Goal: Task Accomplishment & Management: Manage account settings

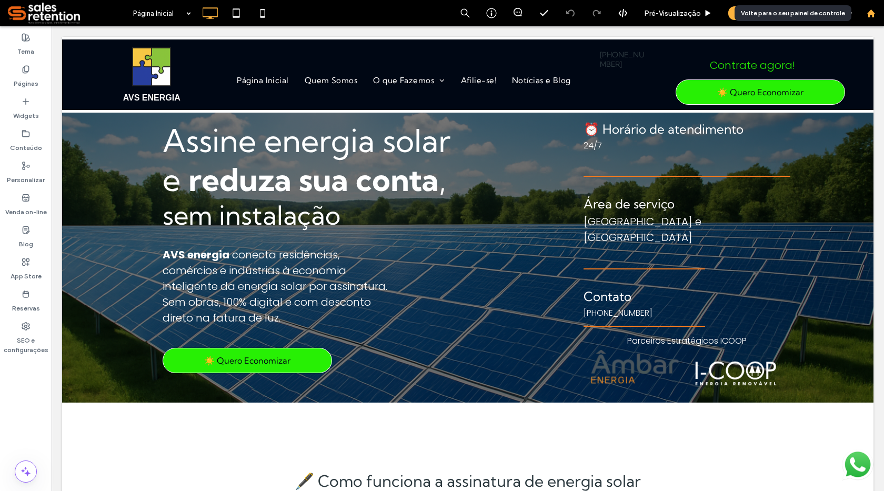
click at [871, 14] on use at bounding box center [871, 13] width 8 height 8
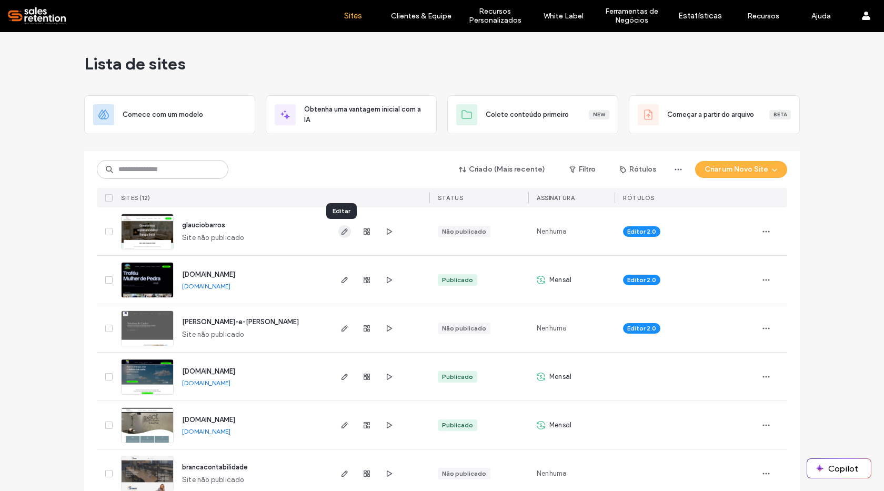
click at [340, 234] on icon "button" at bounding box center [344, 231] width 8 height 8
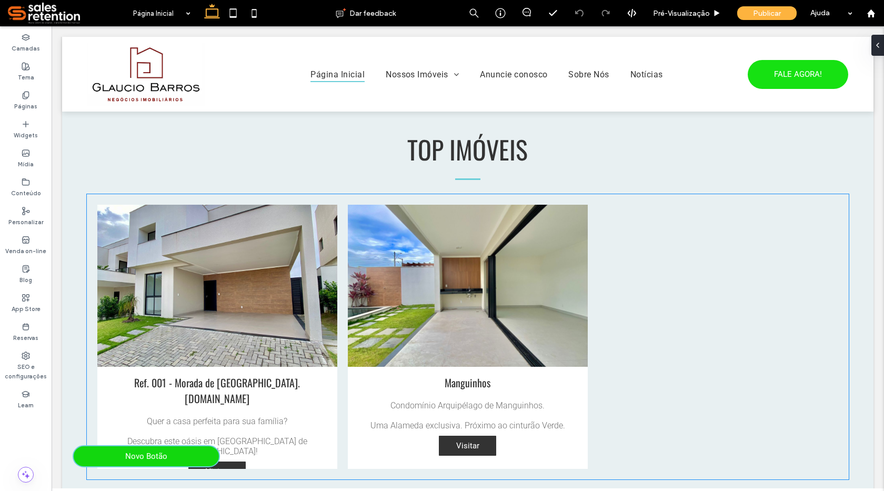
scroll to position [684, 0]
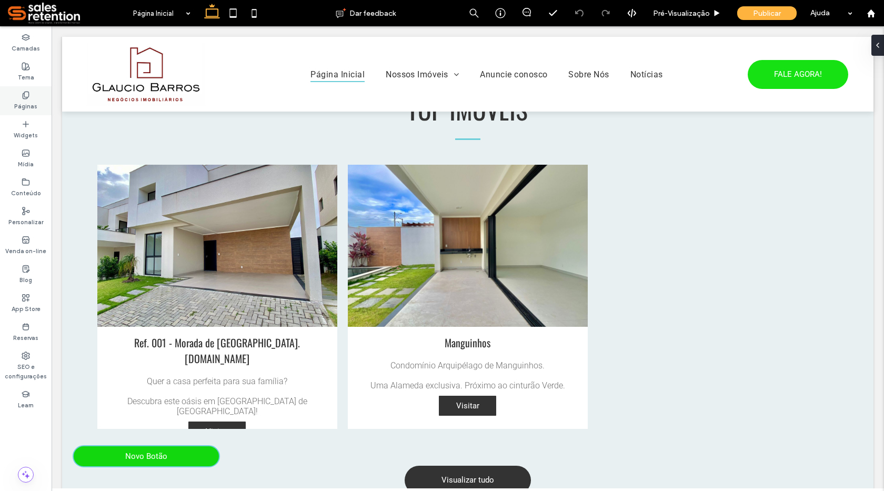
click at [30, 101] on label "Páginas" at bounding box center [25, 105] width 23 height 12
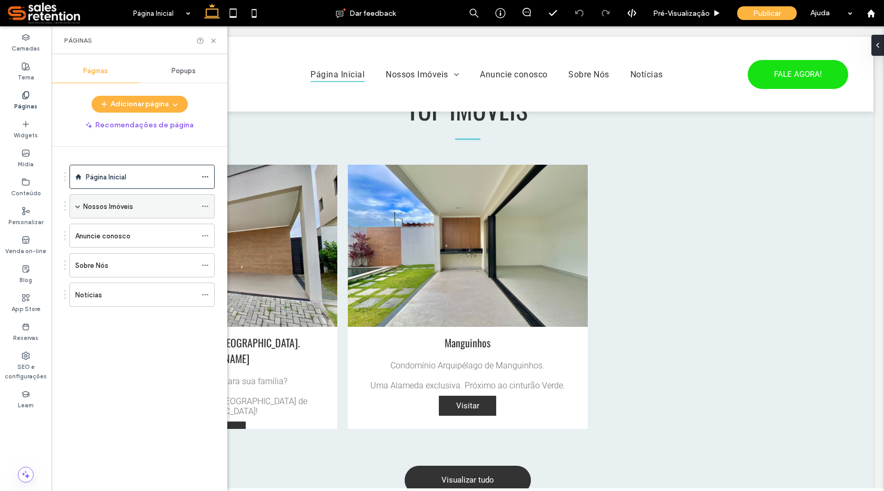
click at [78, 208] on span at bounding box center [77, 206] width 5 height 5
click at [99, 229] on div "Classificados mais novos" at bounding box center [151, 230] width 127 height 24
click at [95, 229] on span at bounding box center [96, 230] width 5 height 5
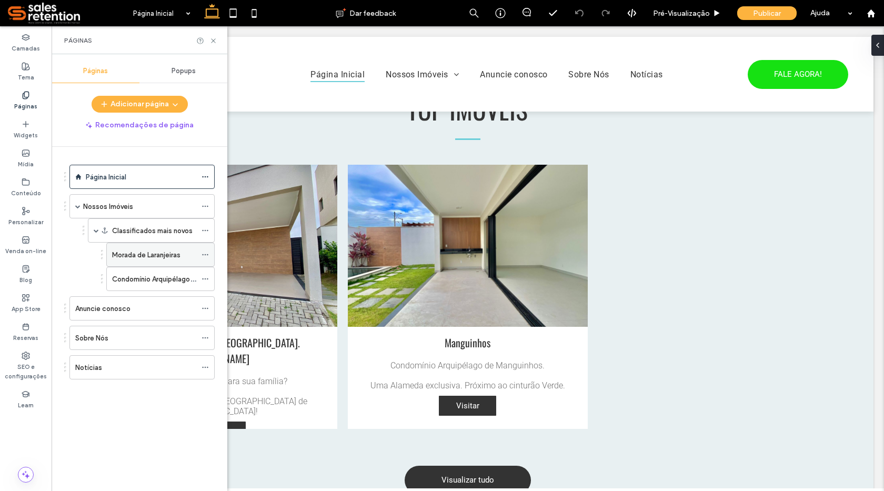
click at [122, 253] on label "Morada de Laranjeiras" at bounding box center [146, 255] width 68 height 18
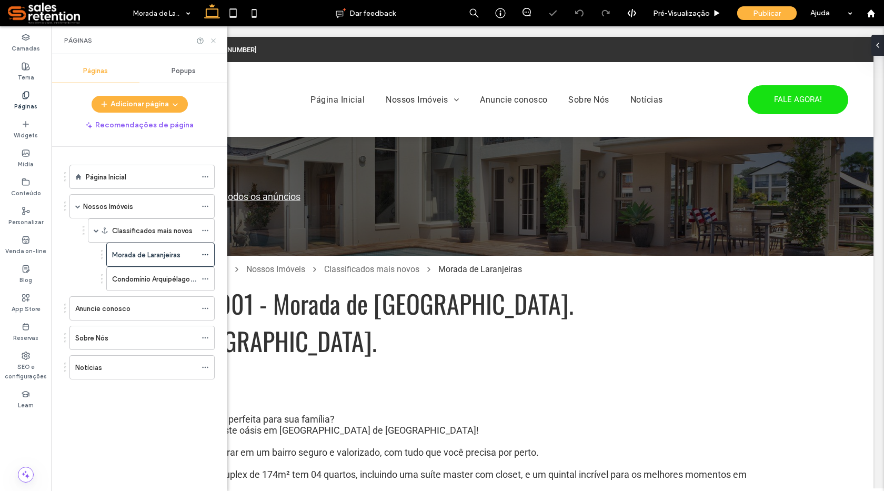
click at [209, 40] on icon at bounding box center [213, 41] width 8 height 8
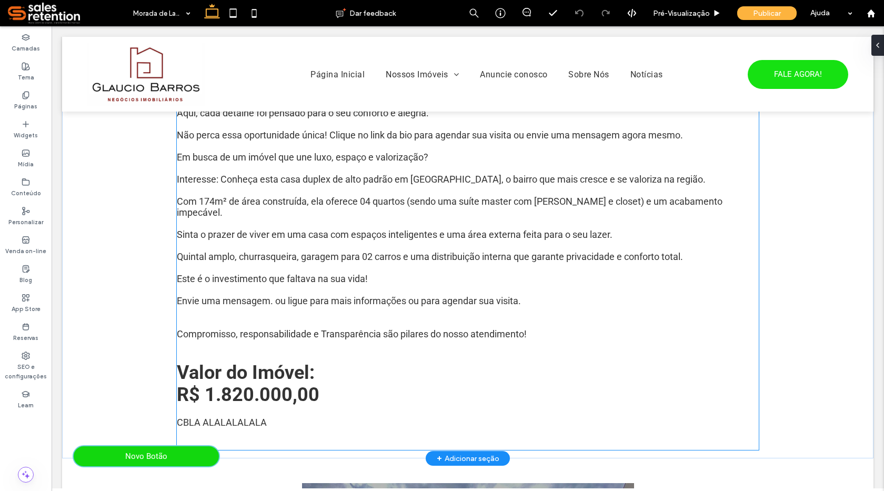
scroll to position [421, 0]
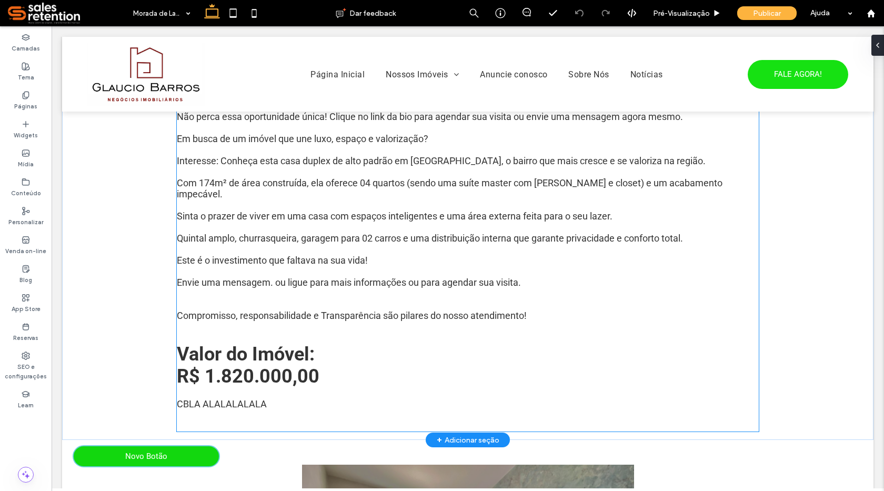
click at [220, 299] on p at bounding box center [468, 304] width 582 height 11
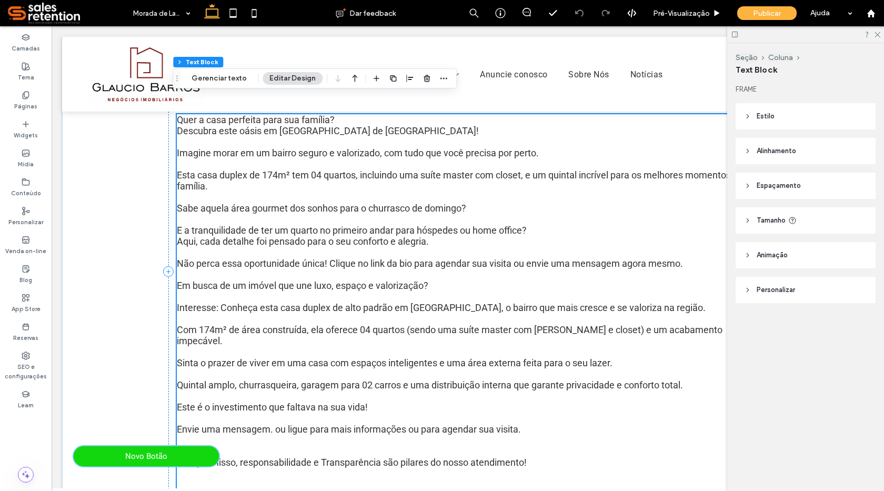
scroll to position [210, 0]
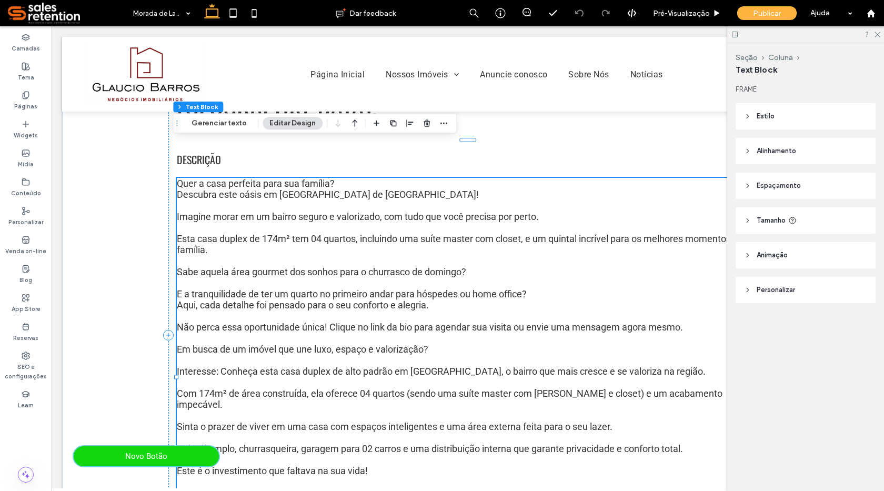
click at [182, 178] on span "​Quer a casa perfeita para sua família?" at bounding box center [256, 183] width 158 height 11
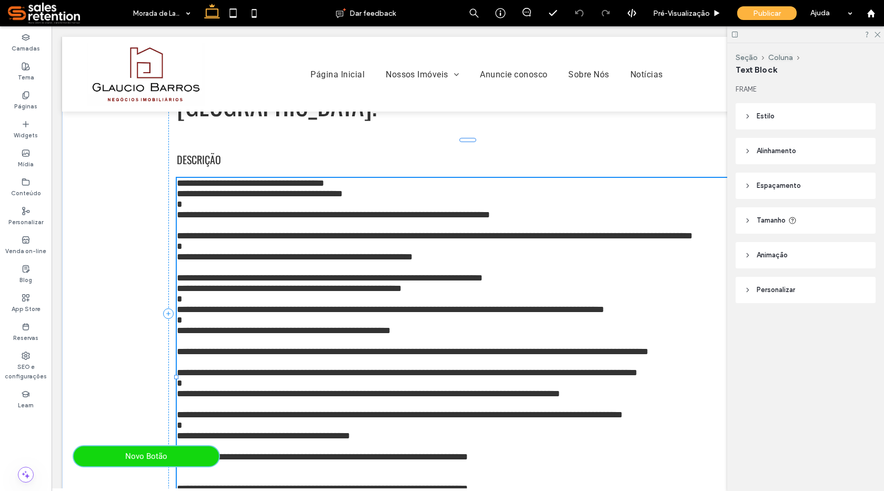
click at [182, 178] on span "**********" at bounding box center [250, 182] width 147 height 9
type input "******"
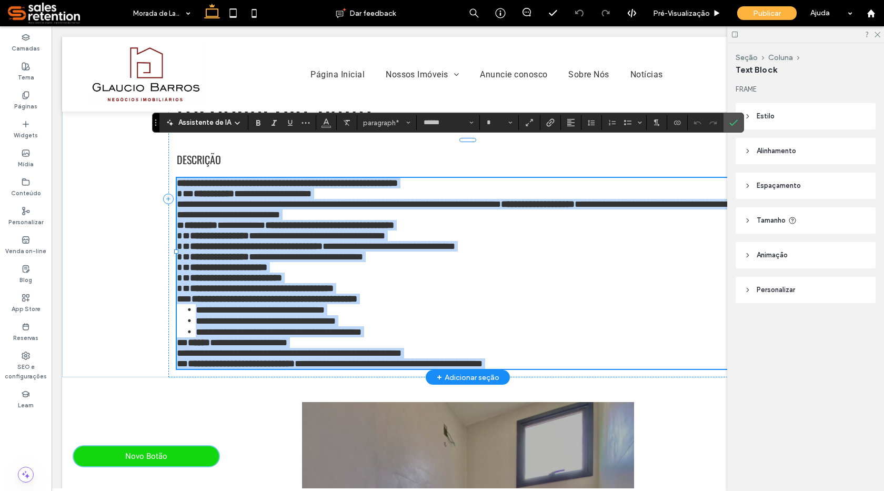
type input "**"
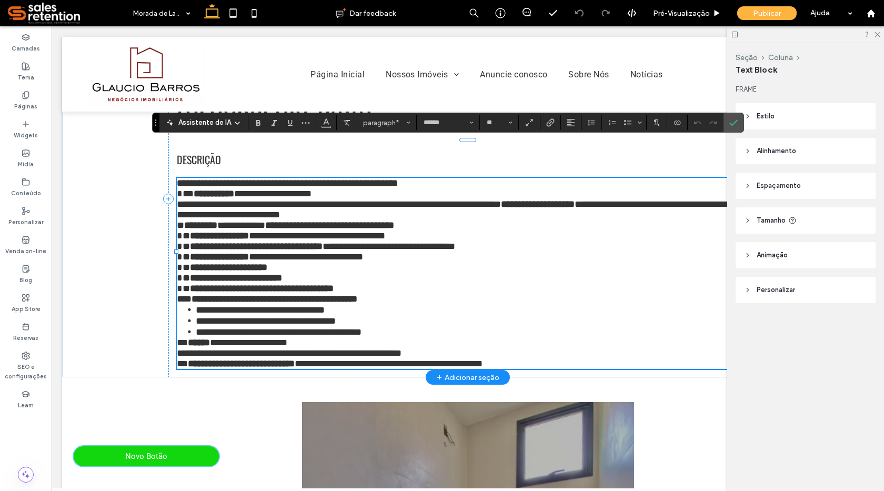
scroll to position [0, 0]
click at [452, 178] on p "**********" at bounding box center [468, 188] width 582 height 21
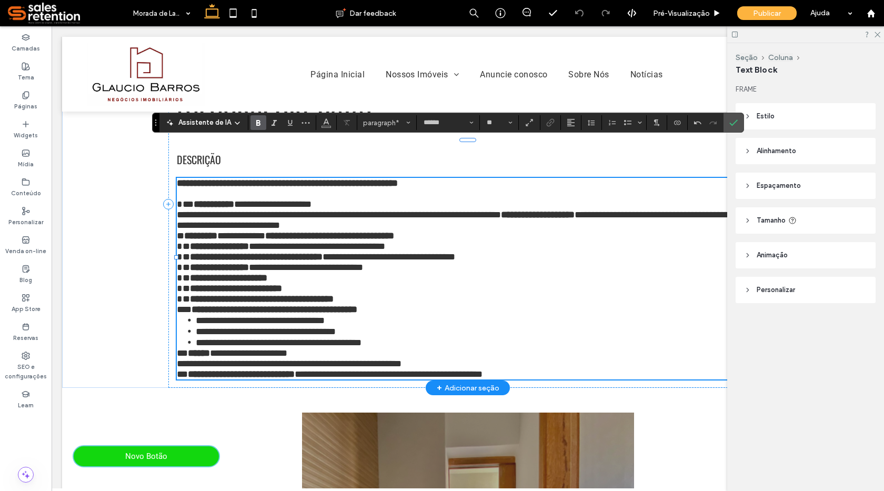
click at [334, 188] on p "**********" at bounding box center [468, 198] width 582 height 21
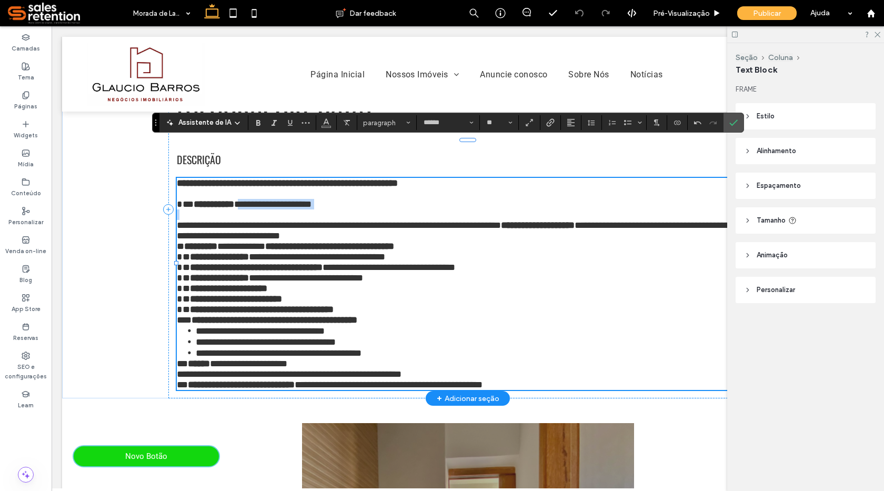
drag, startPoint x: 242, startPoint y: 170, endPoint x: 336, endPoint y: 180, distance: 94.7
click at [336, 180] on div "**********" at bounding box center [468, 284] width 582 height 212
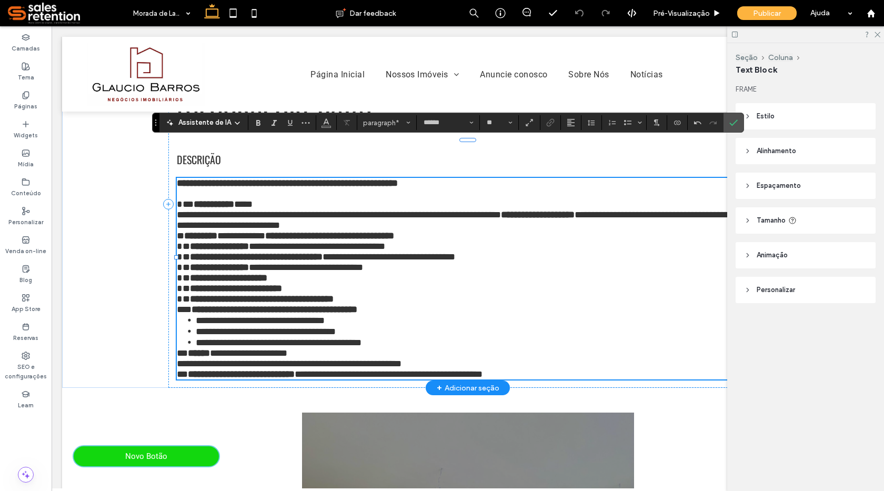
click at [289, 188] on p "**********" at bounding box center [468, 198] width 582 height 21
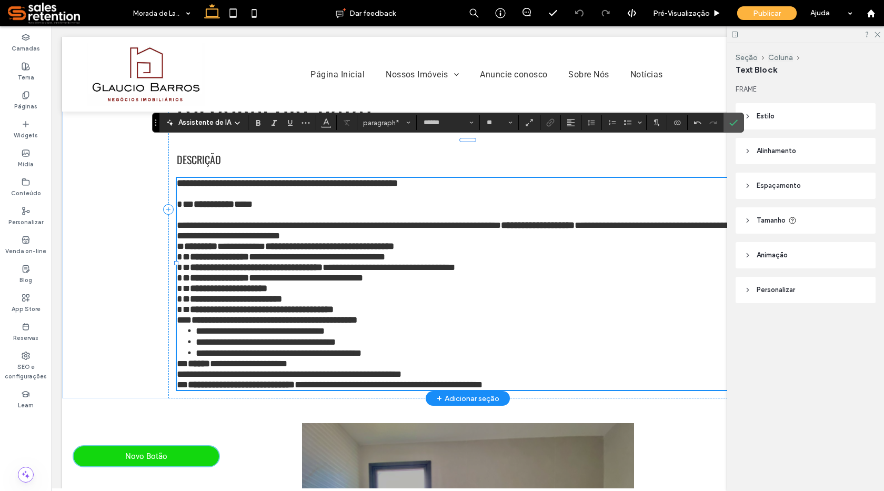
click at [501, 220] on span "**********" at bounding box center [339, 224] width 324 height 9
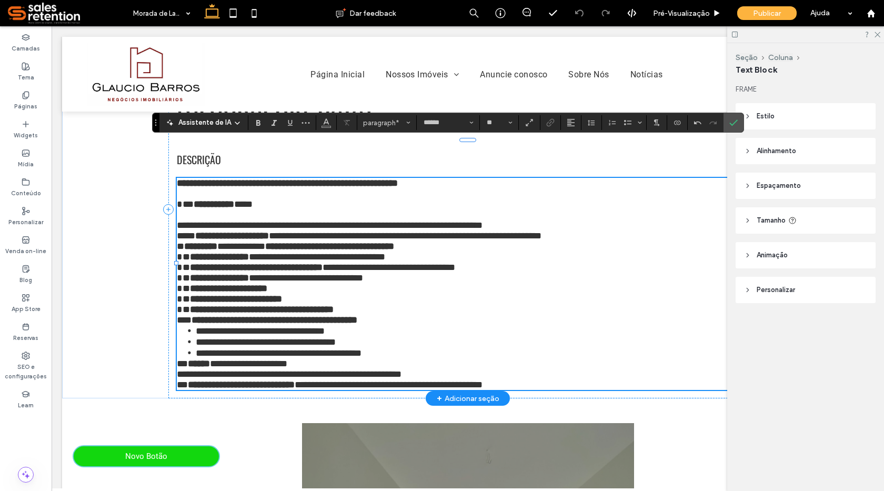
click at [605, 230] on p "**********" at bounding box center [468, 235] width 582 height 11
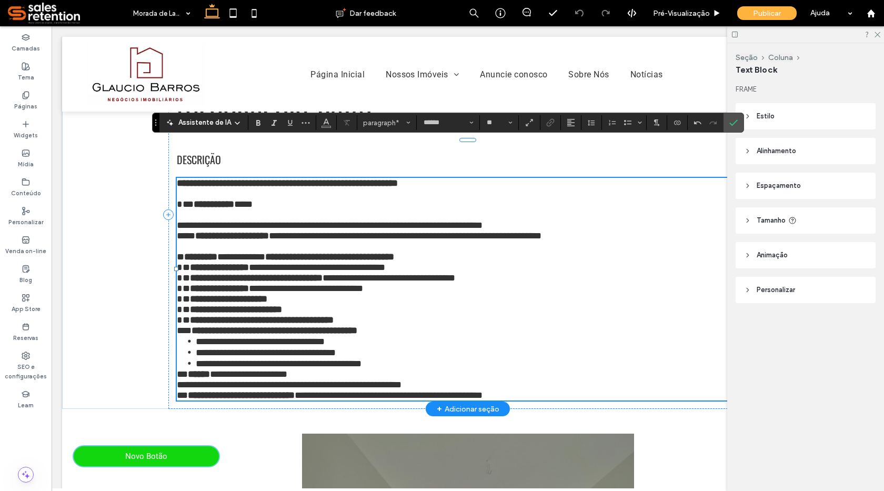
click at [177, 252] on span "*" at bounding box center [180, 256] width 7 height 9
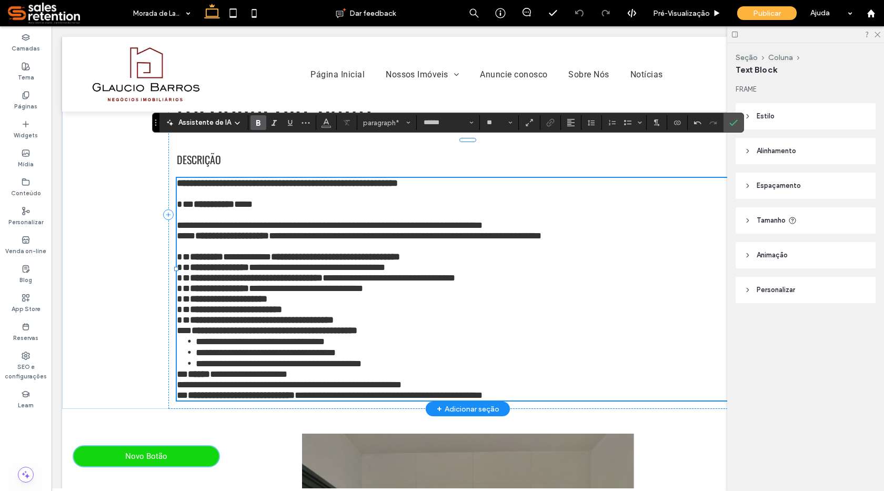
click at [451, 252] on p "**********" at bounding box center [468, 289] width 582 height 74
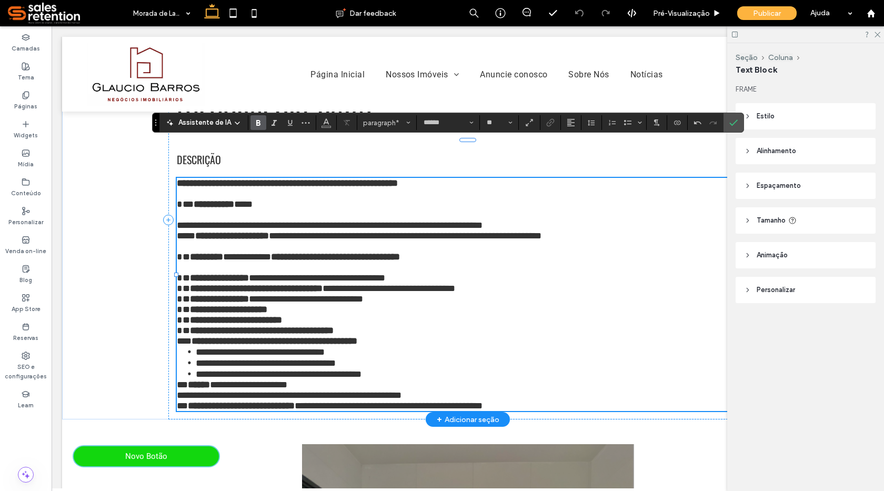
click at [431, 262] on p "**********" at bounding box center [468, 299] width 582 height 74
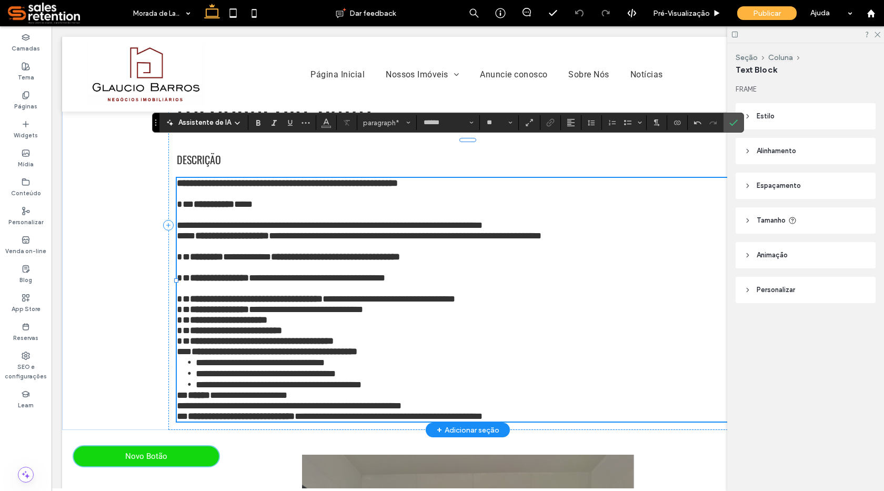
click at [545, 283] on p "**********" at bounding box center [468, 314] width 582 height 63
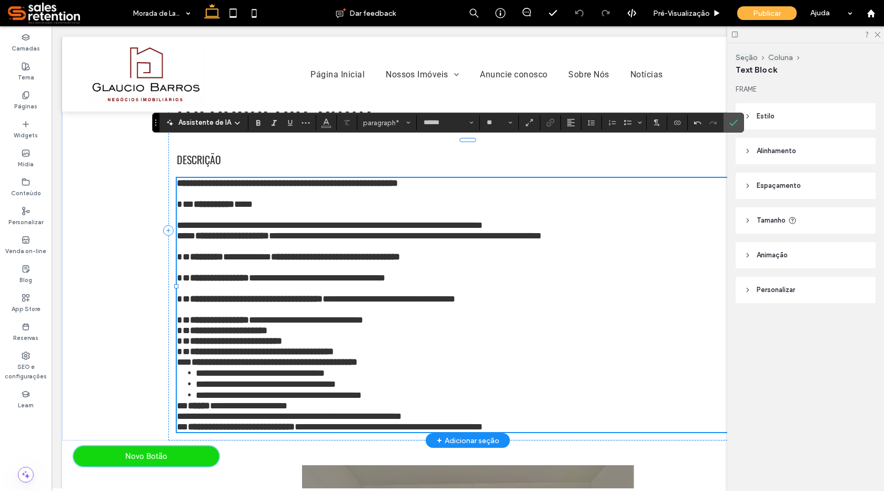
click at [363, 315] on span "**********" at bounding box center [270, 325] width 186 height 20
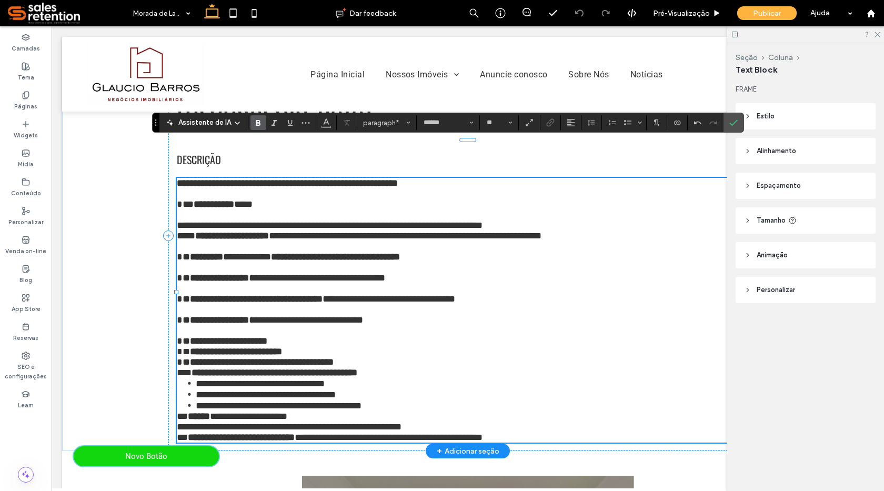
click at [347, 325] on p "**********" at bounding box center [468, 346] width 582 height 42
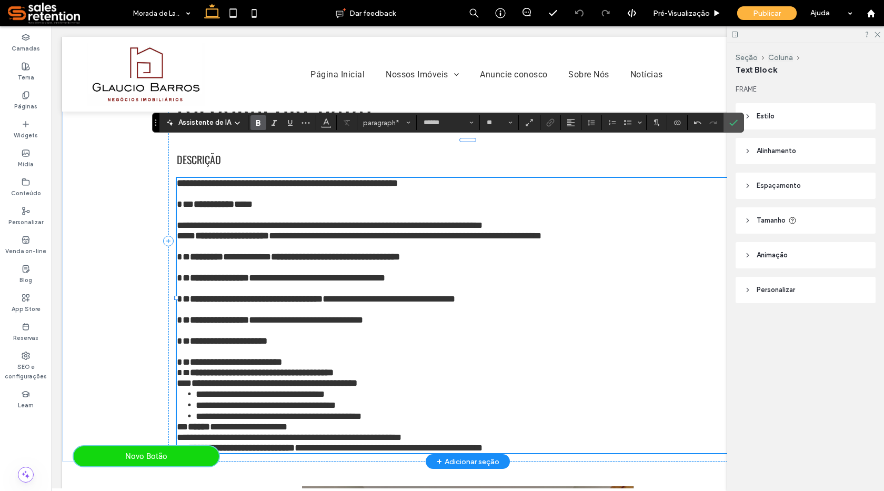
click at [333, 353] on p "**********" at bounding box center [468, 362] width 582 height 32
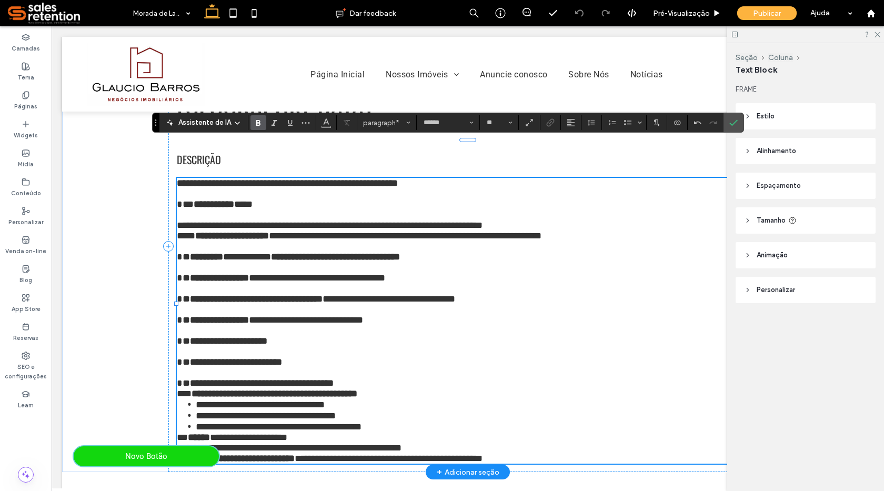
click at [382, 377] on p "**********" at bounding box center [468, 377] width 582 height 21
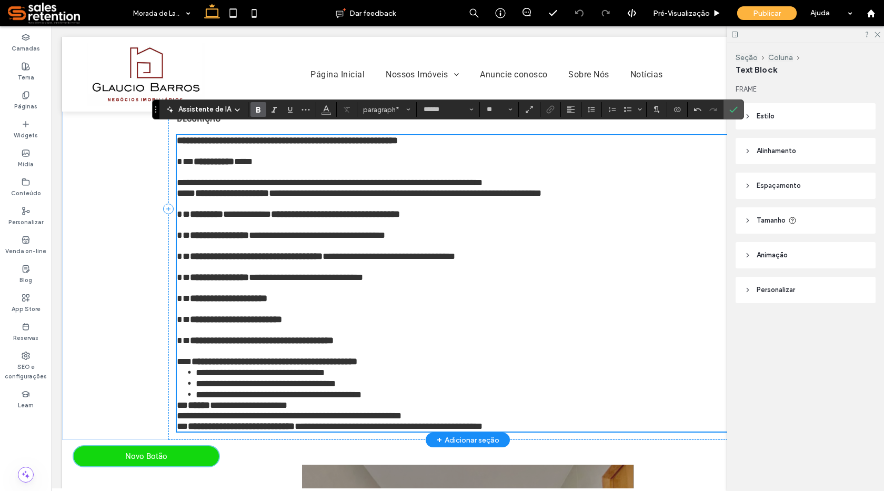
scroll to position [263, 0]
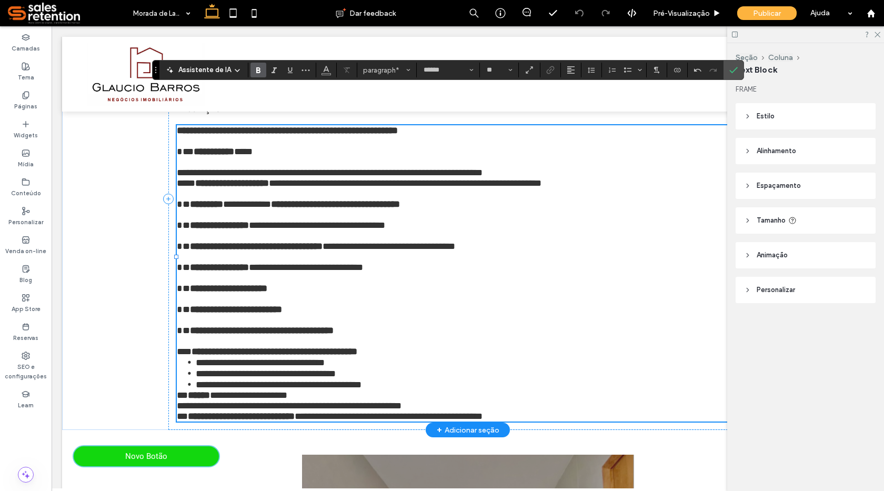
click at [391, 346] on p "**********" at bounding box center [468, 351] width 582 height 11
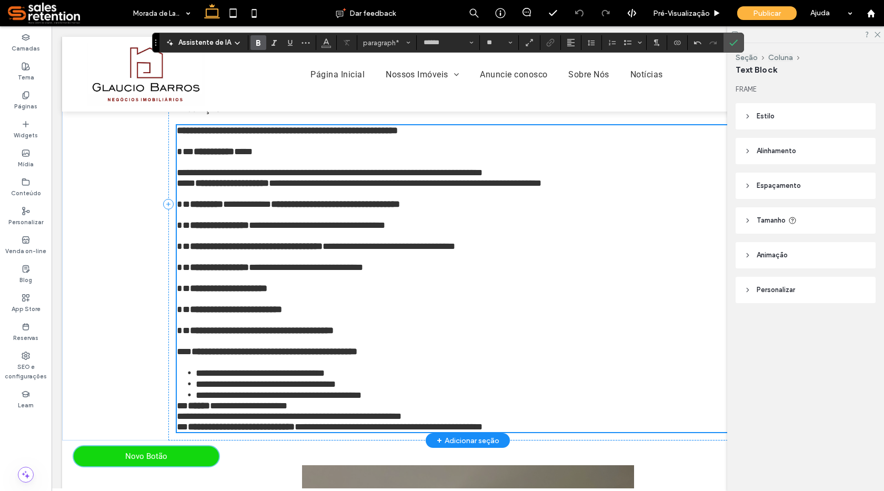
scroll to position [316, 0]
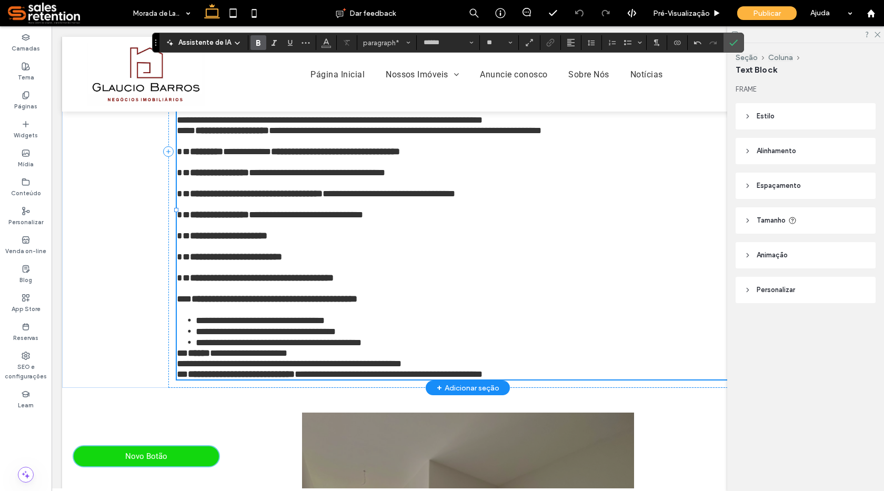
click at [372, 315] on li "**********" at bounding box center [477, 320] width 563 height 11
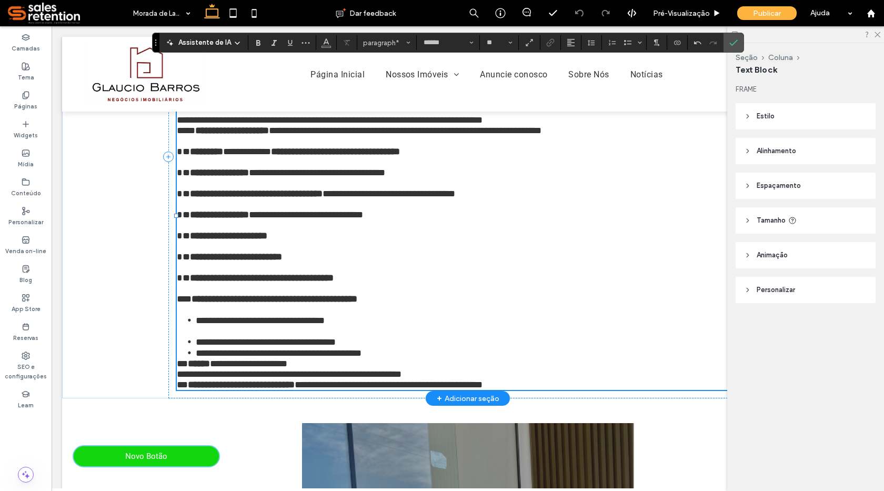
click at [358, 344] on li "**********" at bounding box center [477, 341] width 563 height 11
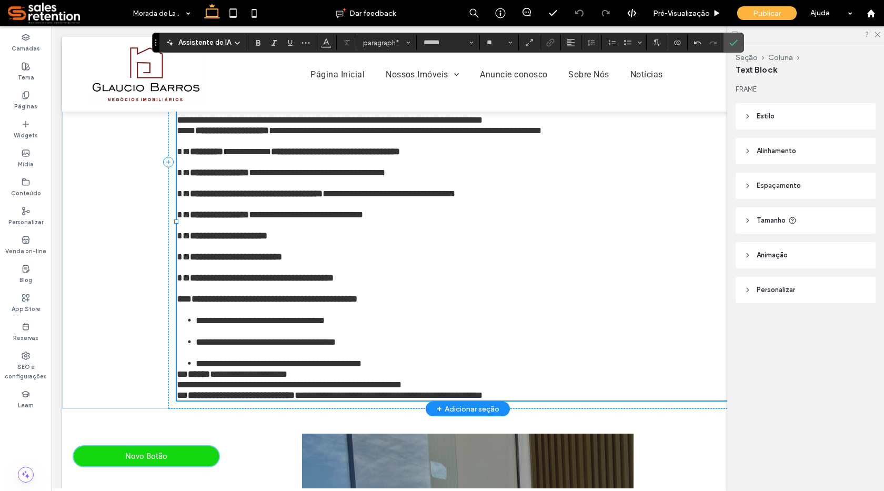
click at [390, 358] on div "**********" at bounding box center [468, 237] width 582 height 328
click at [390, 364] on li "**********" at bounding box center [477, 363] width 563 height 11
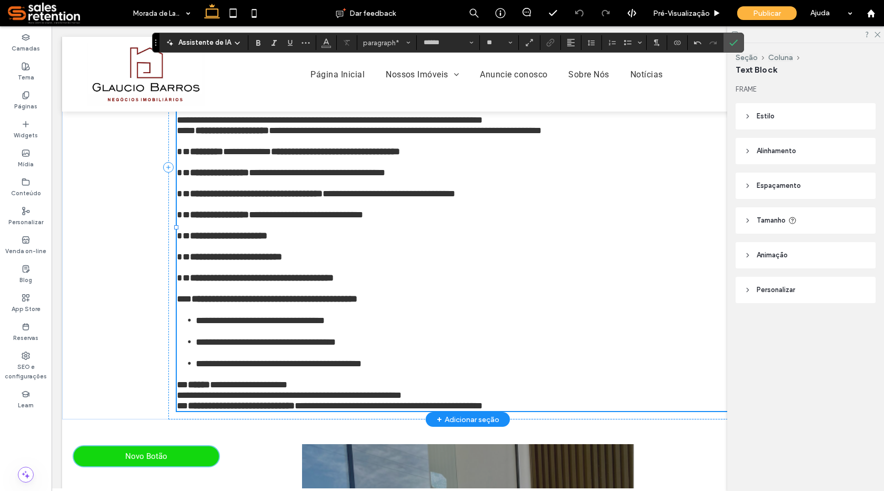
click at [368, 388] on p "**********" at bounding box center [468, 384] width 582 height 11
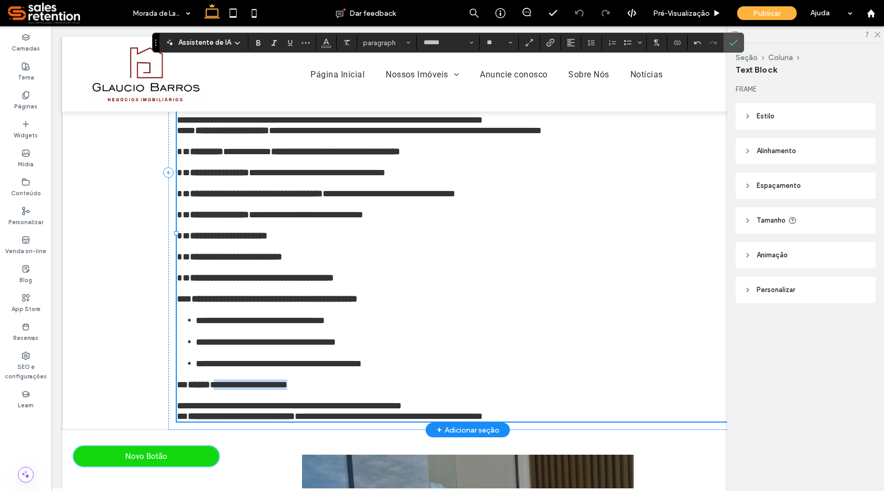
drag, startPoint x: 213, startPoint y: 388, endPoint x: 298, endPoint y: 391, distance: 84.8
click at [287, 389] on span "**********" at bounding box center [248, 384] width 77 height 9
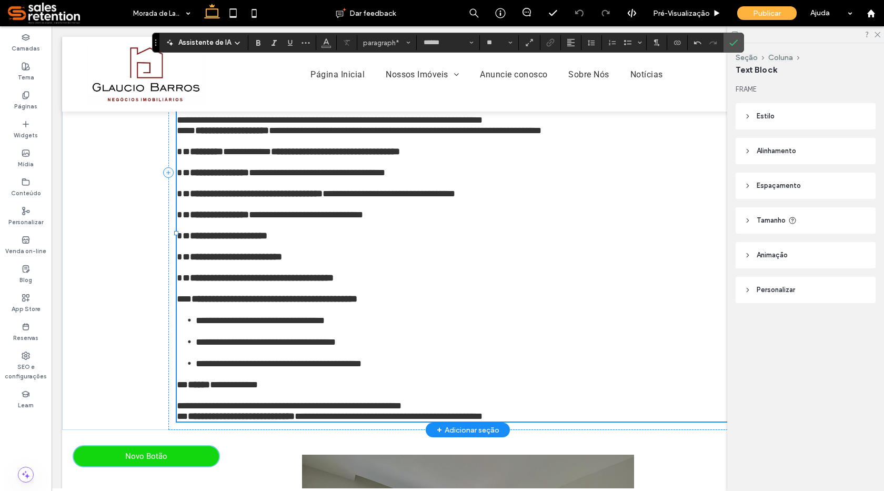
click at [253, 389] on span "**********" at bounding box center [234, 384] width 48 height 9
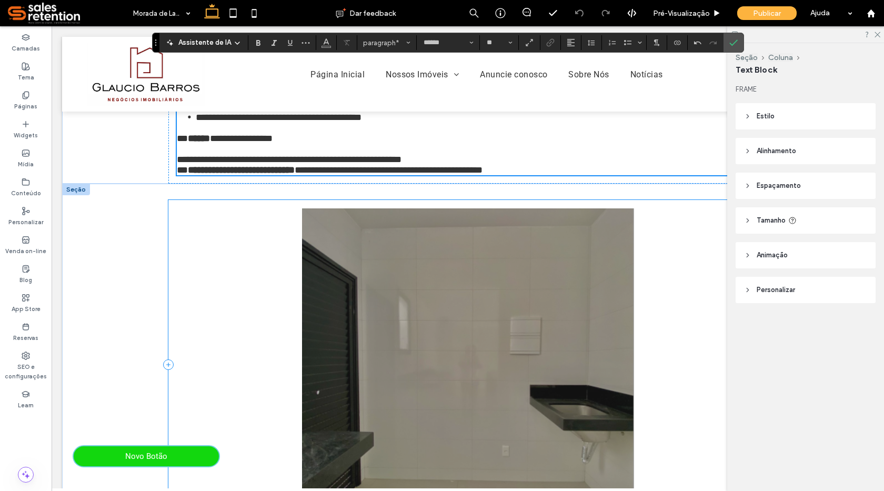
scroll to position [526, 0]
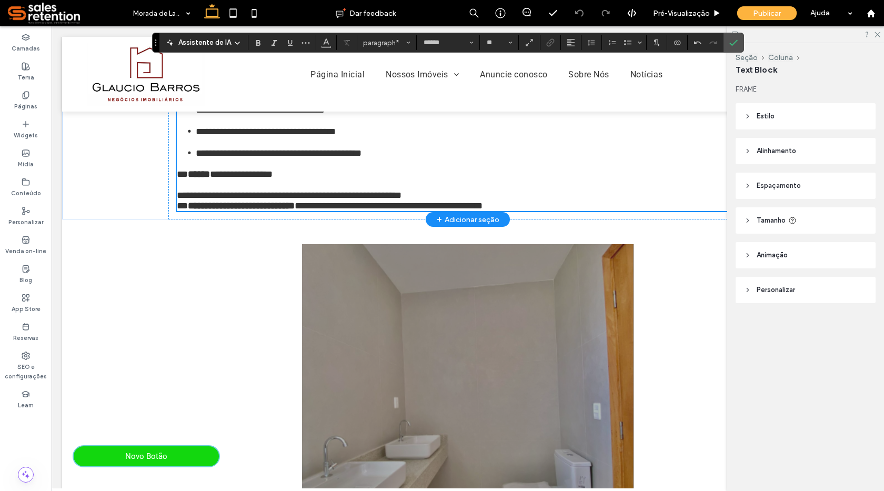
click at [443, 200] on p "**********" at bounding box center [468, 195] width 582 height 11
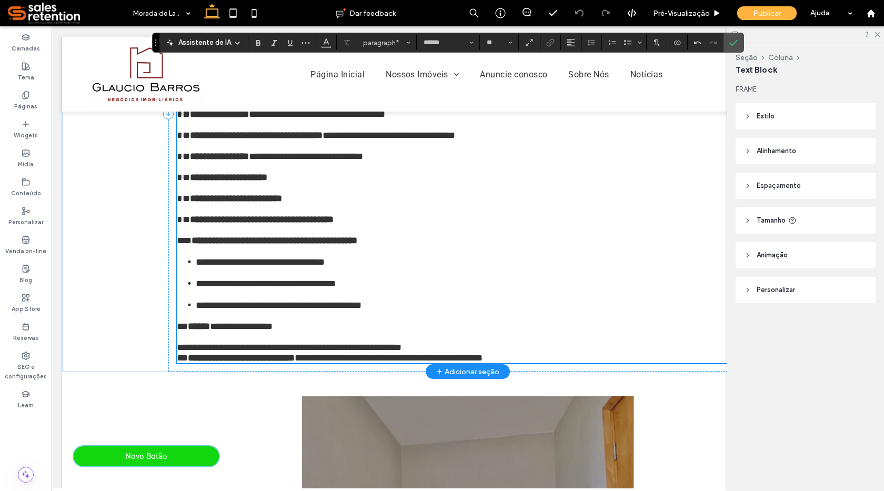
scroll to position [368, 0]
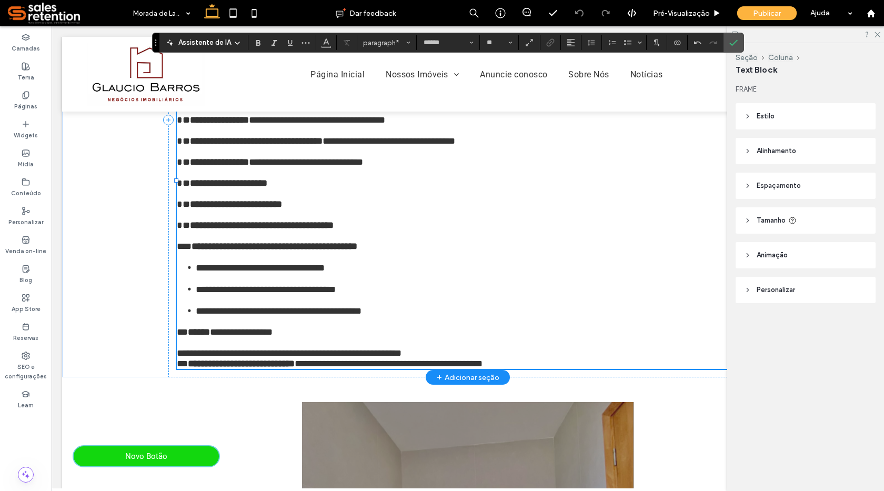
click at [219, 337] on span "**********" at bounding box center [241, 331] width 63 height 9
drag, startPoint x: 216, startPoint y: 335, endPoint x: 290, endPoint y: 334, distance: 73.7
click at [290, 334] on p "**********" at bounding box center [468, 332] width 582 height 11
click at [258, 45] on use "Negrito" at bounding box center [258, 43] width 4 height 6
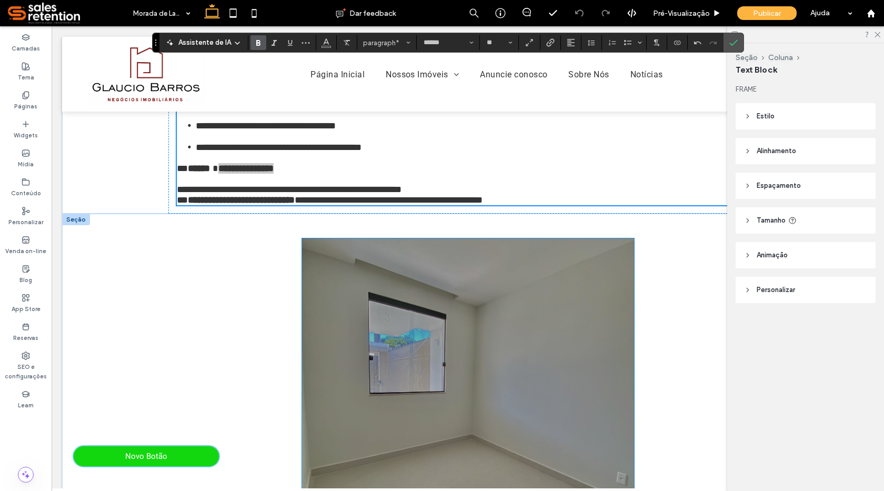
scroll to position [526, 0]
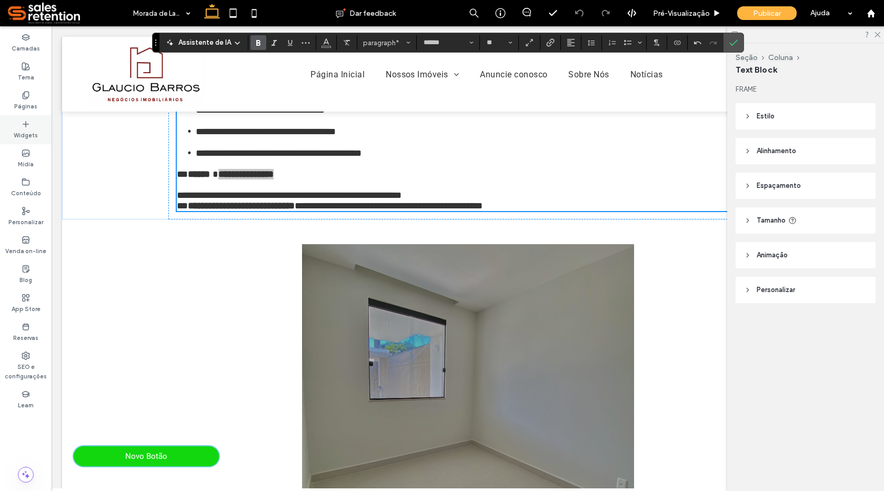
click at [23, 133] on label "Widgets" at bounding box center [26, 134] width 24 height 12
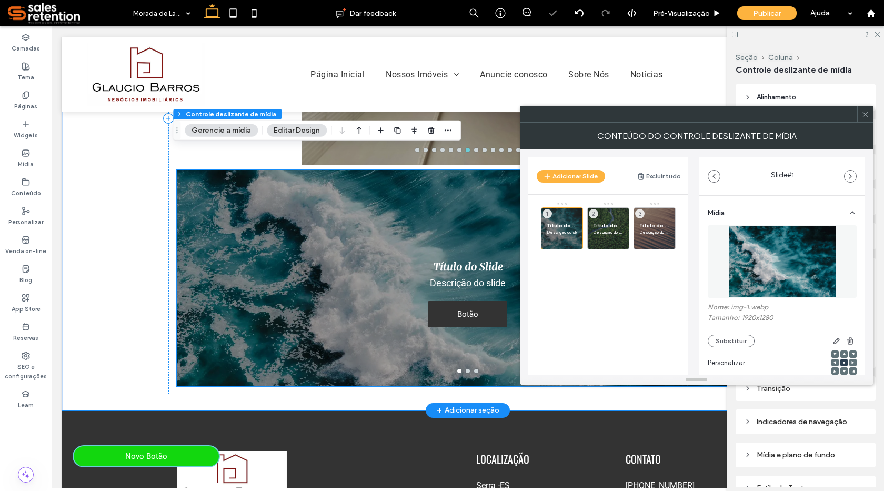
scroll to position [952, 0]
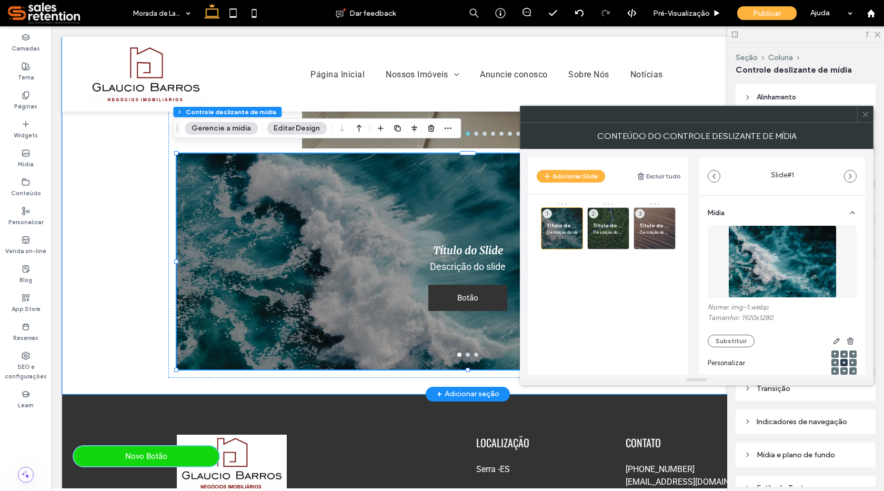
click at [867, 115] on icon at bounding box center [865, 114] width 8 height 8
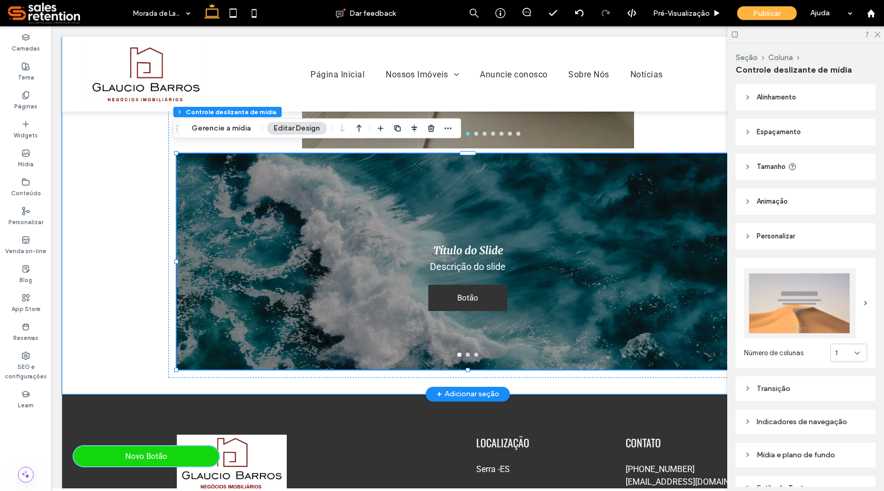
click at [724, 358] on div at bounding box center [468, 262] width 582 height 216
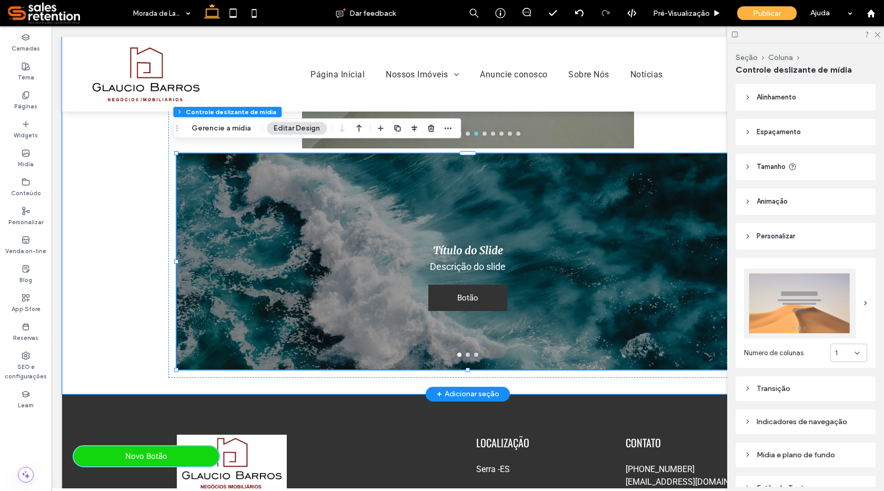
click at [576, 315] on div "Título do Slide Descrição do slide Botão Botão" at bounding box center [468, 268] width 582 height 166
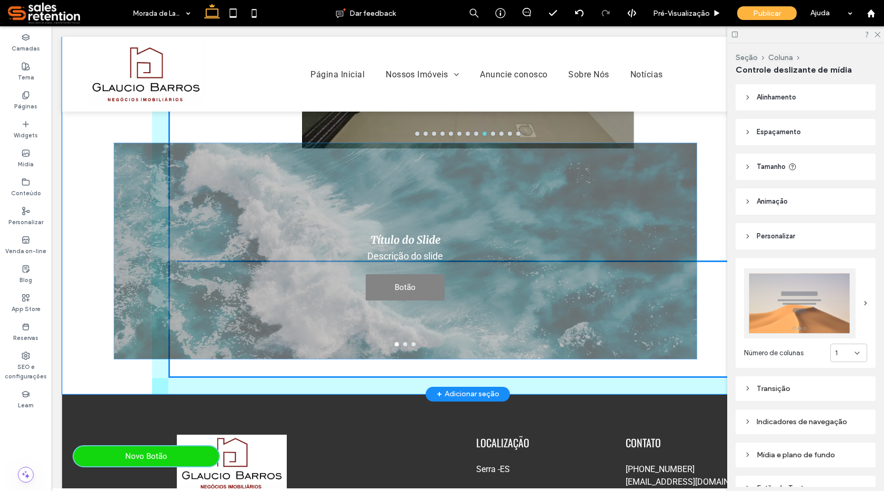
drag, startPoint x: 726, startPoint y: 360, endPoint x: 668, endPoint y: 357, distance: 58.5
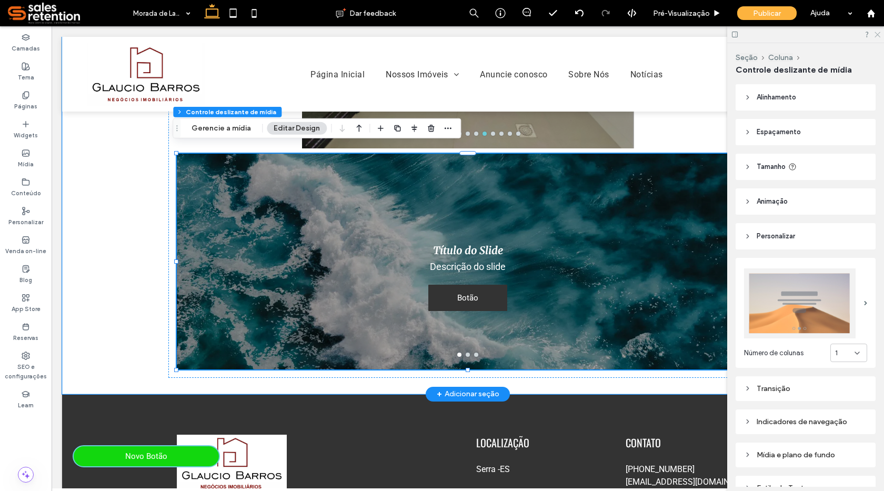
click at [877, 34] on icon at bounding box center [876, 34] width 7 height 7
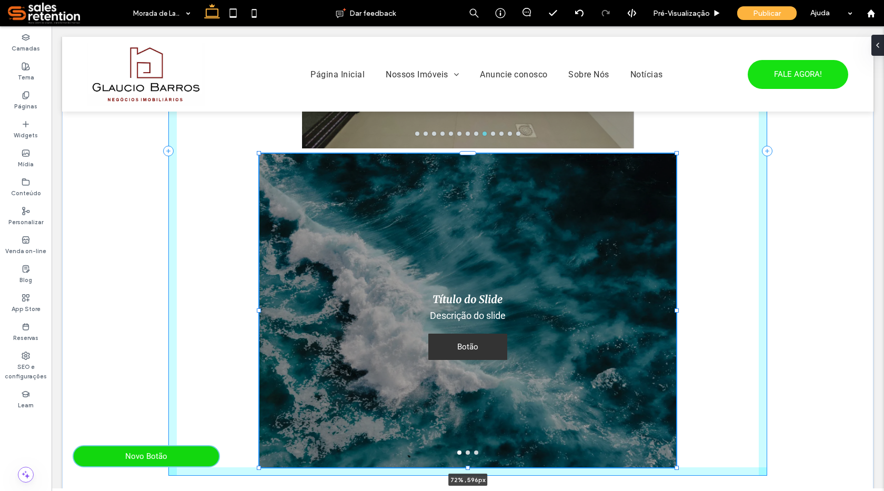
drag, startPoint x: 756, startPoint y: 360, endPoint x: 663, endPoint y: 393, distance: 98.5
click at [674, 408] on div "a a a a Título do Slide Descrição do slide Botão Botão Título do Slide Descriçã…" at bounding box center [467, 151] width 631 height 681
type input "**"
type input "***"
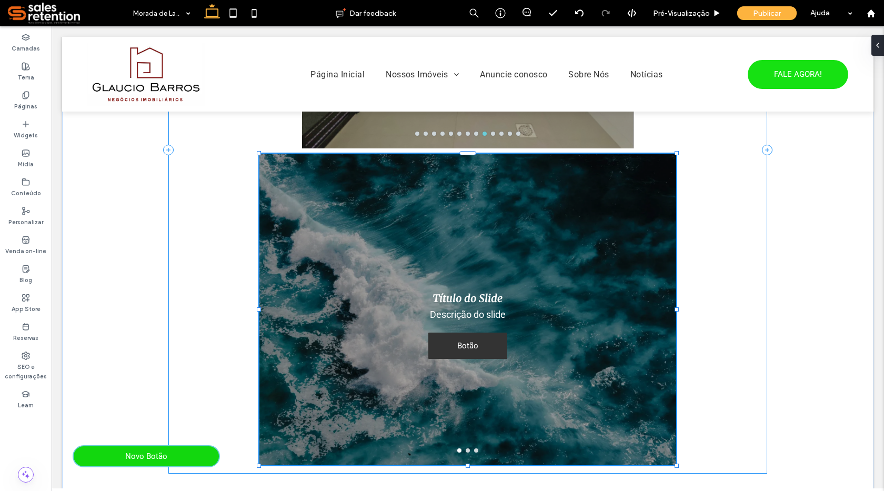
type input "****"
type input "***"
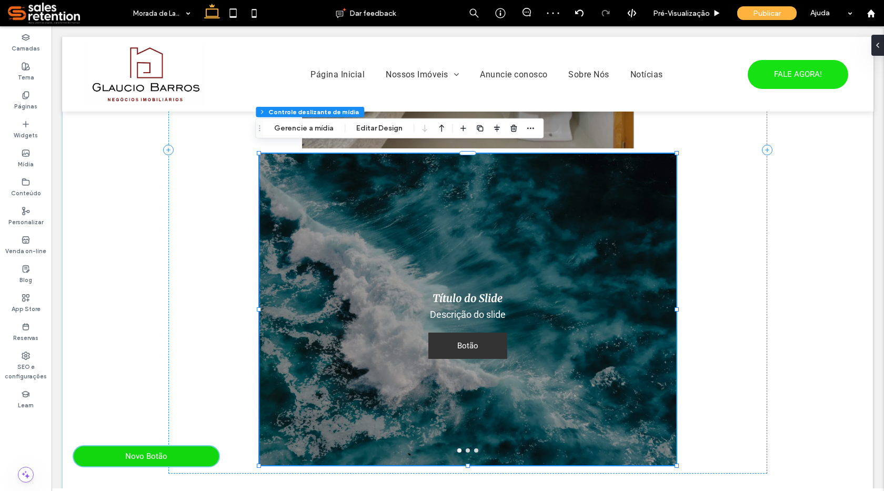
click at [386, 341] on div "Título do Slide Descrição do slide Botão Botão" at bounding box center [467, 316] width 417 height 262
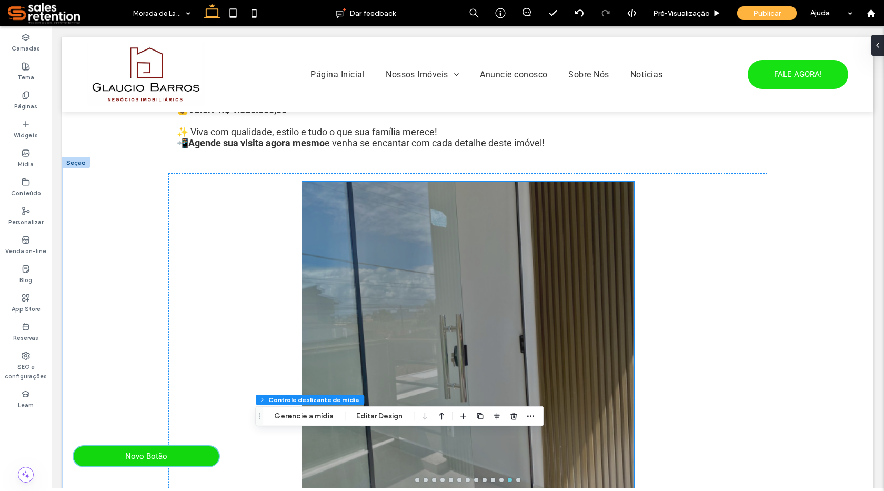
scroll to position [666, 0]
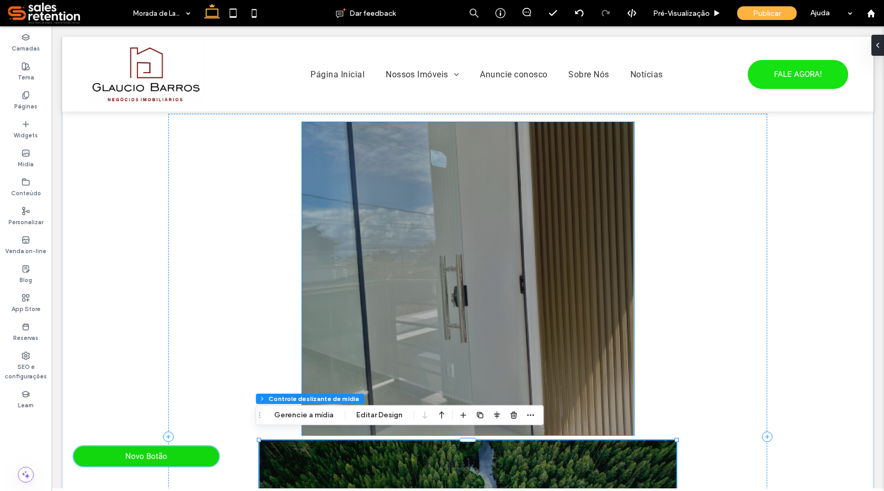
click at [542, 371] on div at bounding box center [468, 285] width 332 height 263
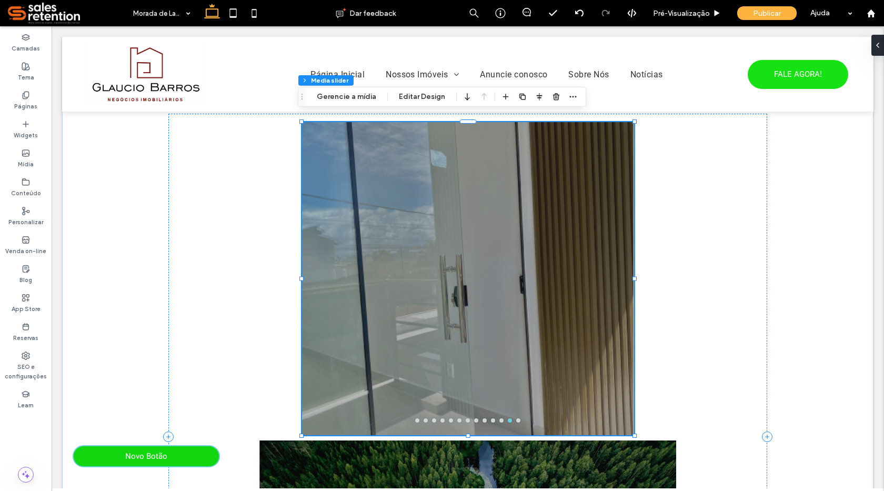
click at [424, 418] on button "go to slide 2" at bounding box center [426, 420] width 4 height 4
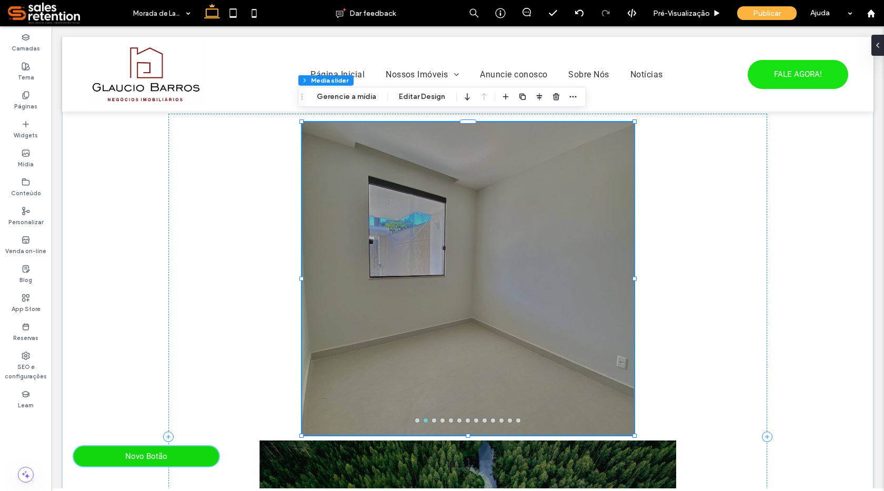
click at [432, 417] on div at bounding box center [468, 278] width 332 height 313
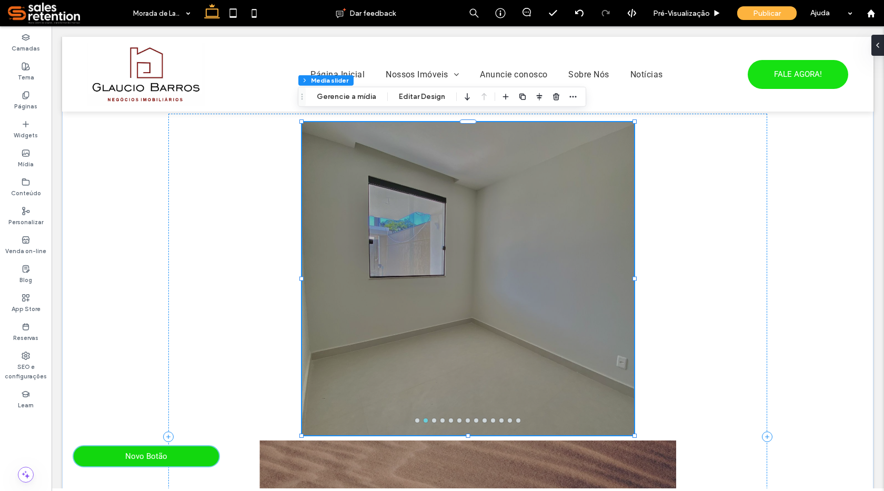
click at [432, 417] on div at bounding box center [468, 278] width 332 height 313
click at [433, 417] on div at bounding box center [468, 278] width 332 height 313
click at [489, 332] on div at bounding box center [468, 285] width 332 height 263
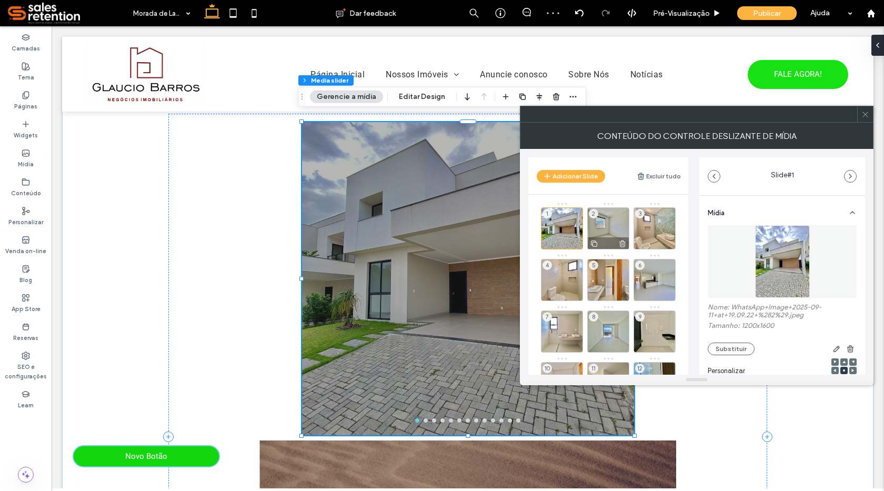
click at [609, 237] on div at bounding box center [608, 243] width 41 height 12
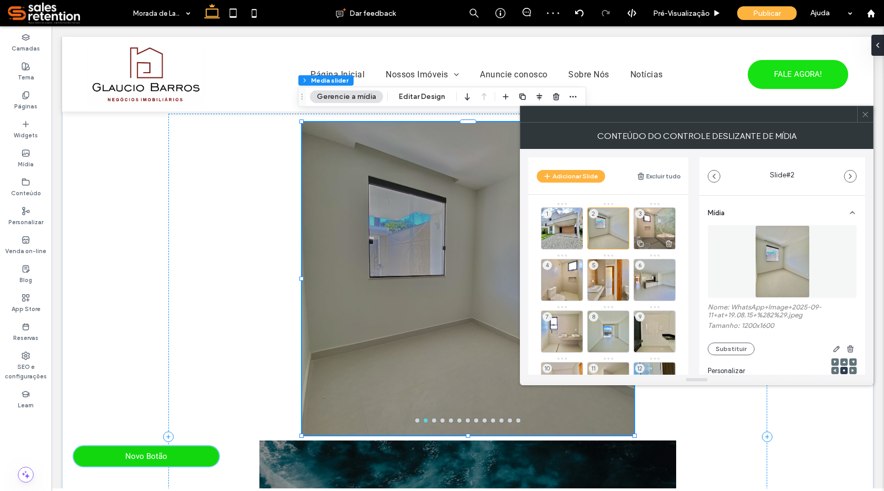
click at [655, 233] on div "3" at bounding box center [655, 228] width 42 height 42
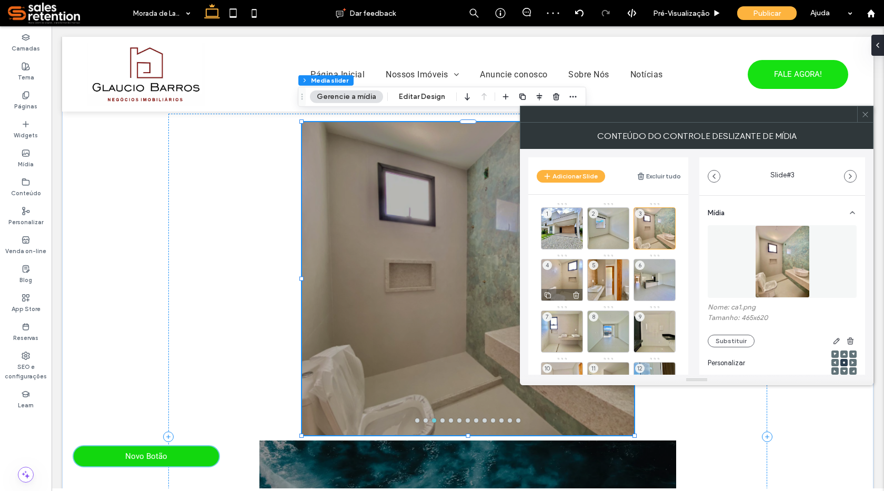
click at [564, 280] on div "4" at bounding box center [562, 280] width 42 height 42
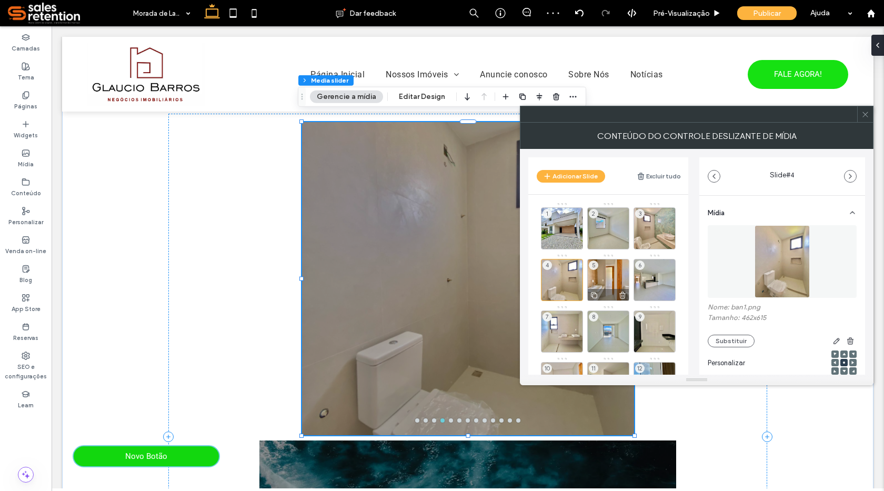
click at [601, 280] on div "5" at bounding box center [608, 280] width 42 height 42
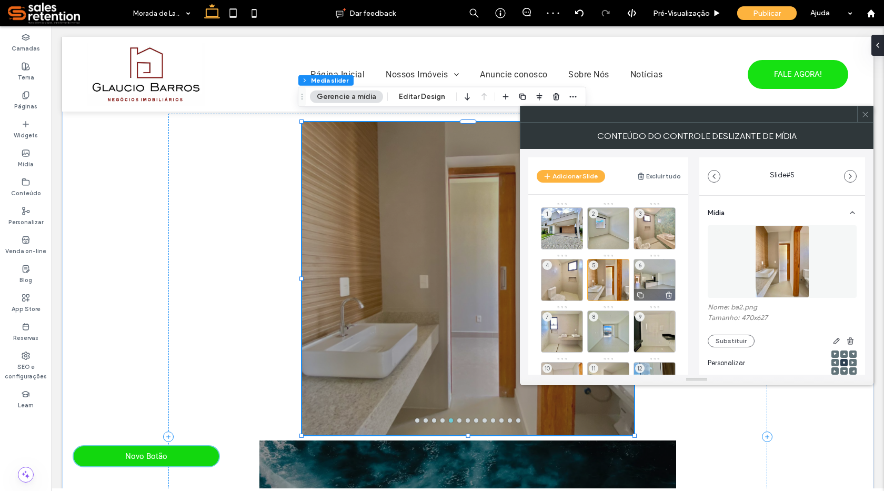
click at [655, 278] on div "6" at bounding box center [655, 280] width 42 height 42
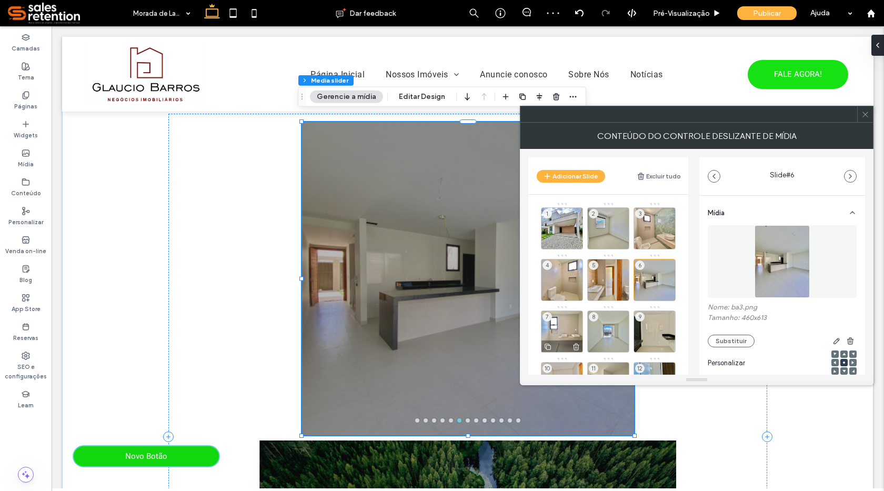
click at [565, 330] on div "7" at bounding box center [562, 331] width 42 height 42
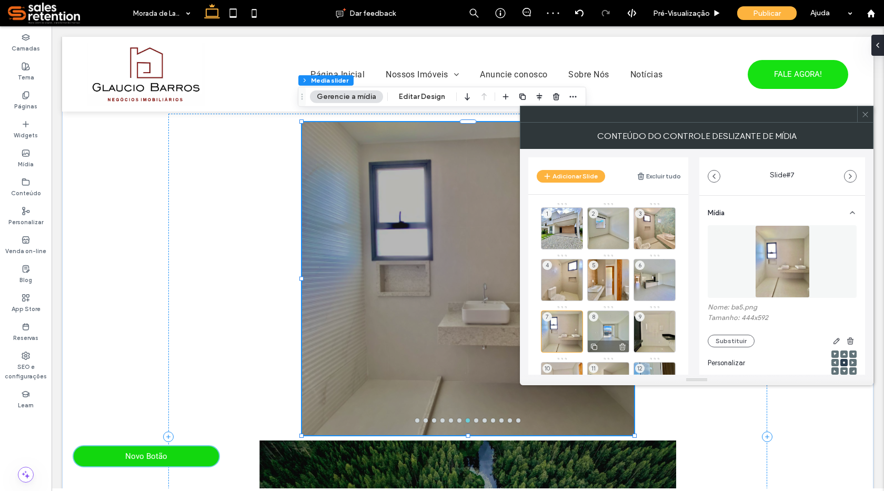
click at [606, 328] on div "8" at bounding box center [608, 331] width 42 height 42
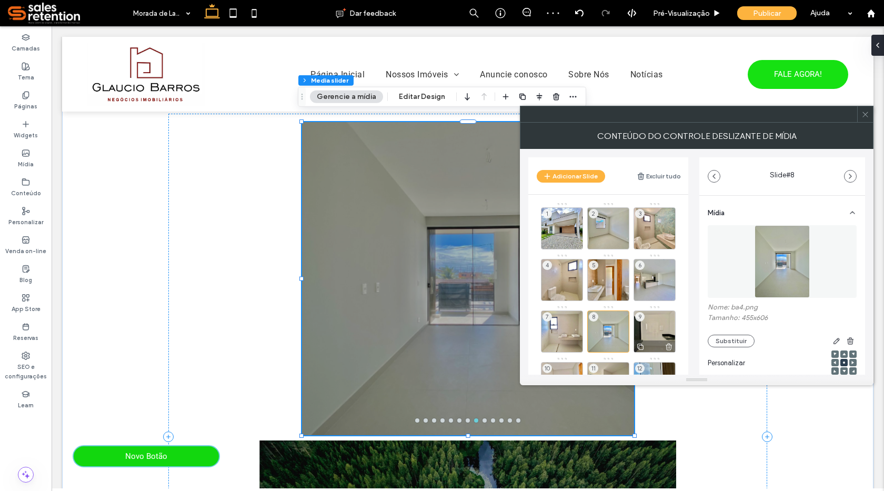
click at [654, 328] on div "9" at bounding box center [655, 331] width 42 height 42
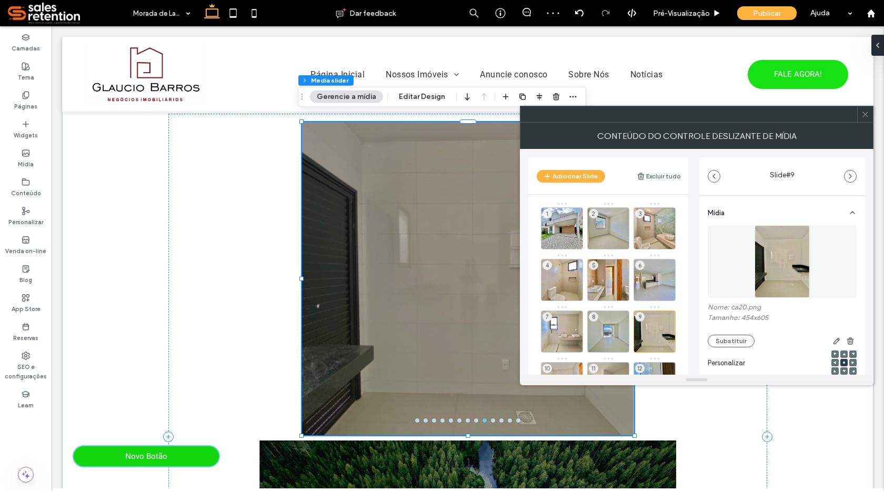
scroll to position [99, 0]
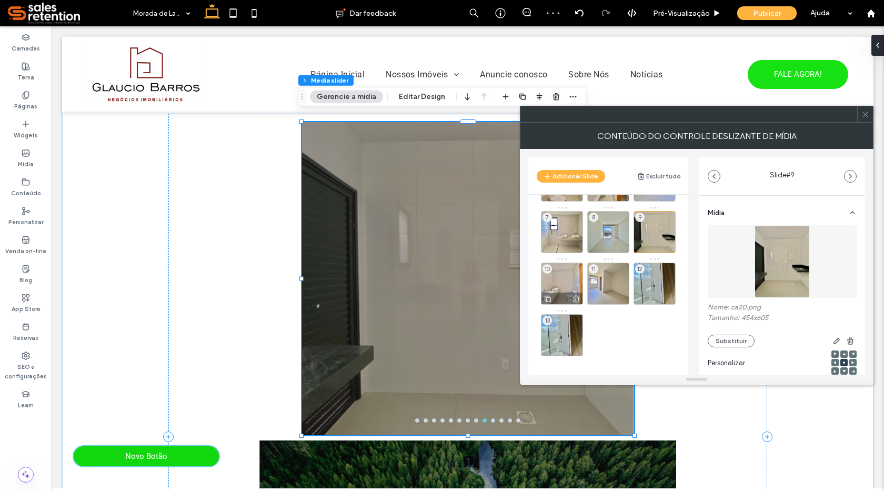
click at [560, 290] on div "10" at bounding box center [562, 284] width 42 height 42
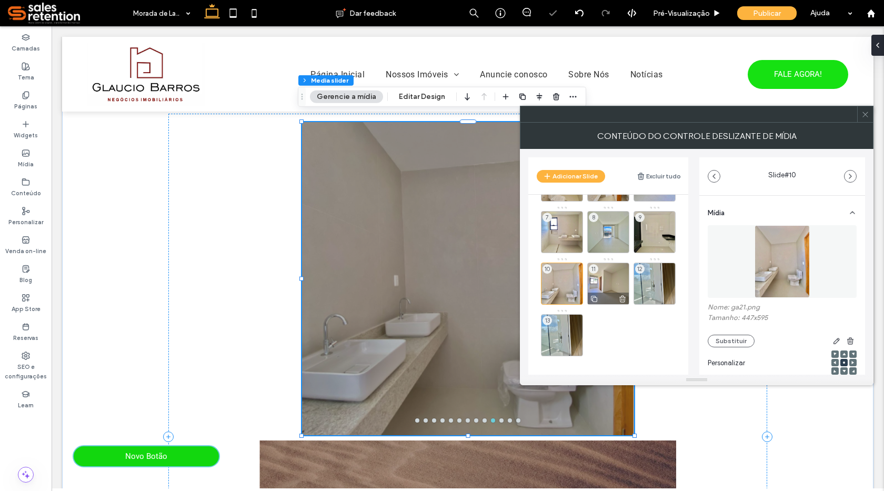
click at [603, 284] on div "11" at bounding box center [608, 284] width 42 height 42
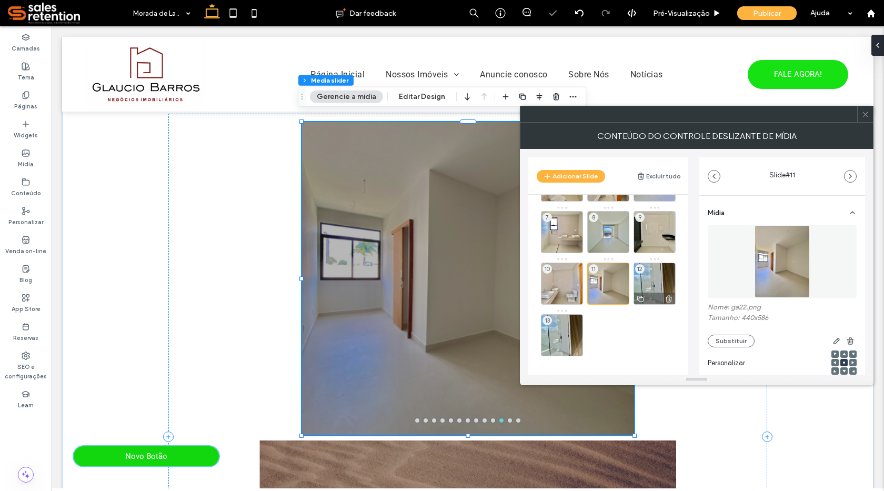
click at [656, 280] on div "12" at bounding box center [655, 284] width 42 height 42
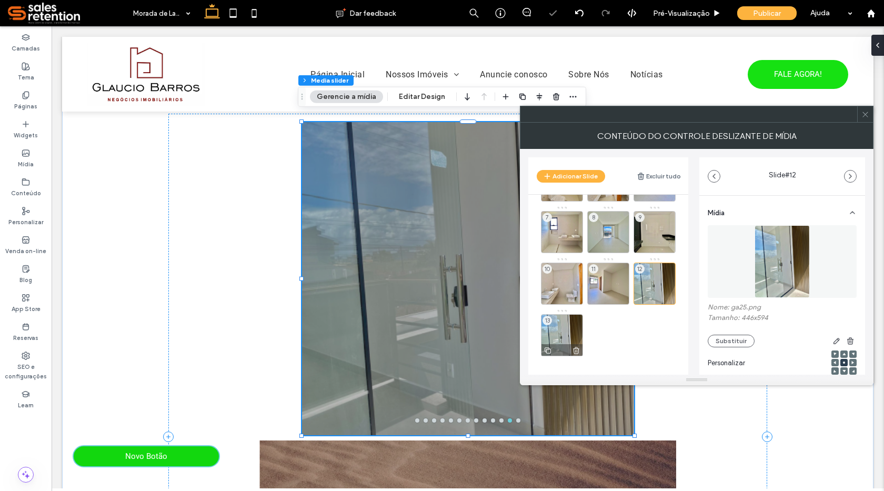
click at [567, 339] on div "13" at bounding box center [562, 335] width 42 height 42
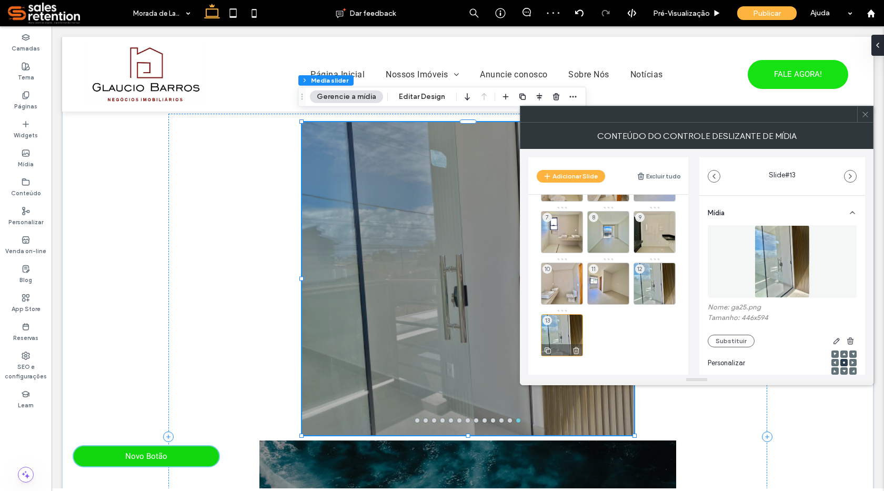
click at [576, 349] on use at bounding box center [576, 350] width 6 height 7
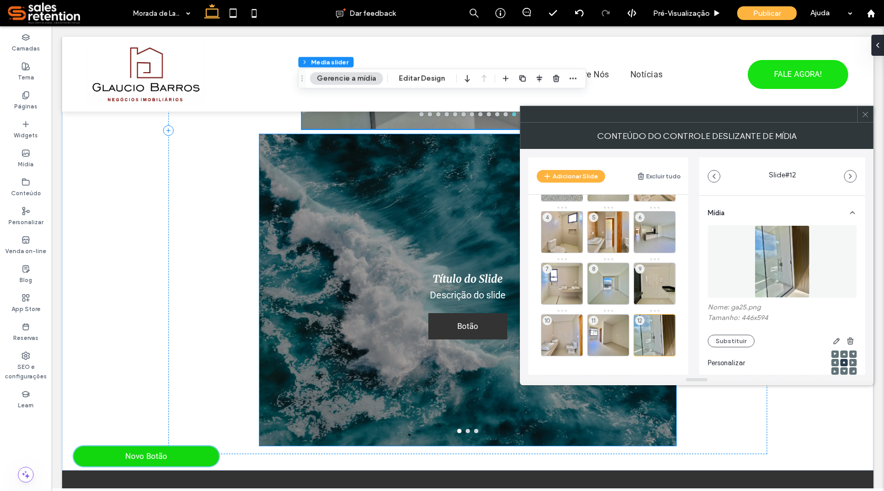
scroll to position [981, 0]
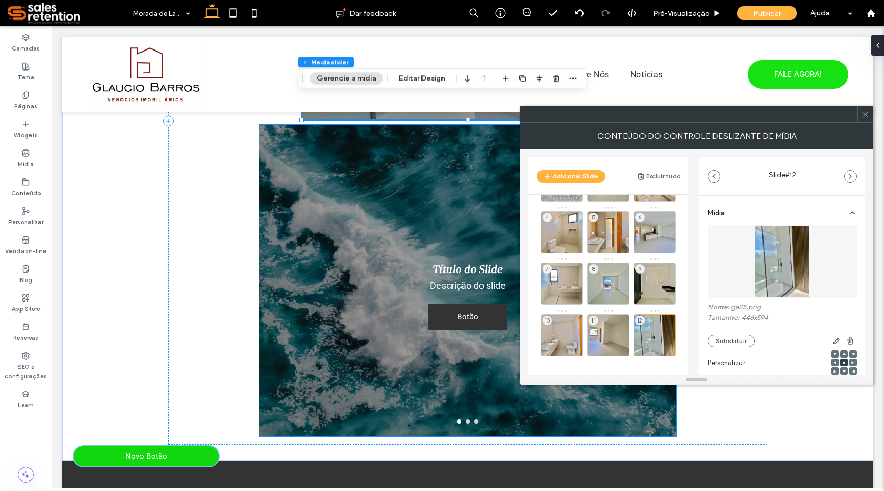
click at [660, 417] on div at bounding box center [467, 280] width 417 height 311
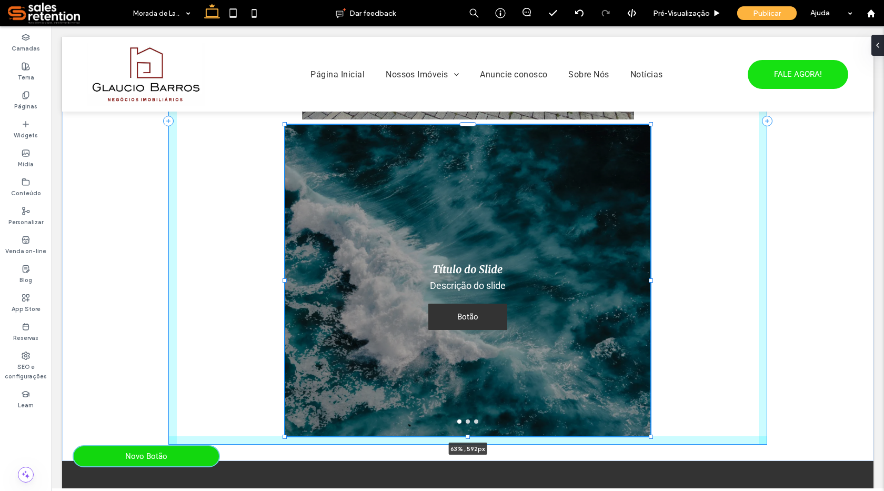
drag, startPoint x: 671, startPoint y: 429, endPoint x: 642, endPoint y: 430, distance: 29.5
click at [649, 435] on div at bounding box center [651, 437] width 4 height 4
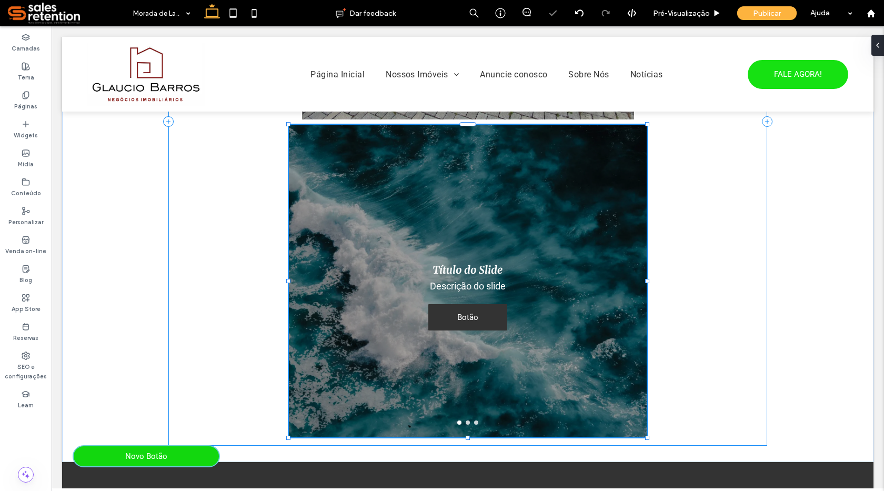
type input "**"
type input "***"
type input "****"
type input "***"
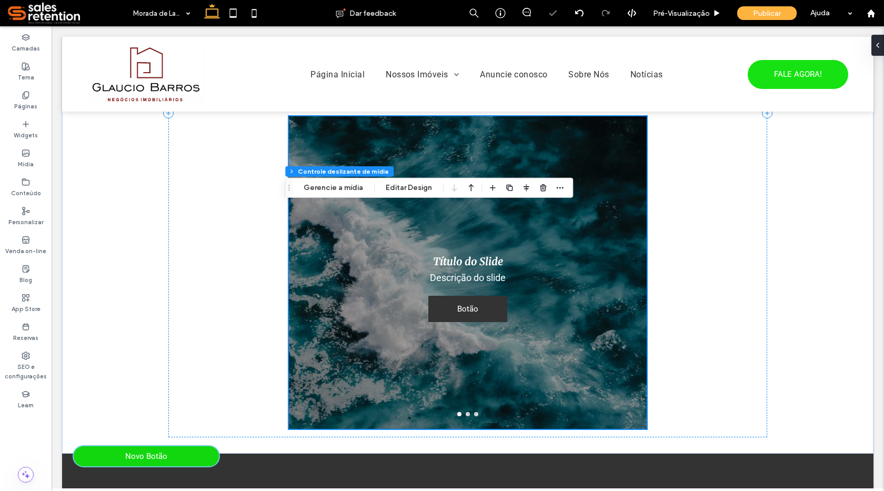
scroll to position [876, 0]
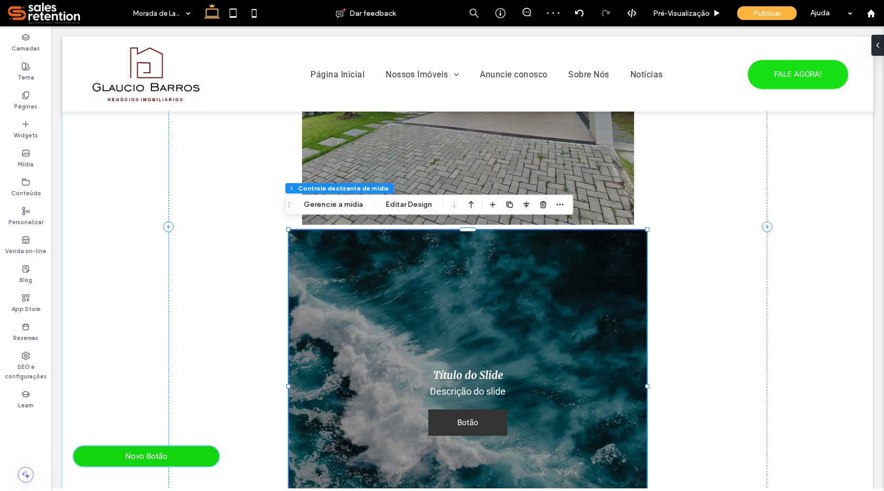
click at [638, 477] on div "Título do Slide Descrição do slide Botão Botão" at bounding box center [468, 393] width 358 height 263
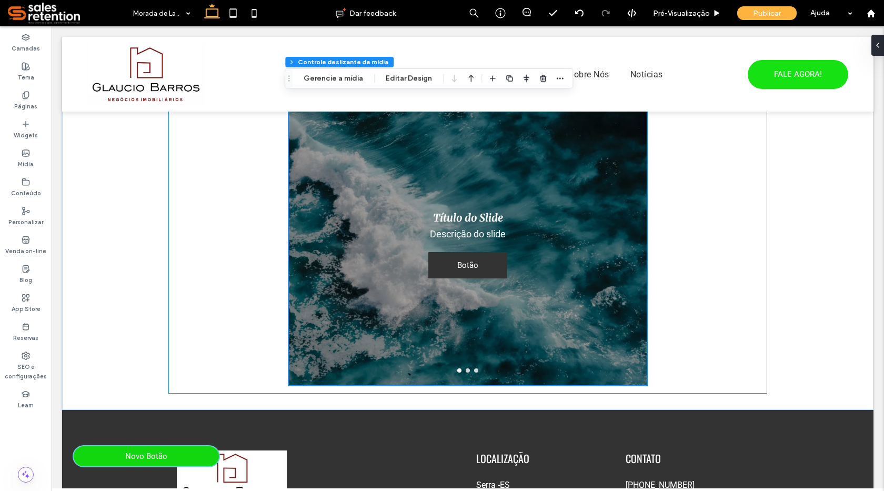
scroll to position [1034, 0]
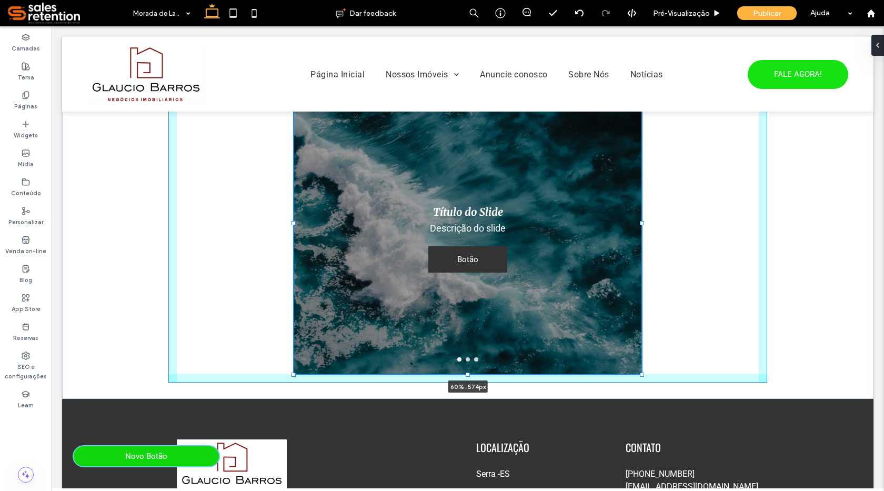
drag, startPoint x: 641, startPoint y: 375, endPoint x: 636, endPoint y: 370, distance: 7.4
click at [636, 370] on div "a a a a Título do Slide Descrição do slide Botão Botão Título do Slide Descriçã…" at bounding box center [467, 64] width 631 height 670
type input "**"
type input "***"
type input "****"
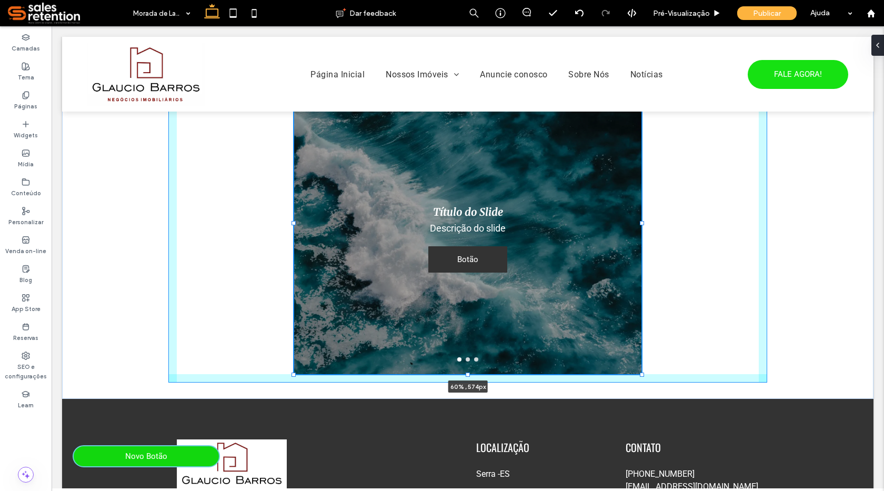
type input "***"
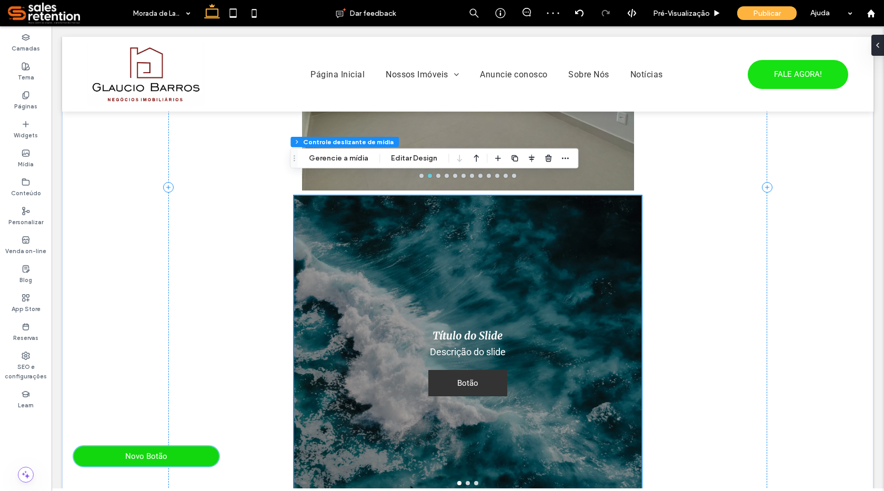
scroll to position [929, 0]
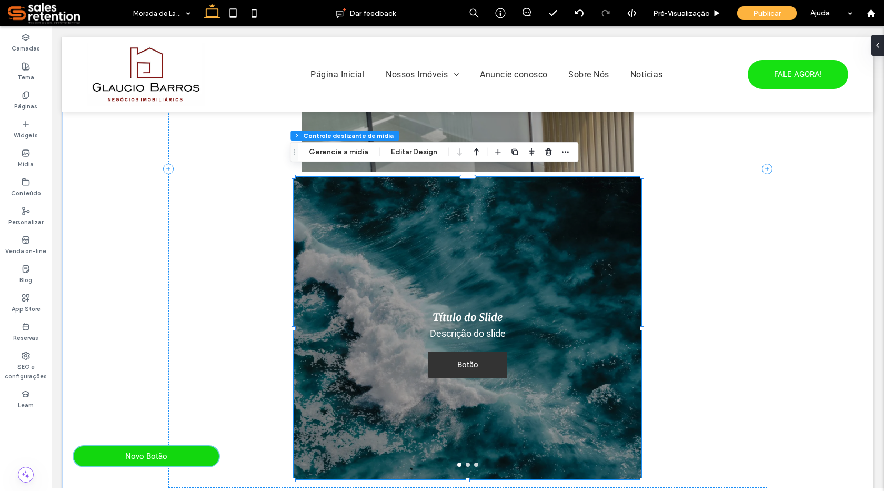
click at [507, 346] on div "Título do Slide Descrição do slide Botão Botão" at bounding box center [467, 335] width 347 height 252
click at [596, 275] on div at bounding box center [467, 328] width 347 height 302
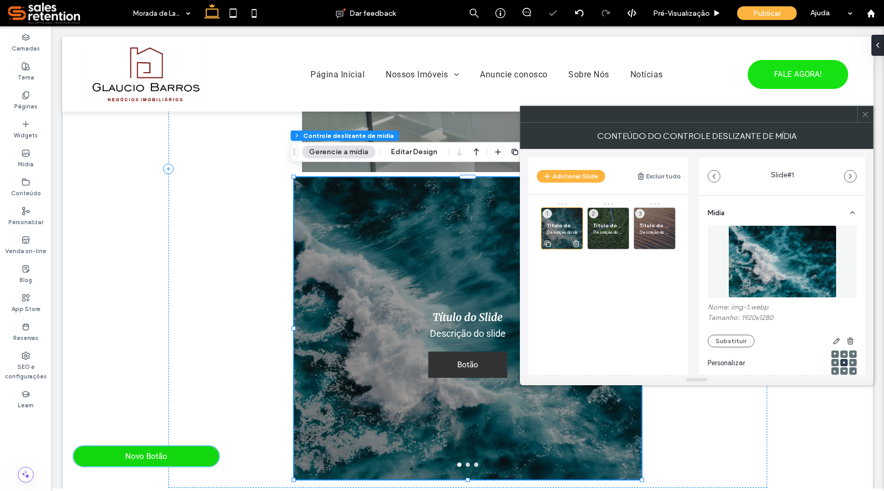
click at [564, 228] on span "Título do Slide" at bounding box center [562, 225] width 31 height 7
click at [757, 265] on img at bounding box center [782, 261] width 108 height 73
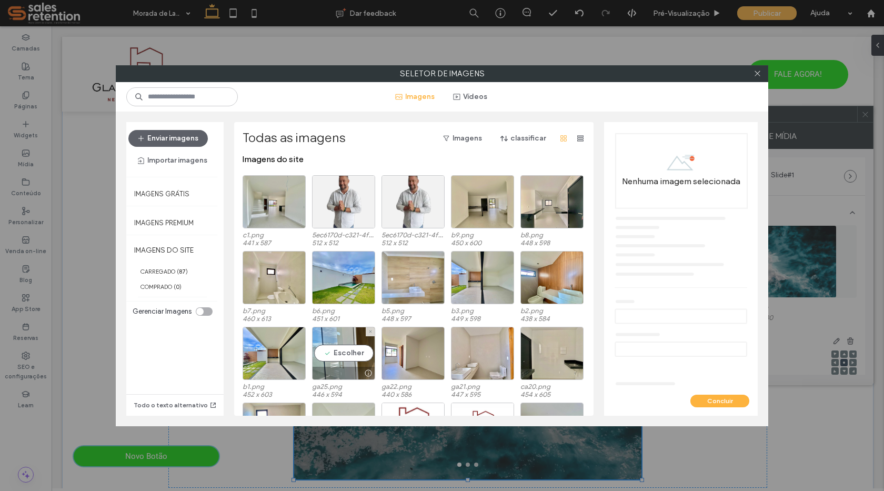
scroll to position [0, 0]
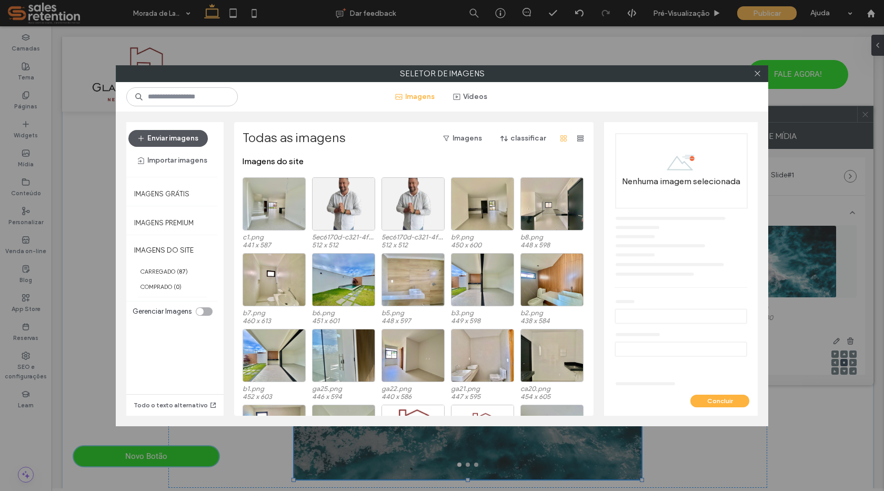
click at [174, 139] on button "Enviar imagens" at bounding box center [167, 138] width 79 height 17
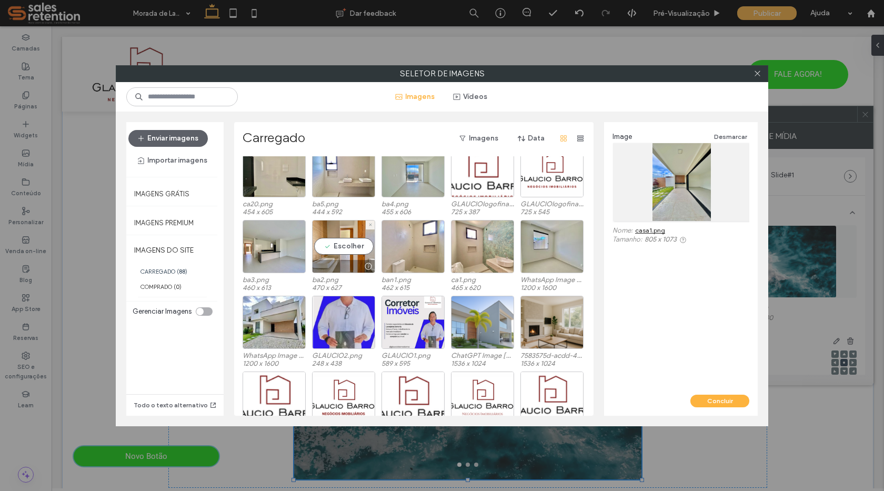
scroll to position [263, 0]
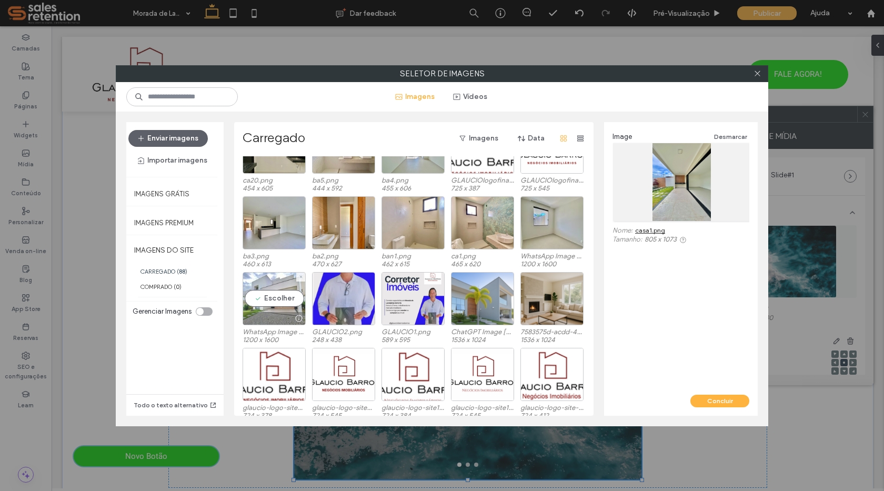
click at [275, 307] on div "Escolher" at bounding box center [274, 298] width 63 height 53
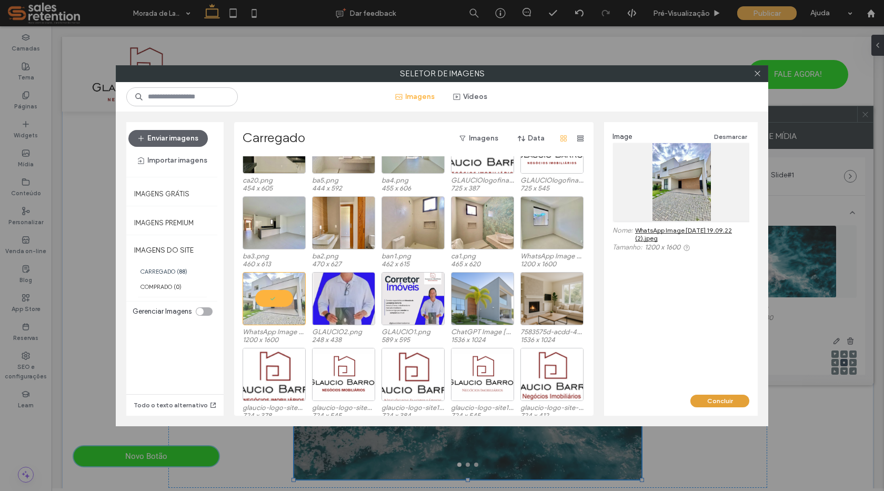
click at [710, 397] on button "Concluir" at bounding box center [719, 401] width 59 height 13
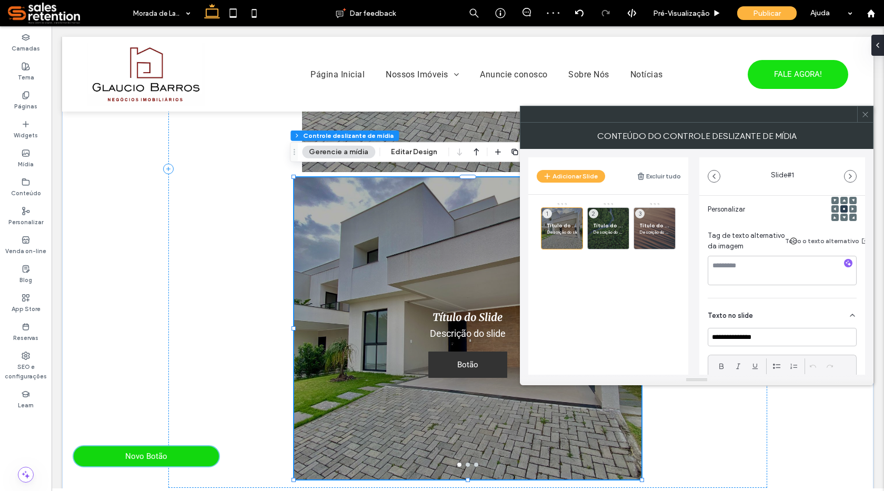
scroll to position [210, 0]
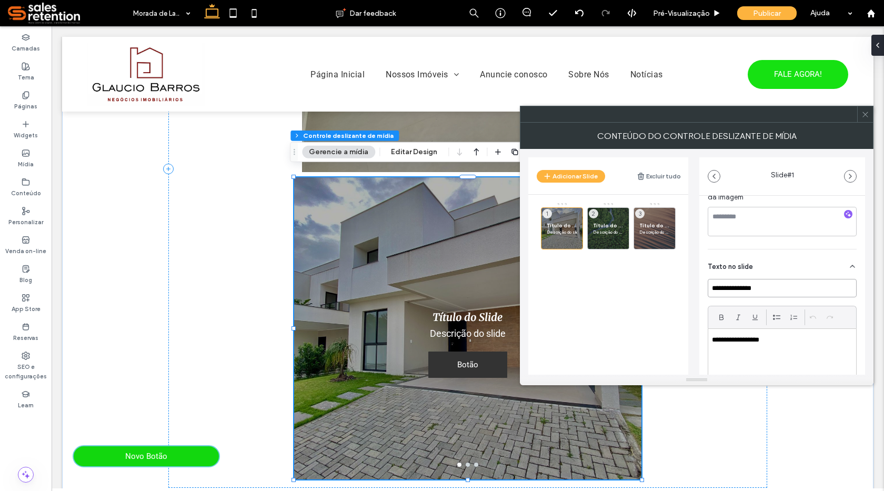
drag, startPoint x: 843, startPoint y: 284, endPoint x: 652, endPoint y: 282, distance: 190.5
click at [652, 282] on div "**********" at bounding box center [696, 262] width 337 height 226
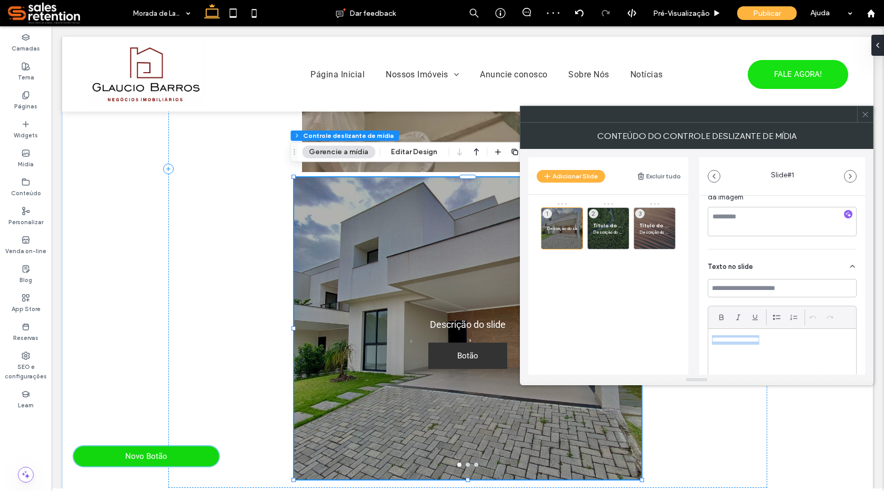
drag, startPoint x: 782, startPoint y: 335, endPoint x: 687, endPoint y: 338, distance: 95.8
click at [687, 338] on div "**********" at bounding box center [696, 262] width 337 height 226
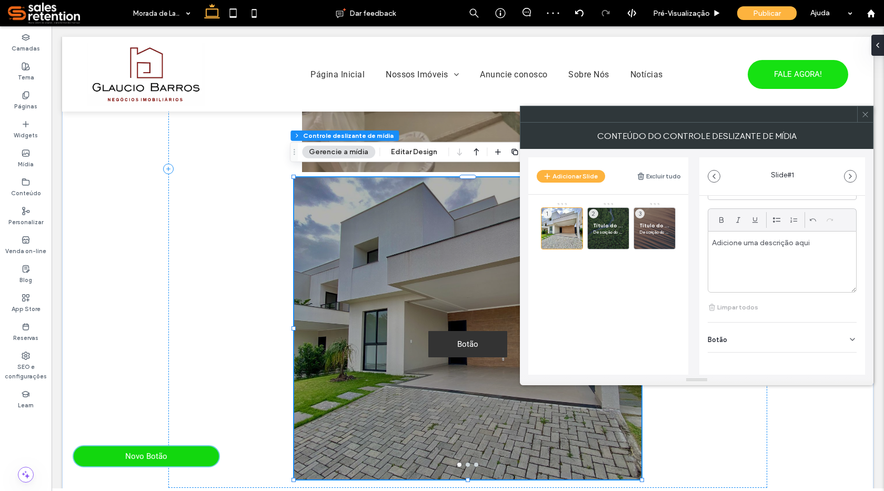
scroll to position [316, 0]
click at [770, 334] on div "Botão" at bounding box center [782, 334] width 149 height 29
click at [840, 359] on button at bounding box center [847, 353] width 19 height 18
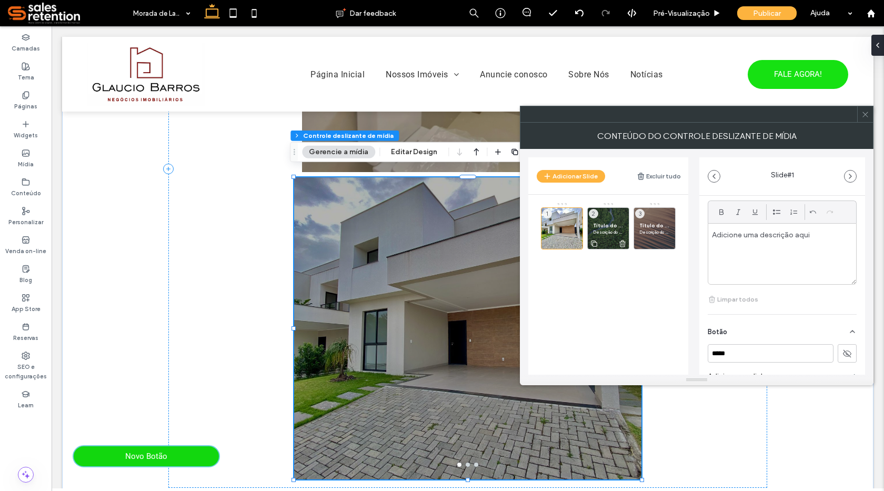
click at [620, 235] on span "Descrição do slide" at bounding box center [608, 232] width 31 height 6
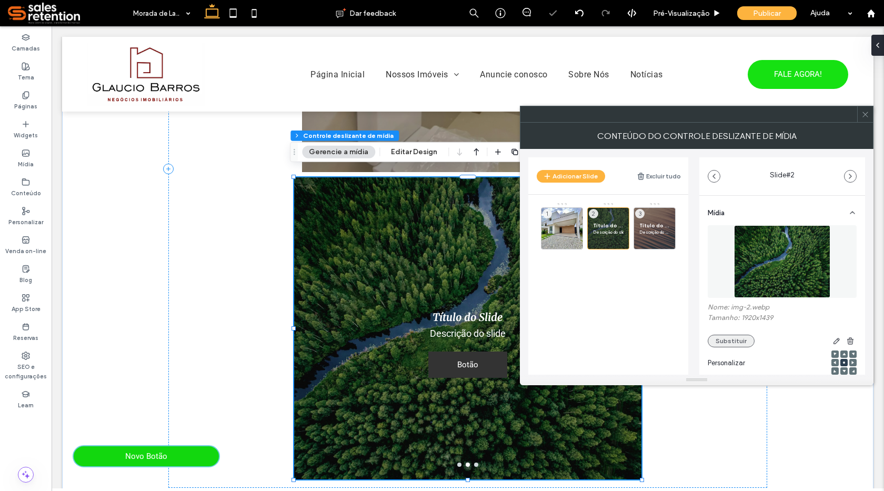
click at [722, 342] on button "Substituir" at bounding box center [731, 341] width 47 height 13
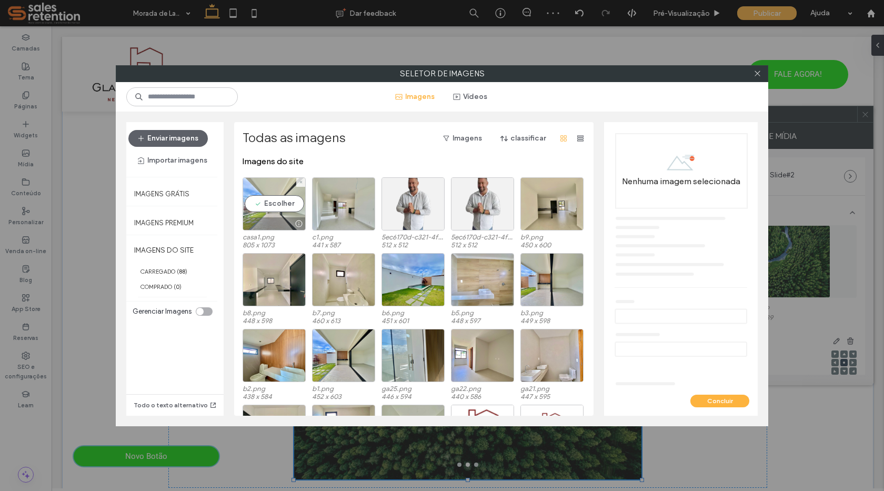
click at [284, 204] on div "Escolher" at bounding box center [274, 203] width 63 height 53
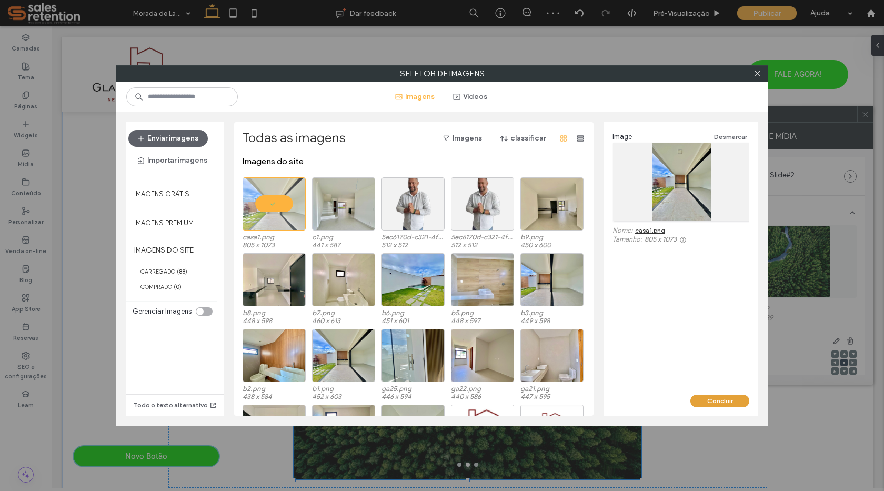
click at [737, 407] on button "Concluir" at bounding box center [719, 401] width 59 height 13
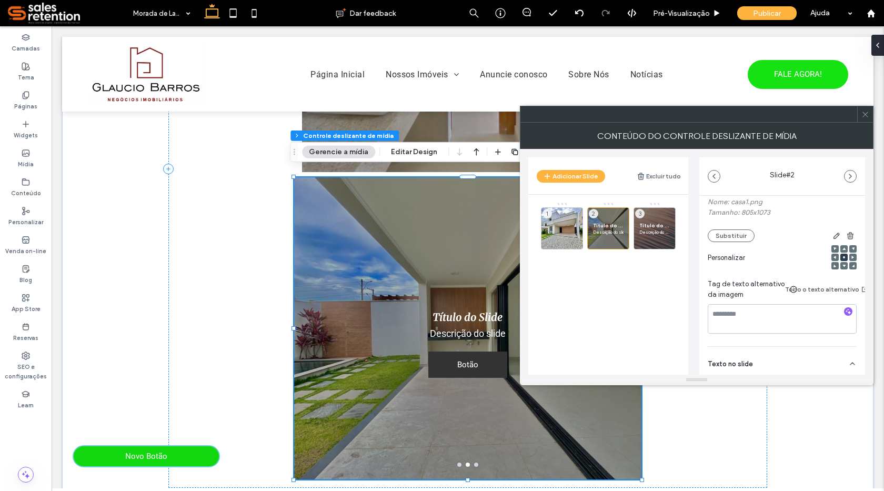
scroll to position [158, 0]
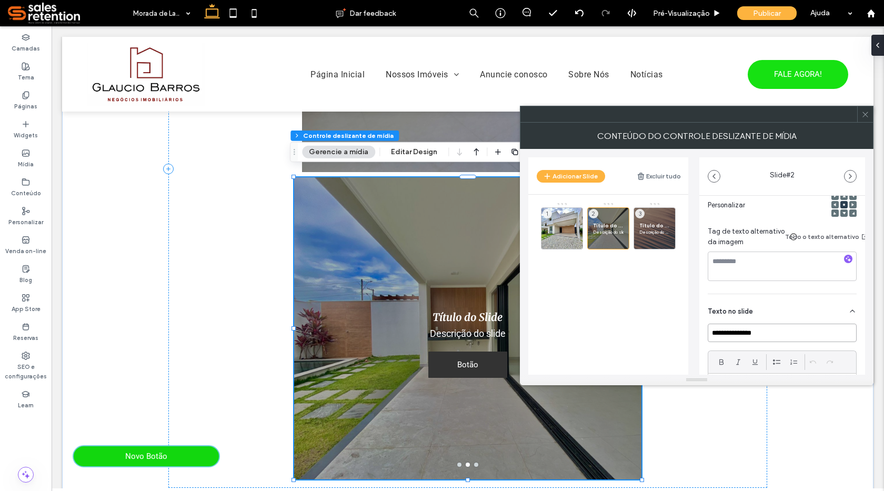
drag, startPoint x: 770, startPoint y: 329, endPoint x: 707, endPoint y: 327, distance: 63.2
click at [707, 327] on div "**********" at bounding box center [782, 298] width 166 height 520
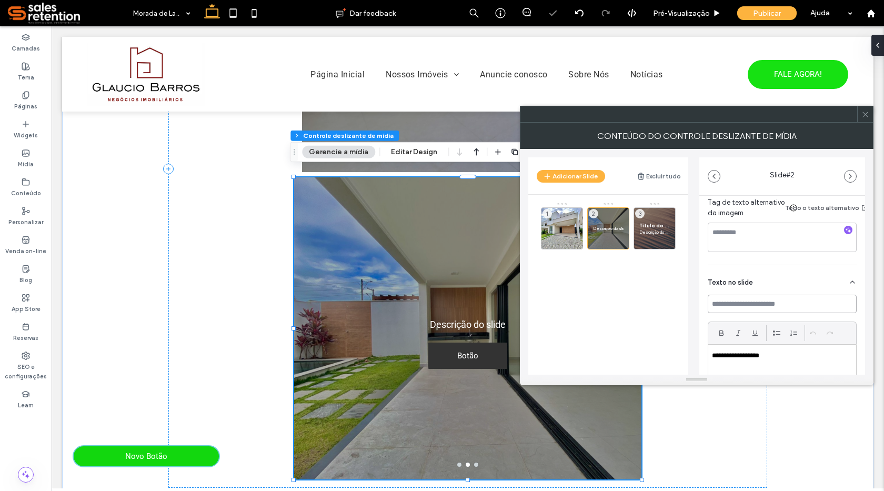
scroll to position [263, 0]
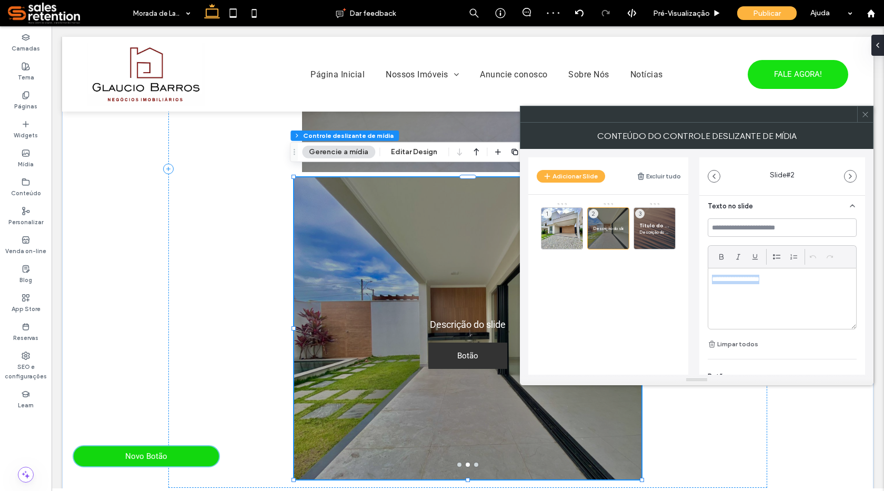
drag, startPoint x: 774, startPoint y: 277, endPoint x: 711, endPoint y: 282, distance: 63.4
click at [711, 282] on div "**********" at bounding box center [782, 298] width 148 height 61
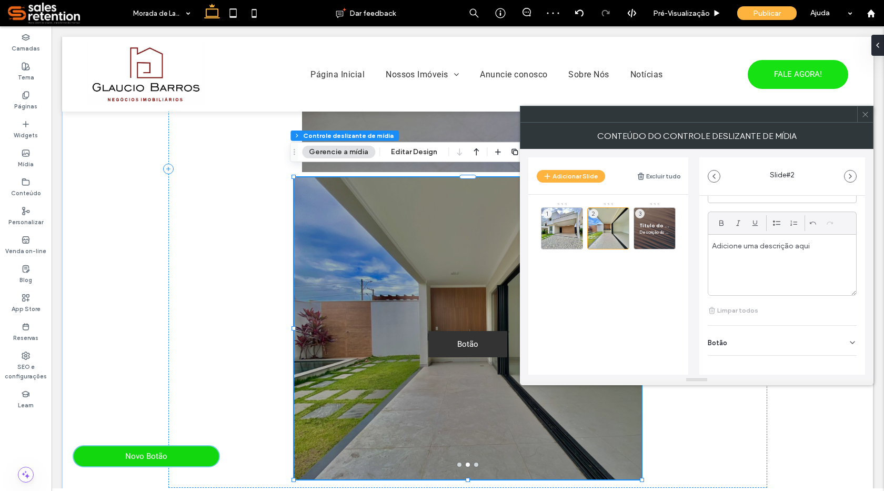
scroll to position [310, 0]
click at [848, 333] on icon at bounding box center [852, 337] width 8 height 8
click at [846, 355] on icon at bounding box center [846, 350] width 9 height 9
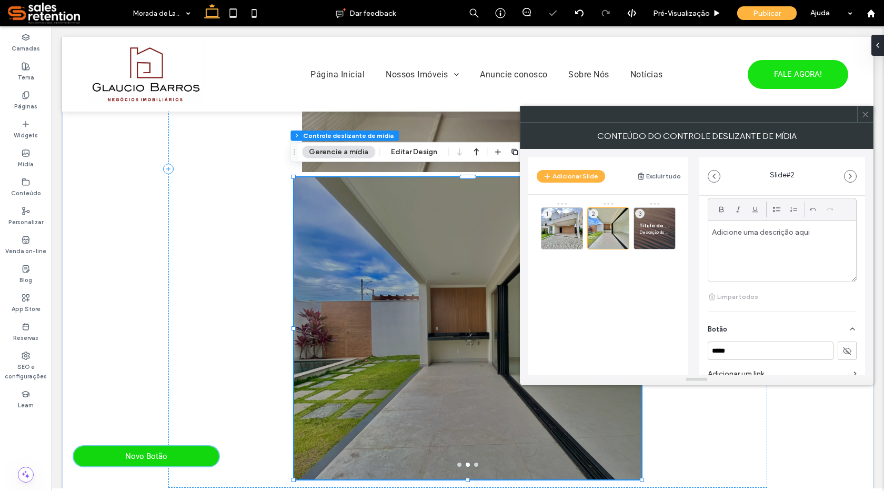
click at [871, 116] on div at bounding box center [865, 114] width 16 height 16
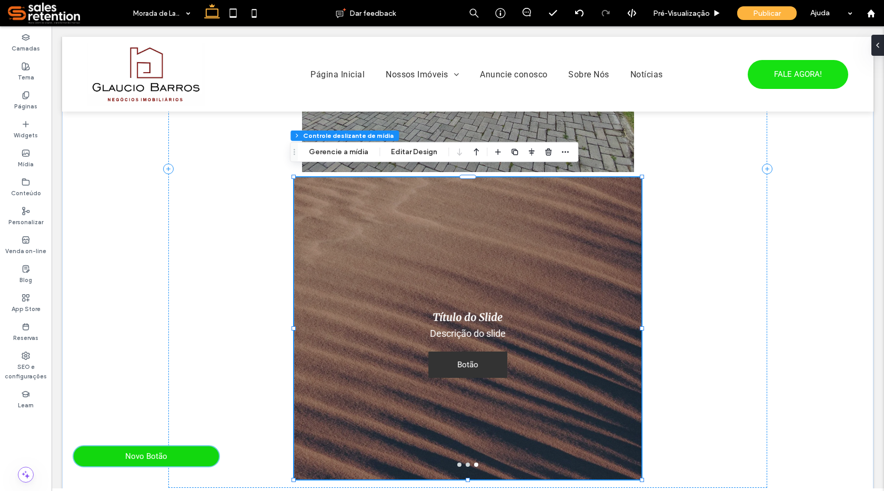
click at [524, 320] on div "Título do Slide Descrição do slide Botão Botão" at bounding box center [467, 335] width 347 height 252
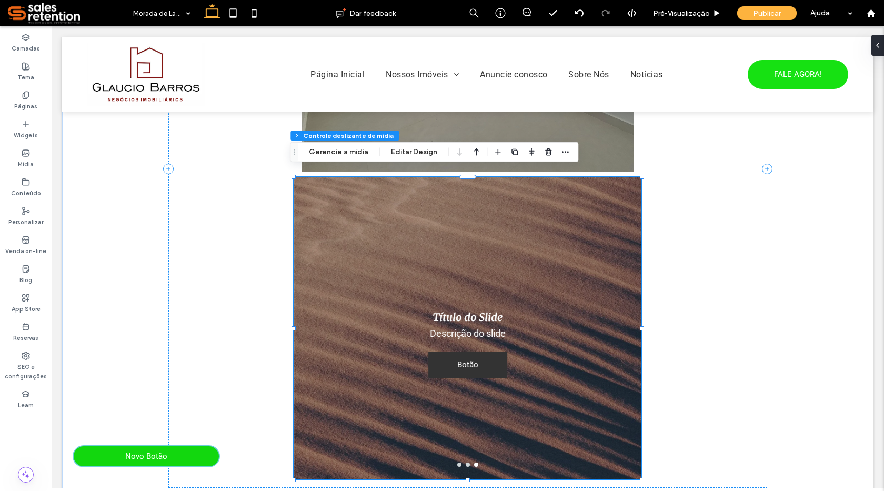
click at [524, 320] on div "Título do Slide Descrição do slide Botão Botão" at bounding box center [467, 335] width 347 height 252
click at [536, 292] on div "Título do Slide Descrição do slide Botão Botão" at bounding box center [467, 335] width 347 height 252
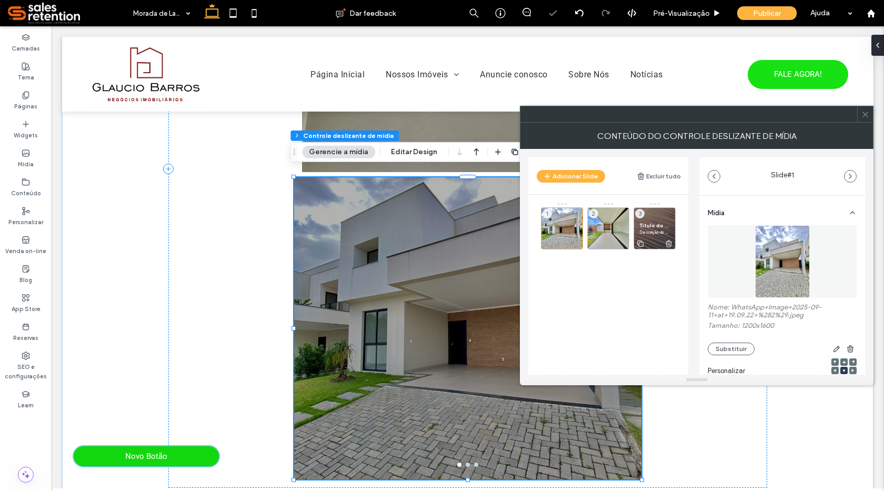
click at [661, 233] on span "Descrição do slide" at bounding box center [654, 232] width 31 height 6
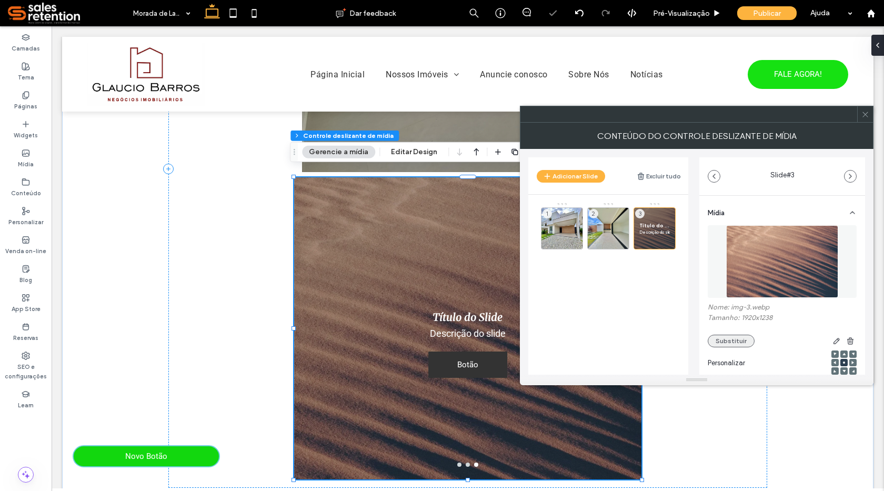
click at [724, 341] on button "Substituir" at bounding box center [731, 341] width 47 height 13
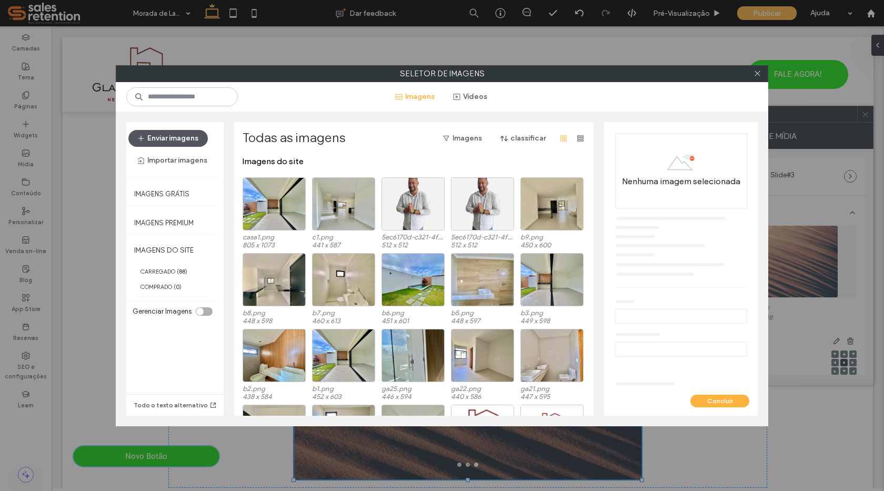
click at [187, 140] on button "Enviar imagens" at bounding box center [167, 138] width 79 height 17
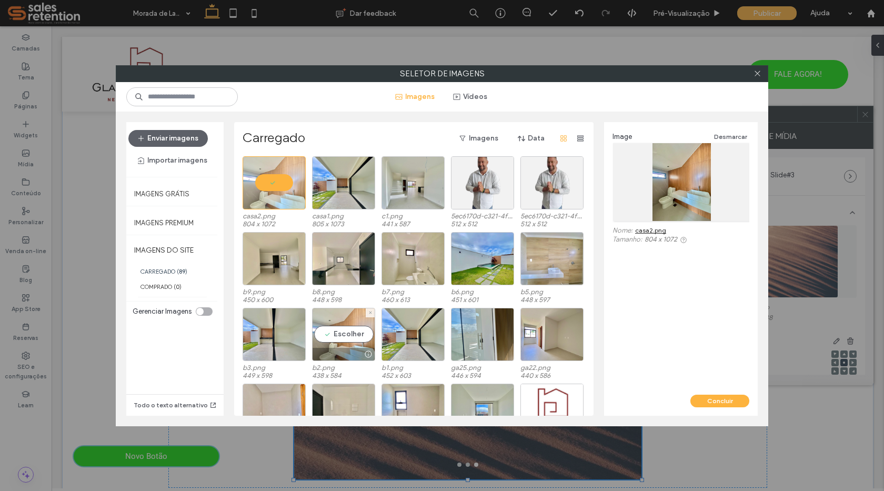
click at [353, 331] on div "Escolher" at bounding box center [343, 334] width 63 height 53
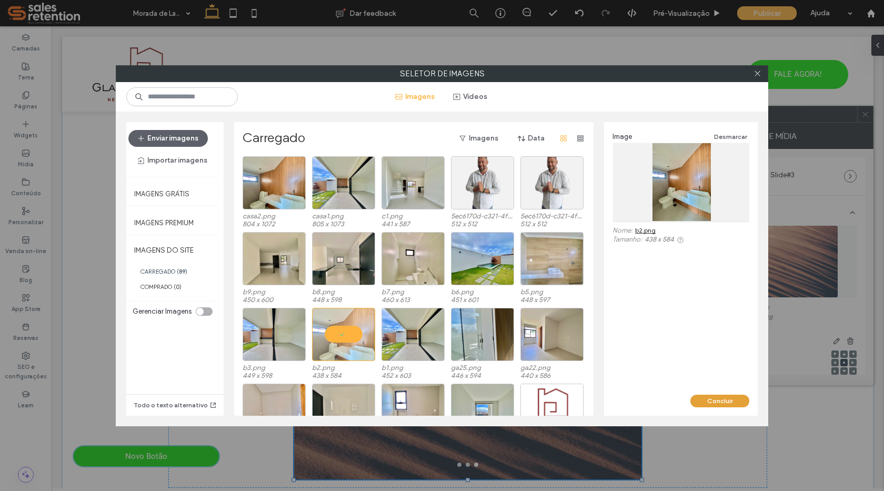
click at [721, 401] on button "Concluir" at bounding box center [719, 401] width 59 height 13
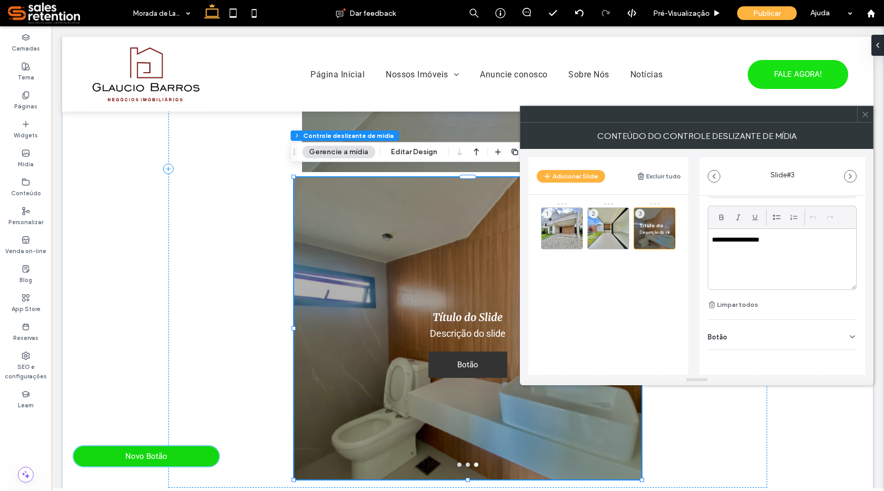
click at [850, 336] on use at bounding box center [852, 337] width 4 height 2
click at [843, 353] on use at bounding box center [847, 351] width 8 height 6
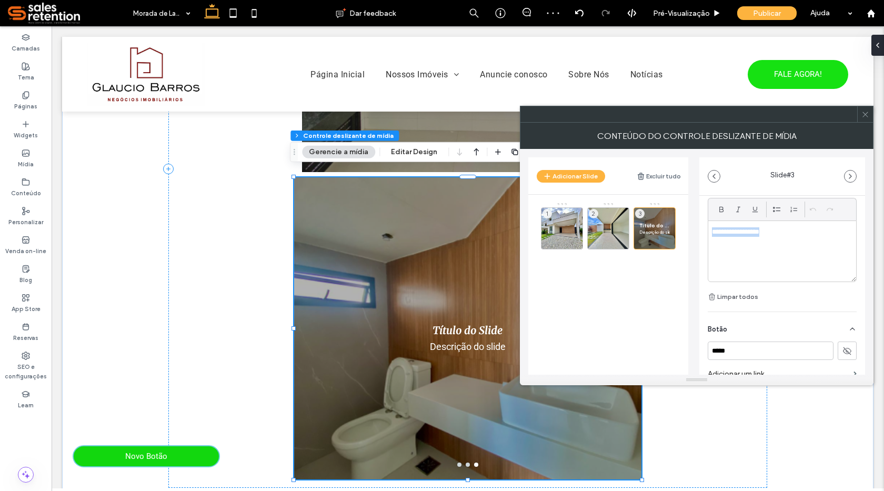
drag, startPoint x: 781, startPoint y: 227, endPoint x: 684, endPoint y: 231, distance: 97.4
click at [684, 231] on div "**********" at bounding box center [696, 262] width 337 height 226
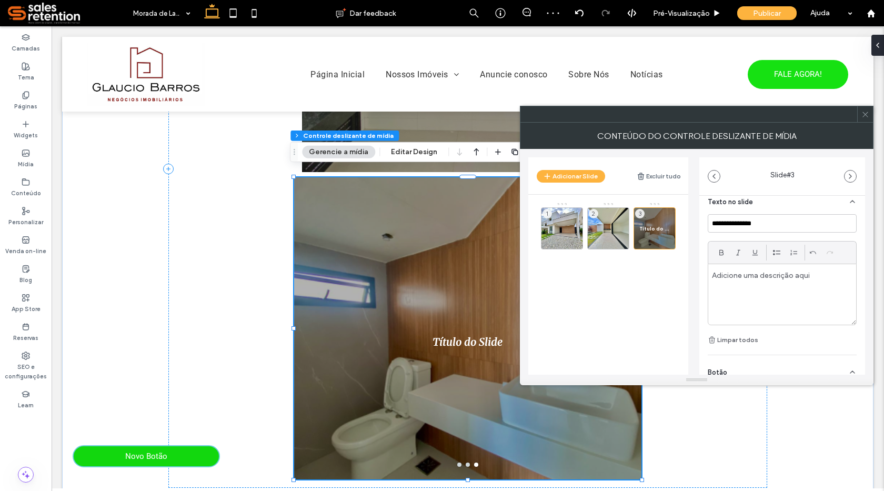
scroll to position [205, 0]
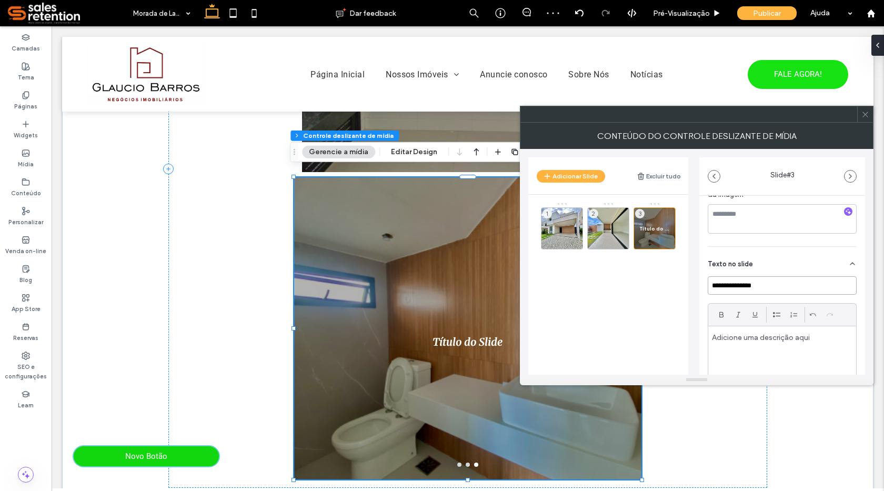
drag, startPoint x: 763, startPoint y: 286, endPoint x: 688, endPoint y: 288, distance: 75.3
click at [688, 288] on div "**********" at bounding box center [696, 262] width 337 height 226
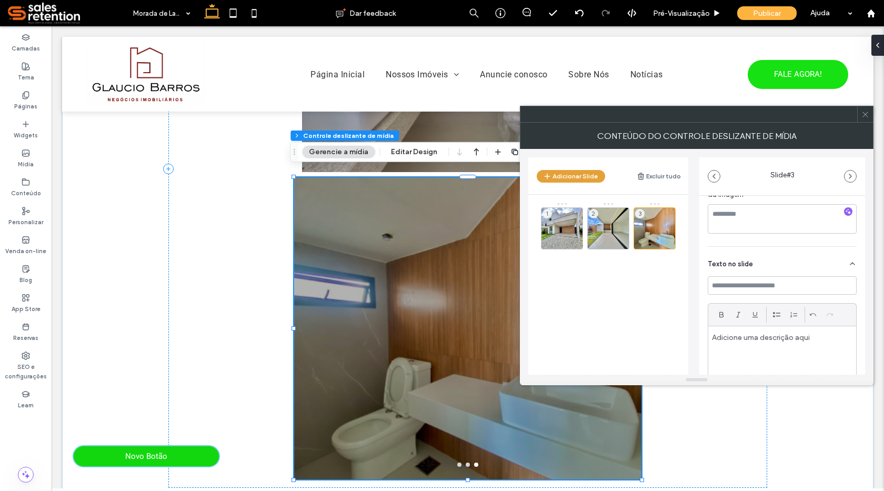
click at [565, 175] on button "Adicionar Slide" at bounding box center [571, 176] width 68 height 13
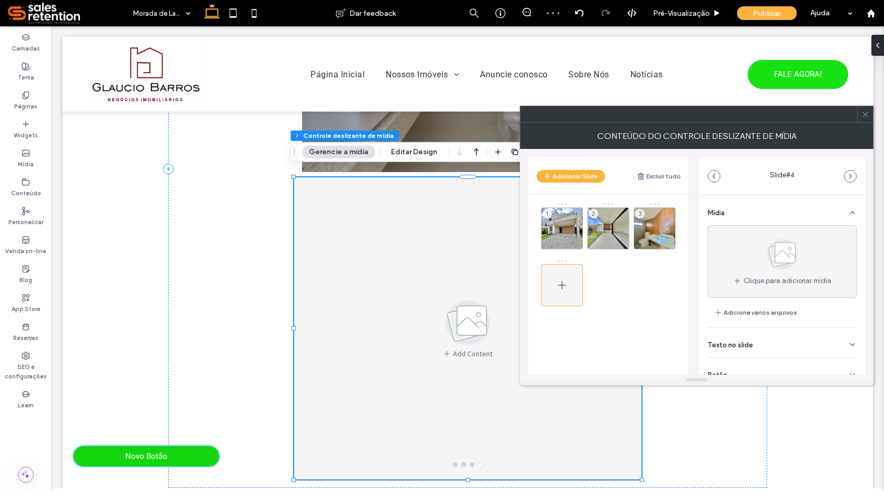
click at [563, 289] on icon at bounding box center [562, 285] width 13 height 13
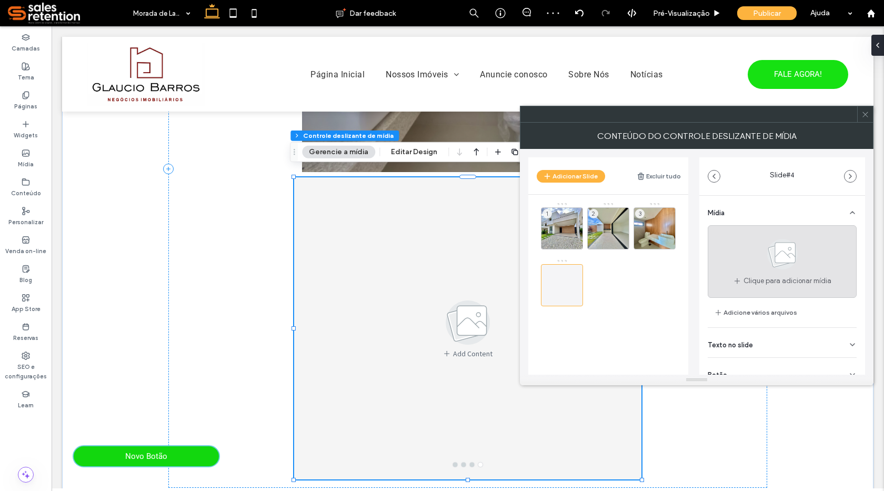
click at [758, 273] on span at bounding box center [782, 256] width 53 height 39
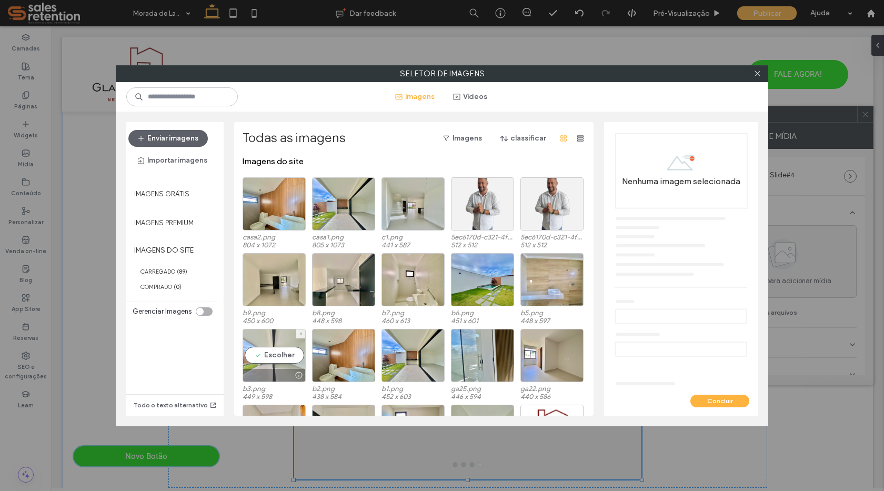
click at [265, 370] on div at bounding box center [274, 375] width 62 height 13
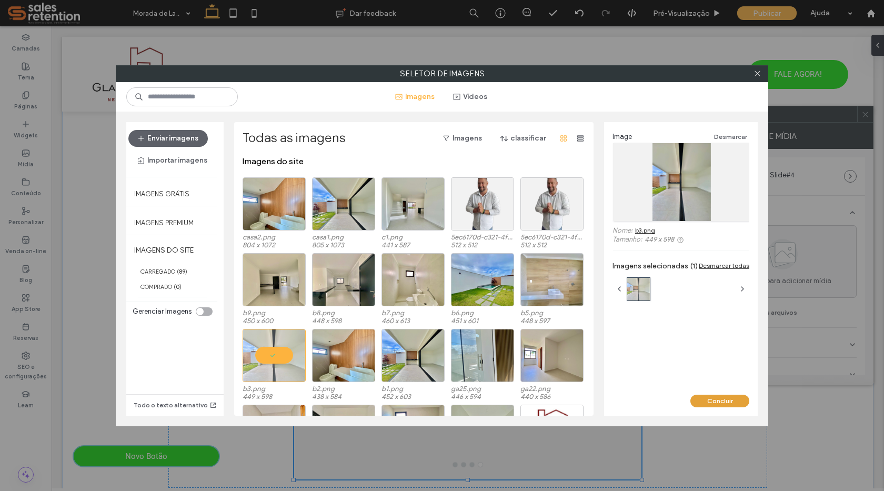
click at [718, 399] on button "Concluir" at bounding box center [719, 401] width 59 height 13
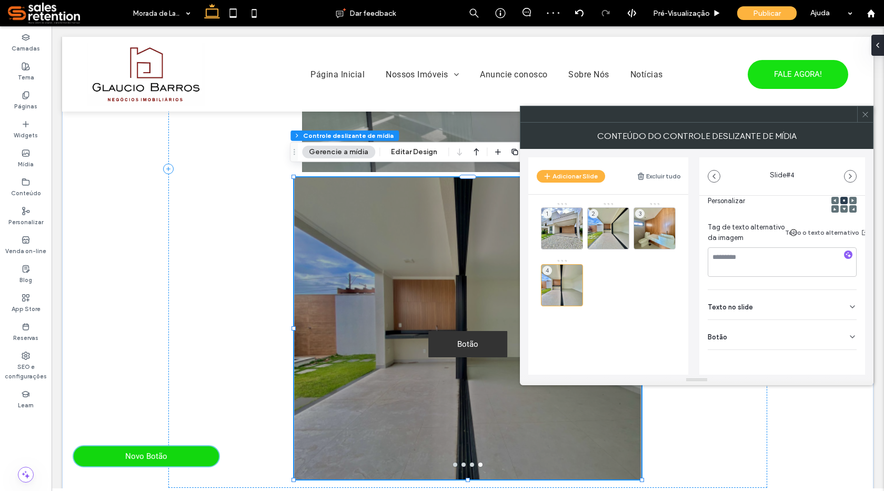
scroll to position [170, 0]
click at [848, 333] on icon at bounding box center [852, 337] width 8 height 8
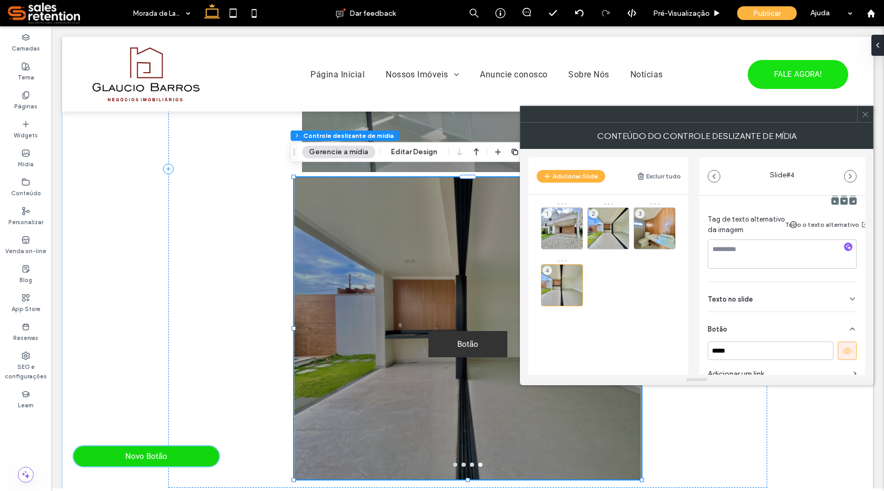
click at [850, 354] on button at bounding box center [847, 350] width 19 height 18
click at [865, 119] on span at bounding box center [865, 114] width 8 height 16
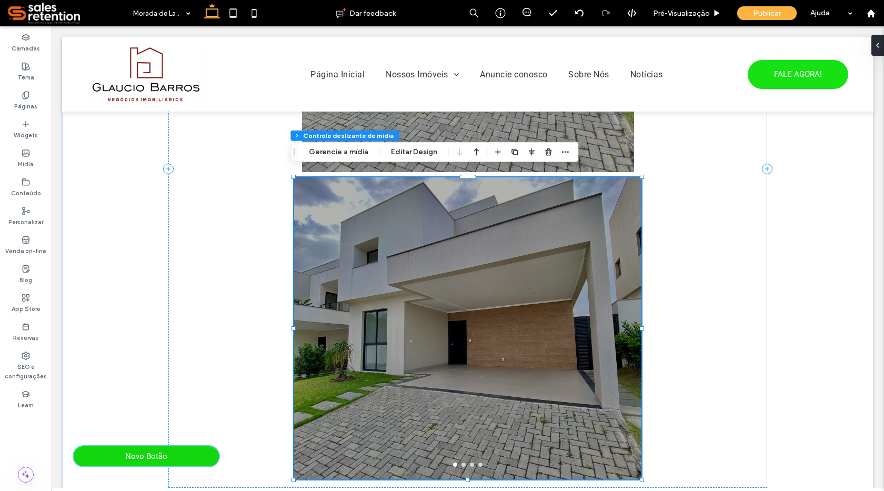
click at [600, 335] on div at bounding box center [467, 335] width 347 height 252
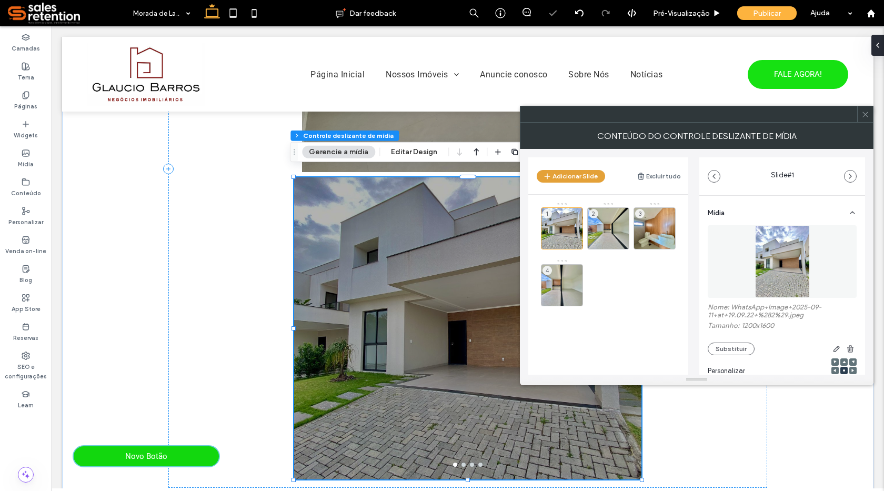
click at [597, 178] on button "Adicionar Slide" at bounding box center [571, 176] width 68 height 13
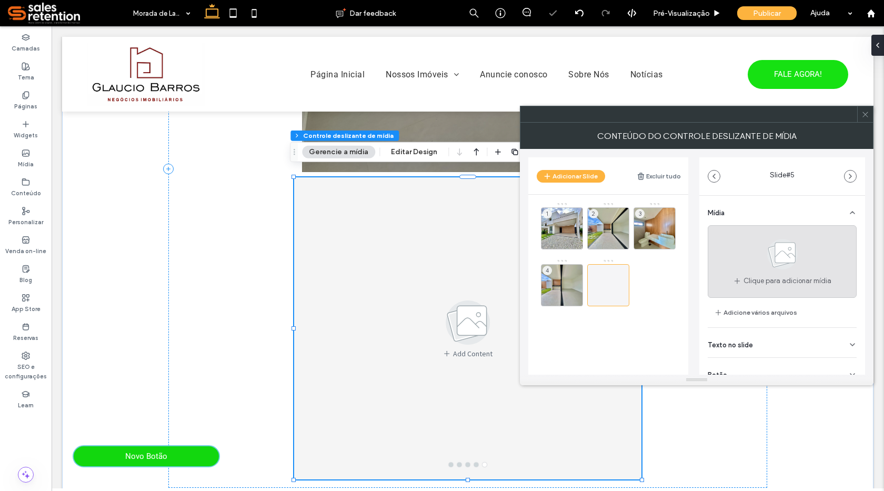
click at [767, 257] on use at bounding box center [782, 254] width 31 height 31
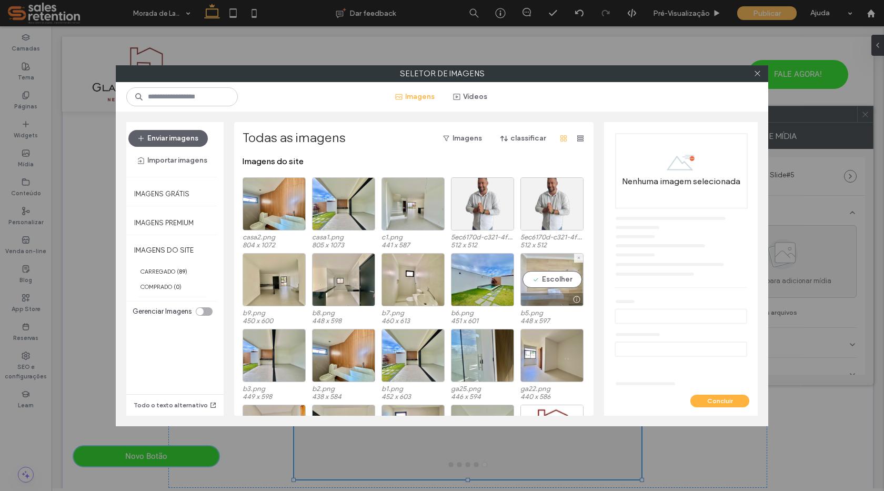
click at [541, 280] on div "Escolher" at bounding box center [551, 279] width 63 height 53
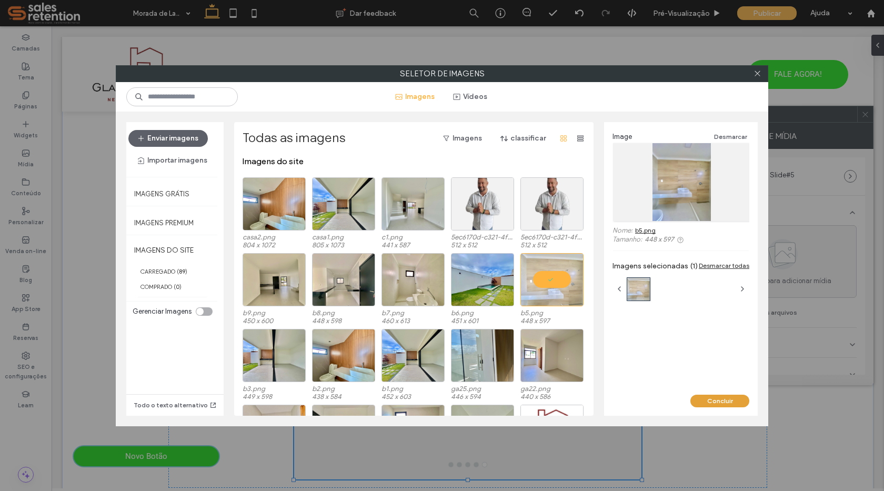
click at [710, 403] on button "Concluir" at bounding box center [719, 401] width 59 height 13
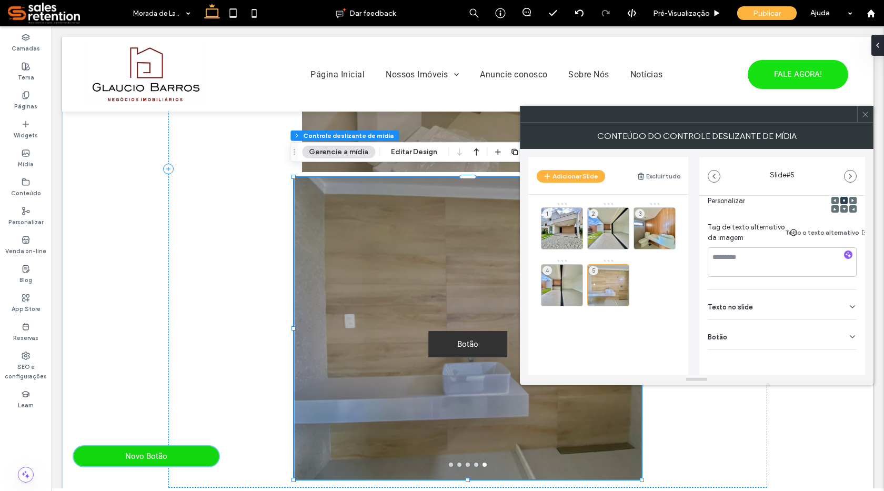
click at [850, 336] on use at bounding box center [852, 337] width 4 height 2
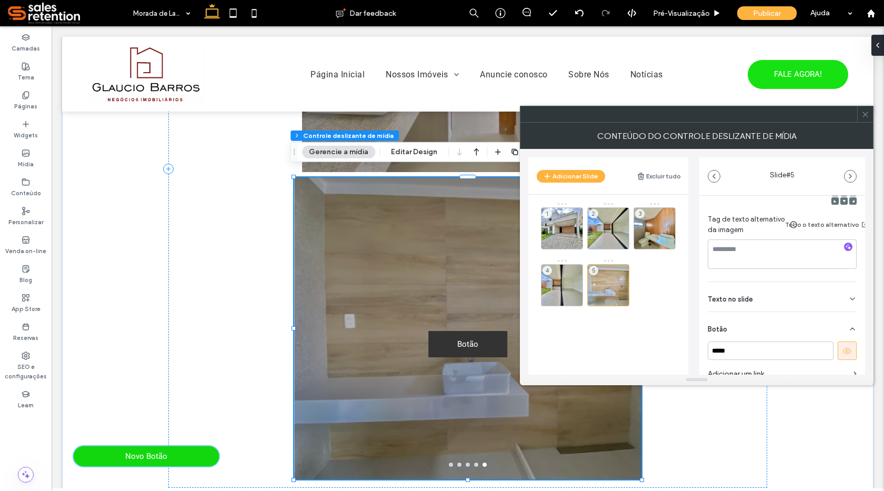
click at [845, 350] on use at bounding box center [847, 351] width 8 height 6
click at [865, 116] on icon at bounding box center [865, 114] width 8 height 8
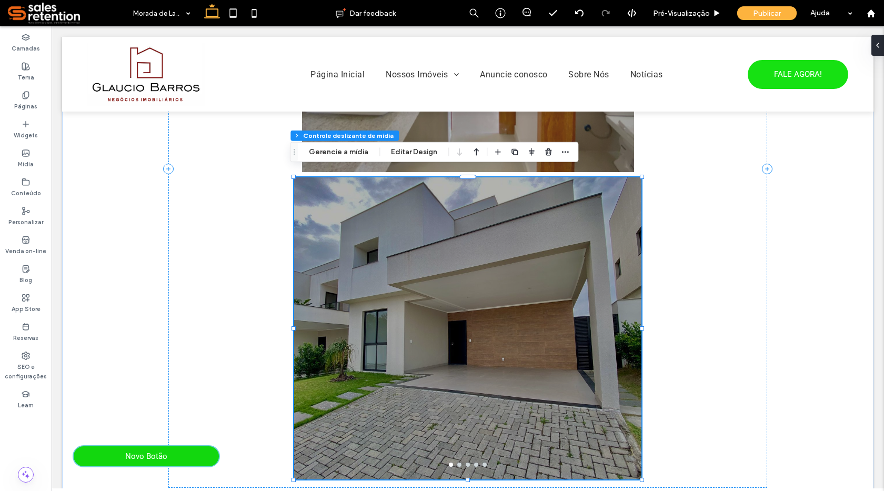
click at [602, 350] on div at bounding box center [467, 335] width 347 height 252
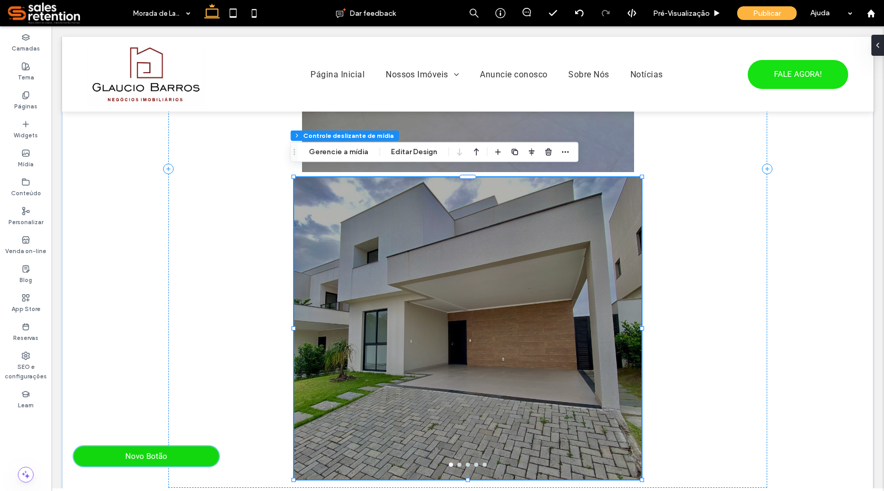
click at [602, 350] on div at bounding box center [467, 335] width 347 height 252
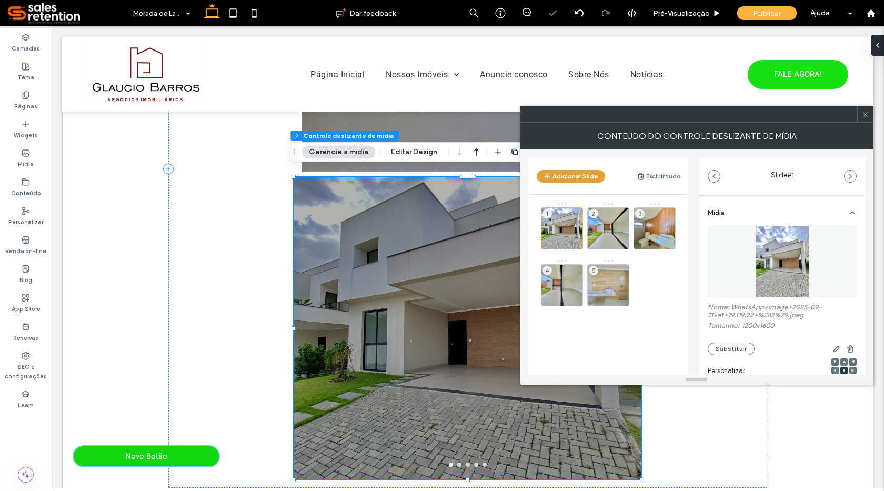
click at [576, 177] on button "Adicionar Slide" at bounding box center [571, 176] width 68 height 13
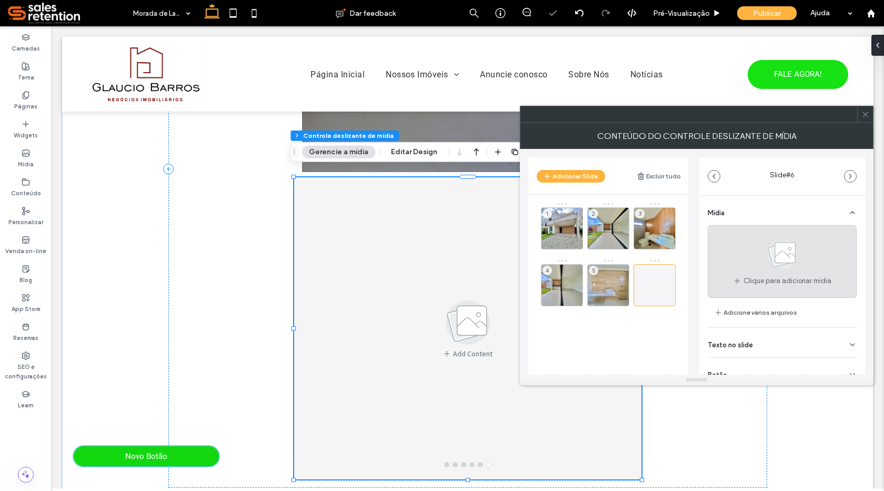
click at [780, 256] on use at bounding box center [782, 254] width 31 height 31
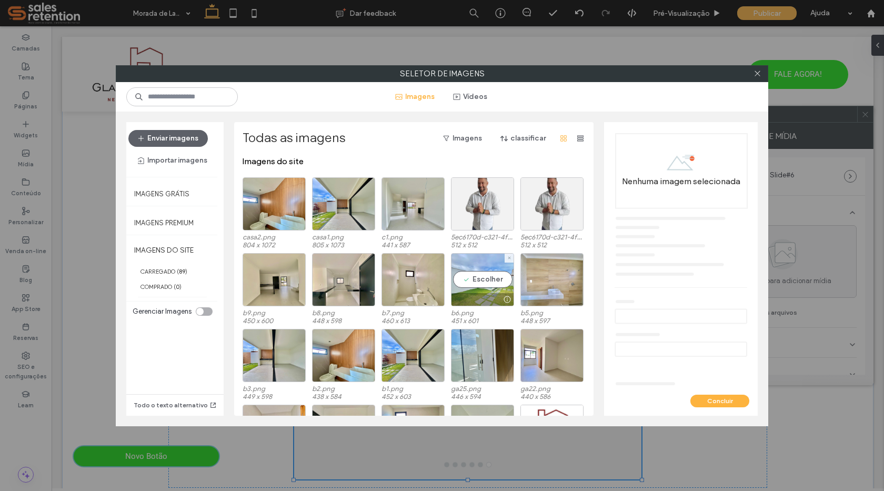
click at [483, 295] on div at bounding box center [482, 299] width 62 height 13
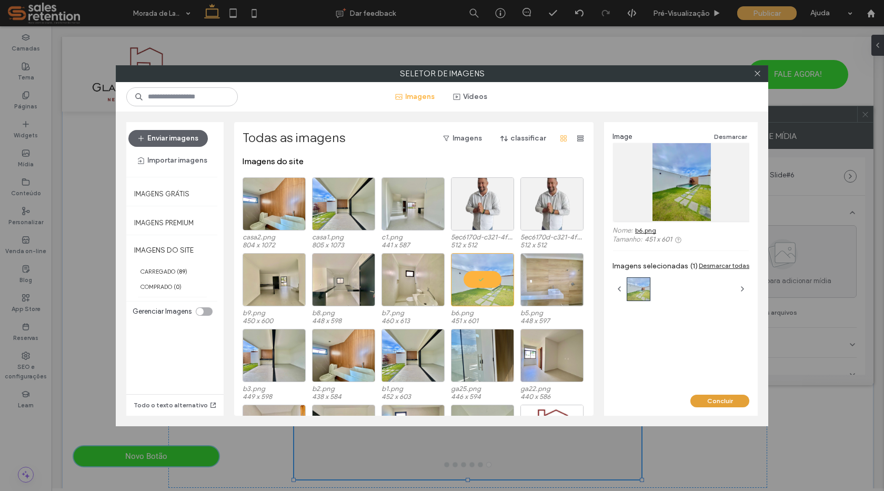
click at [714, 404] on button "Concluir" at bounding box center [719, 401] width 59 height 13
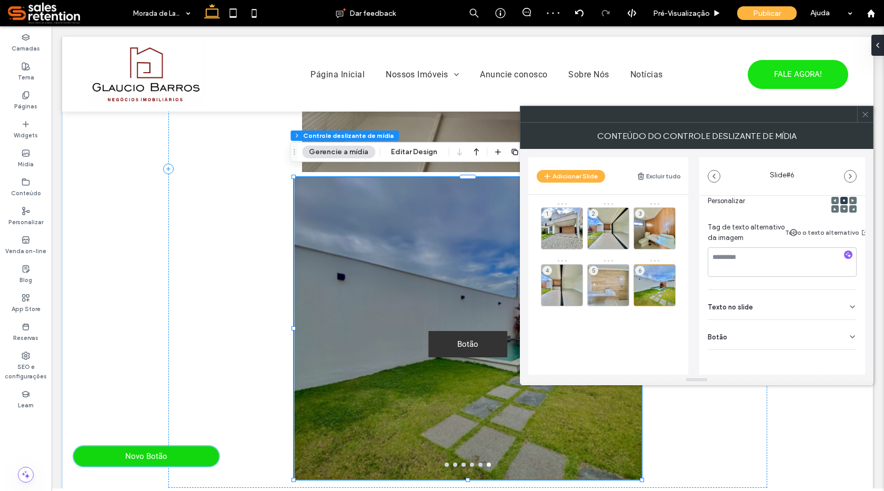
click at [850, 336] on use at bounding box center [852, 337] width 4 height 2
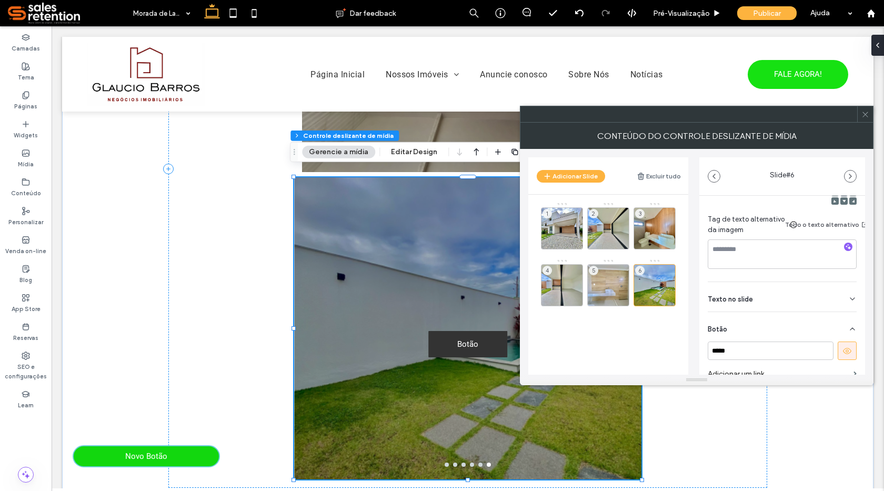
click at [849, 350] on button at bounding box center [847, 350] width 19 height 18
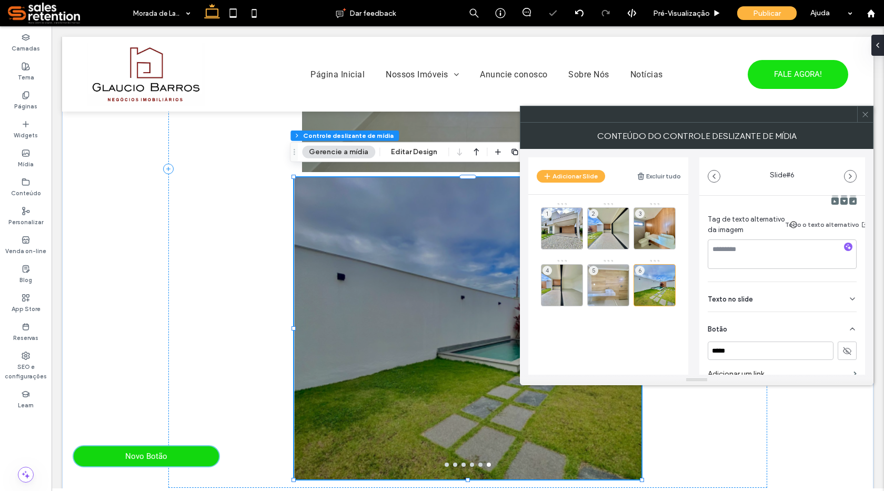
click at [842, 350] on icon at bounding box center [846, 350] width 9 height 9
click at [842, 351] on icon at bounding box center [846, 350] width 9 height 9
click at [592, 174] on button "Adicionar Slide" at bounding box center [571, 176] width 68 height 13
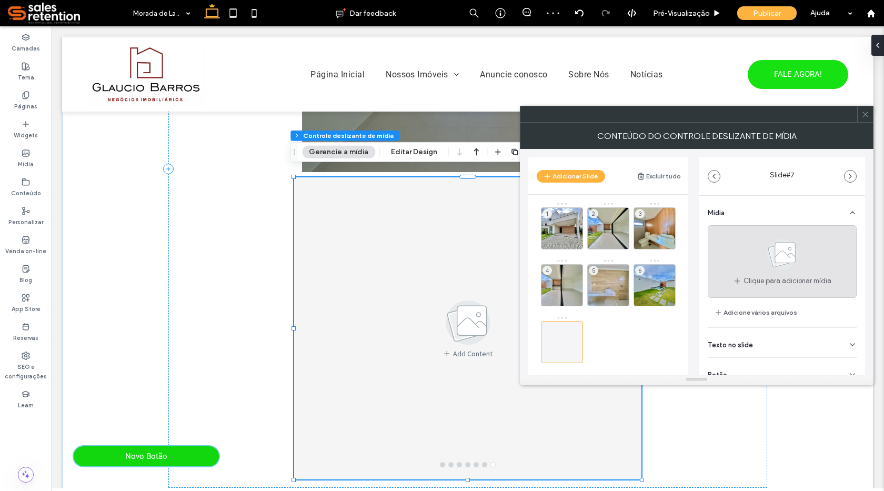
click at [767, 256] on use at bounding box center [782, 254] width 31 height 31
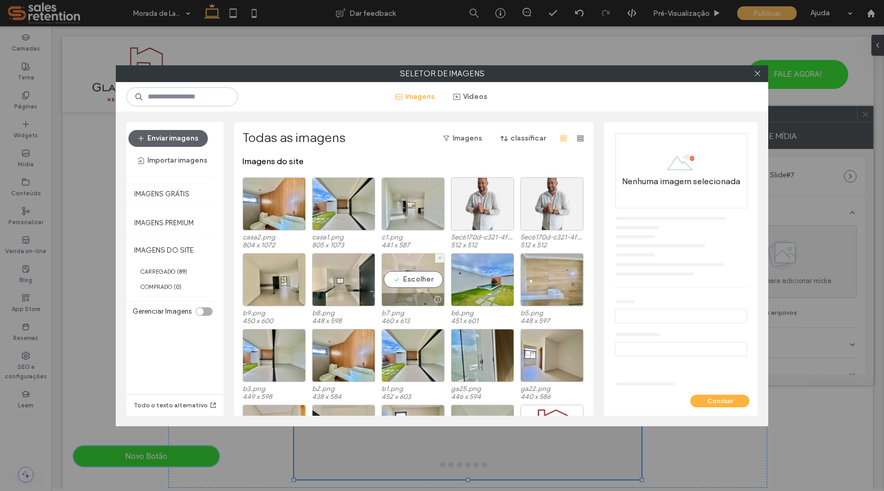
click at [403, 298] on div at bounding box center [413, 299] width 62 height 13
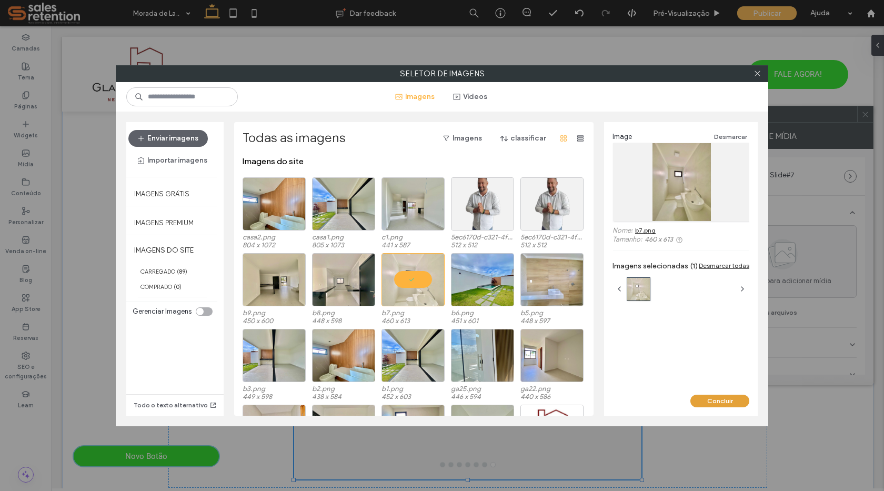
click at [722, 399] on button "Concluir" at bounding box center [719, 401] width 59 height 13
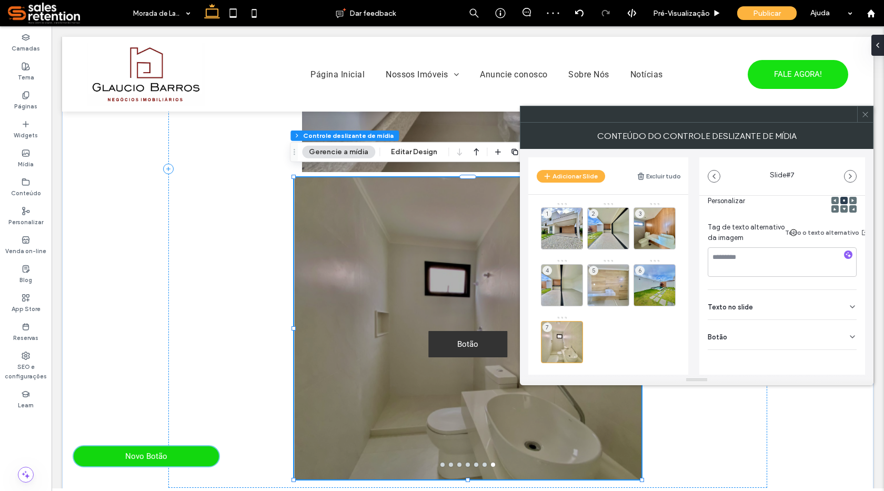
click at [849, 324] on div "Botão" at bounding box center [782, 334] width 149 height 29
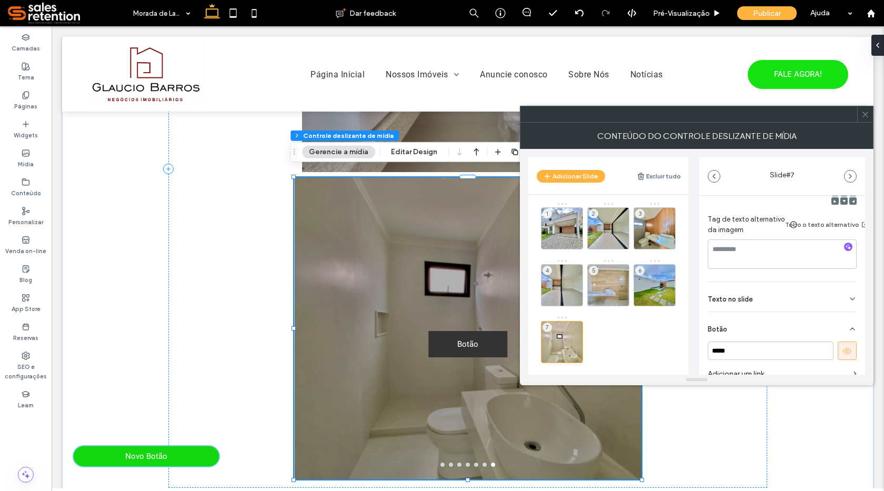
click at [845, 349] on icon at bounding box center [846, 350] width 9 height 9
drag, startPoint x: 864, startPoint y: 110, endPoint x: 861, endPoint y: 118, distance: 9.0
click at [864, 110] on icon at bounding box center [865, 114] width 8 height 8
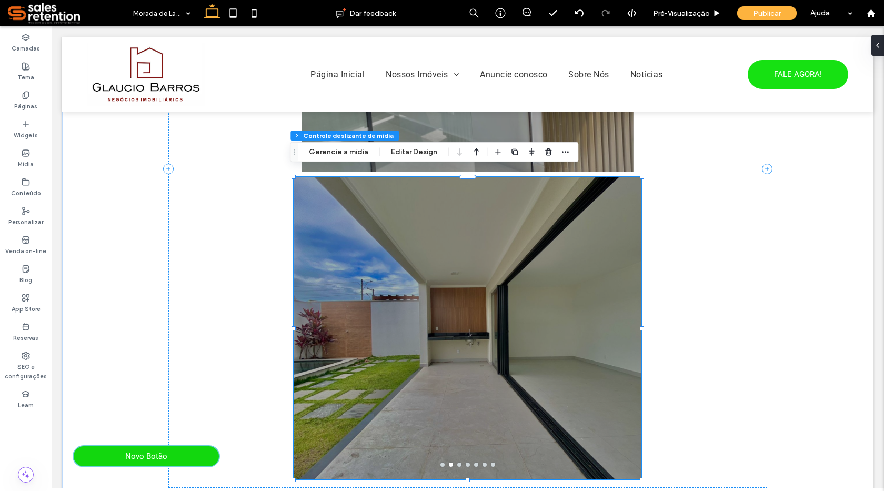
click at [507, 289] on div at bounding box center [467, 335] width 347 height 252
click at [508, 289] on div at bounding box center [467, 335] width 347 height 252
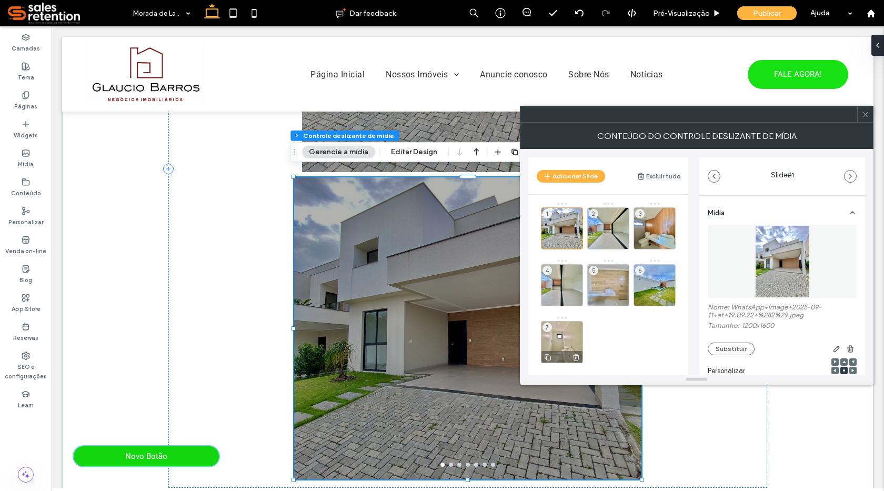
click at [565, 335] on div "7" at bounding box center [562, 342] width 42 height 42
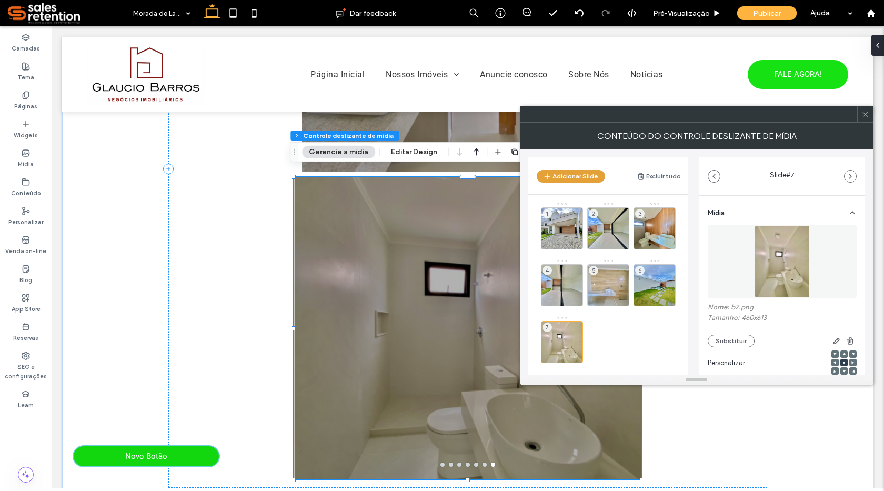
click at [569, 179] on button "Adicionar Slide" at bounding box center [571, 176] width 68 height 13
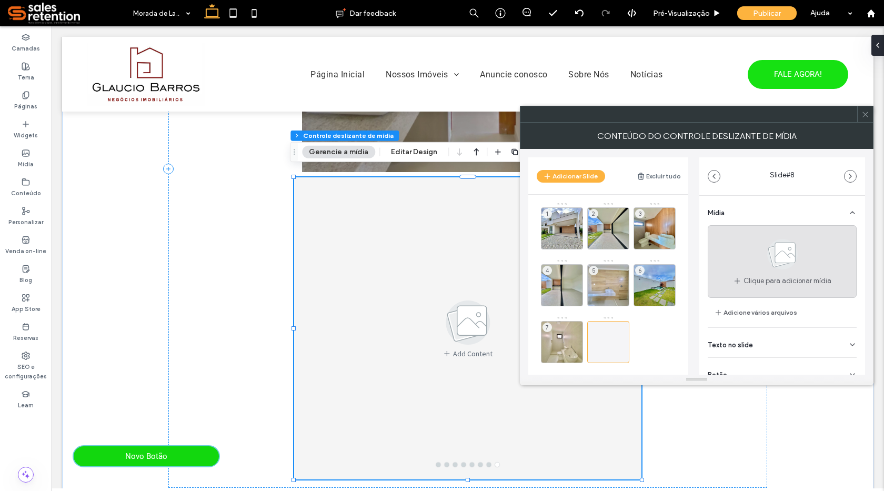
click at [766, 264] on icon at bounding box center [782, 254] width 53 height 35
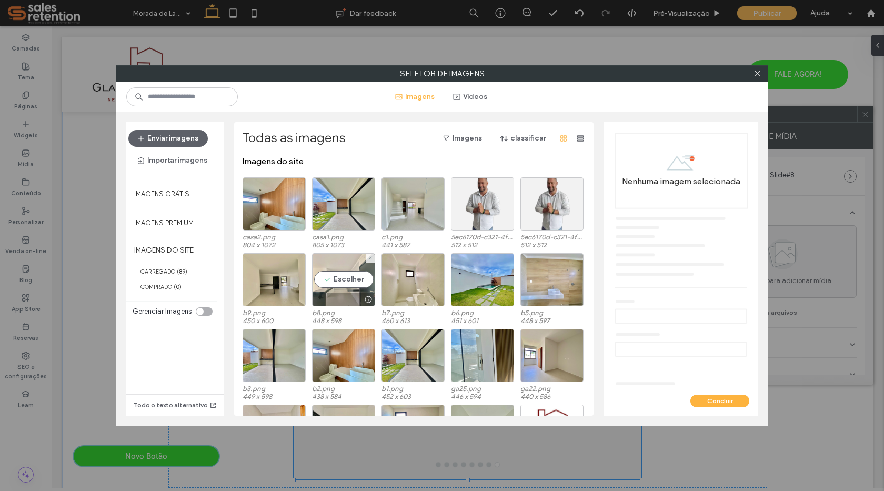
click at [347, 292] on div "Escolher" at bounding box center [343, 279] width 63 height 53
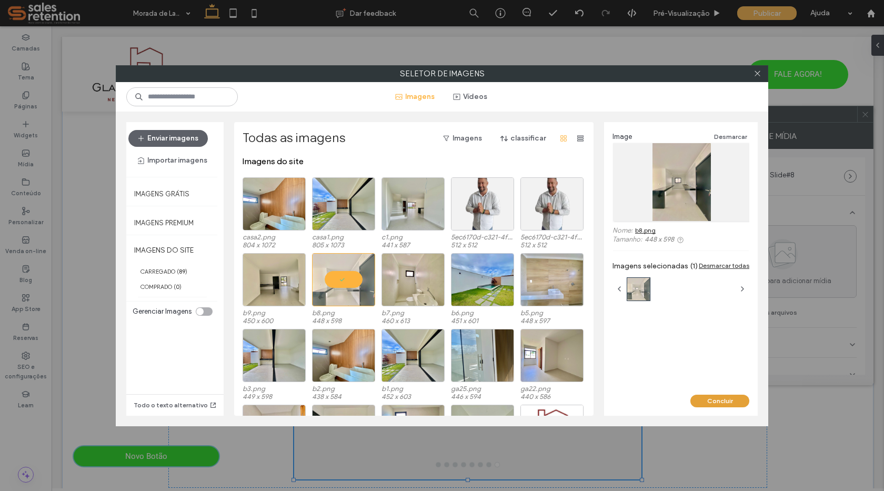
click at [720, 396] on button "Concluir" at bounding box center [719, 401] width 59 height 13
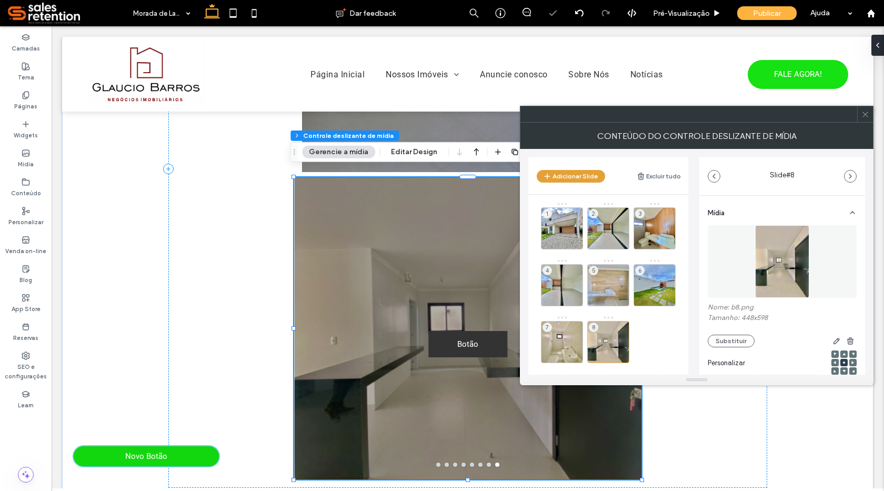
click at [582, 173] on button "Adicionar Slide" at bounding box center [571, 176] width 68 height 13
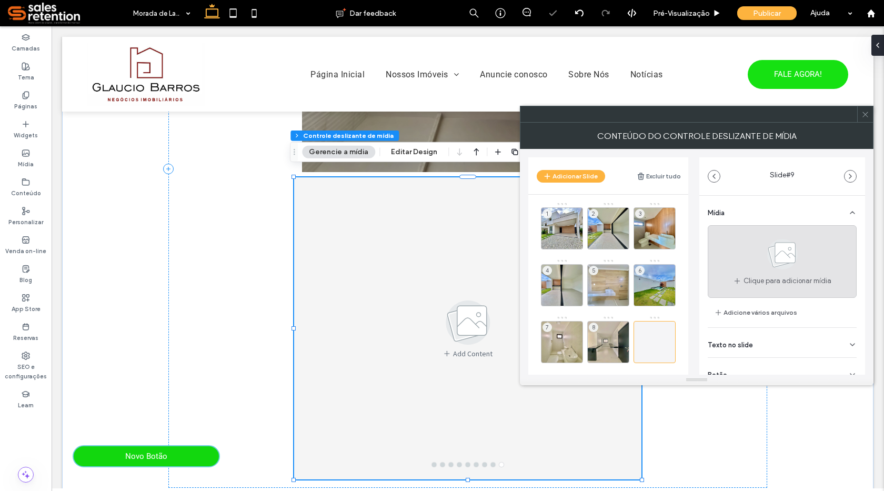
click at [779, 274] on span at bounding box center [782, 256] width 53 height 39
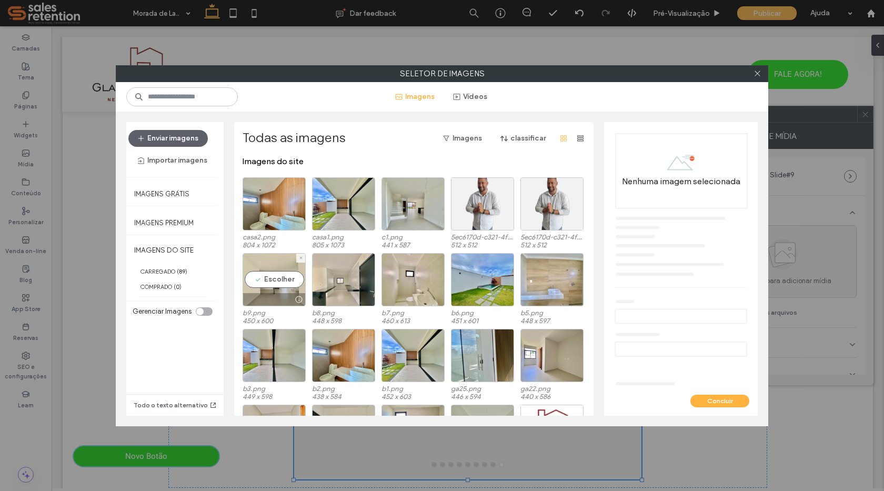
click at [275, 290] on div "Escolher" at bounding box center [274, 279] width 63 height 53
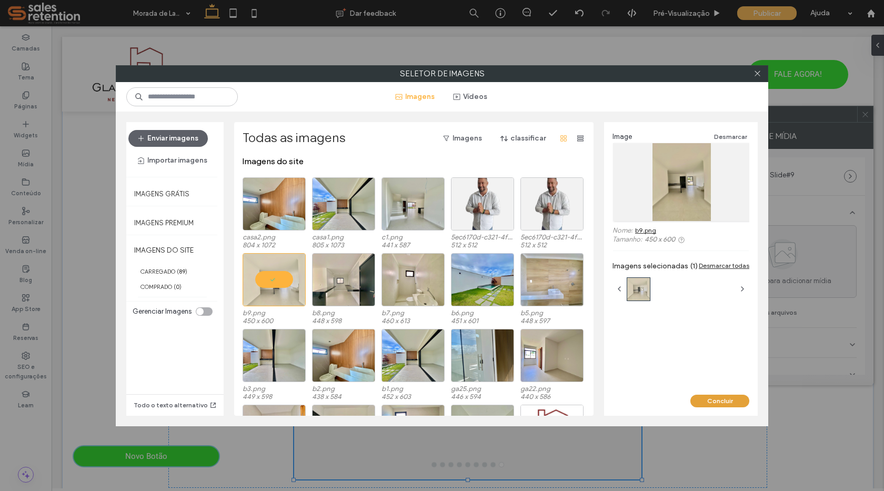
click at [723, 402] on button "Concluir" at bounding box center [719, 401] width 59 height 13
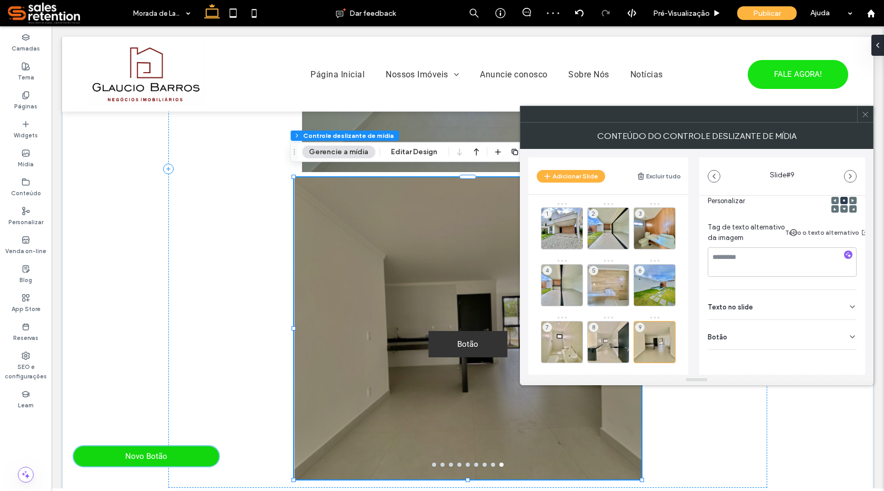
click at [852, 328] on div "Mídia Nome: b9.png Tamanho: 450x600 Substituir Personalizar Tag de texto altern…" at bounding box center [782, 223] width 166 height 379
click at [850, 336] on use at bounding box center [852, 337] width 4 height 2
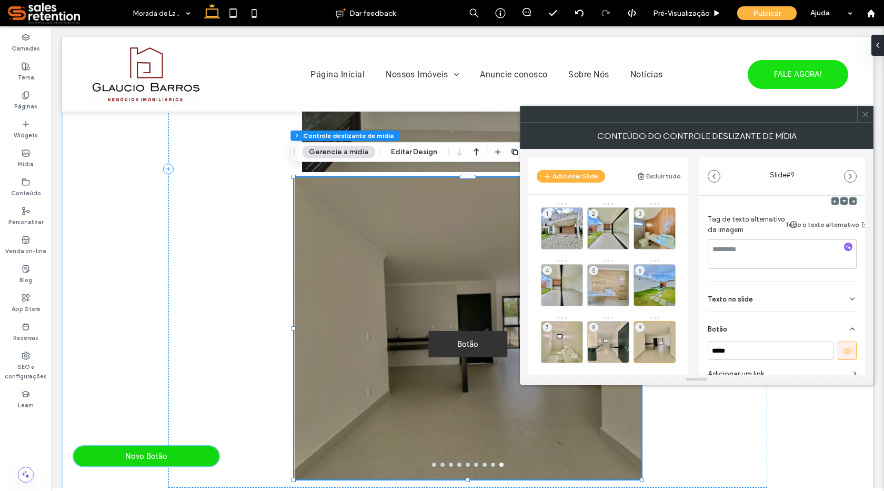
click at [842, 349] on icon at bounding box center [846, 350] width 9 height 9
click at [610, 344] on div "8" at bounding box center [608, 342] width 42 height 42
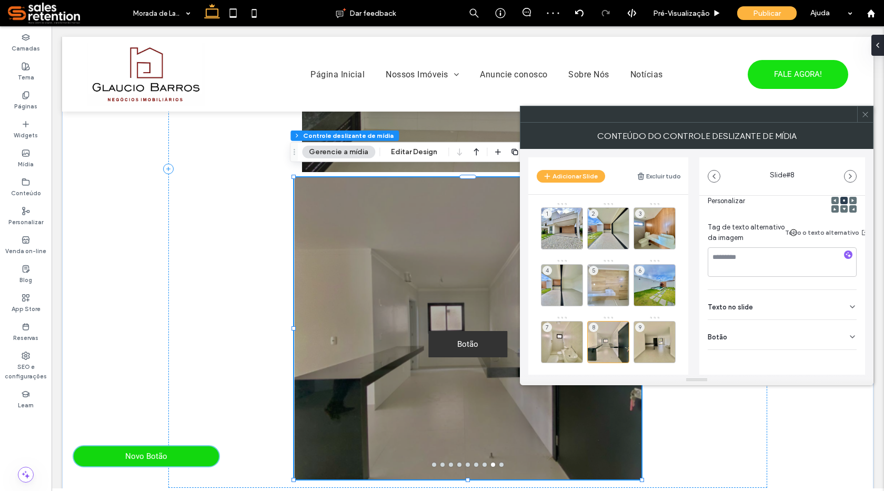
click at [848, 333] on icon at bounding box center [852, 337] width 8 height 8
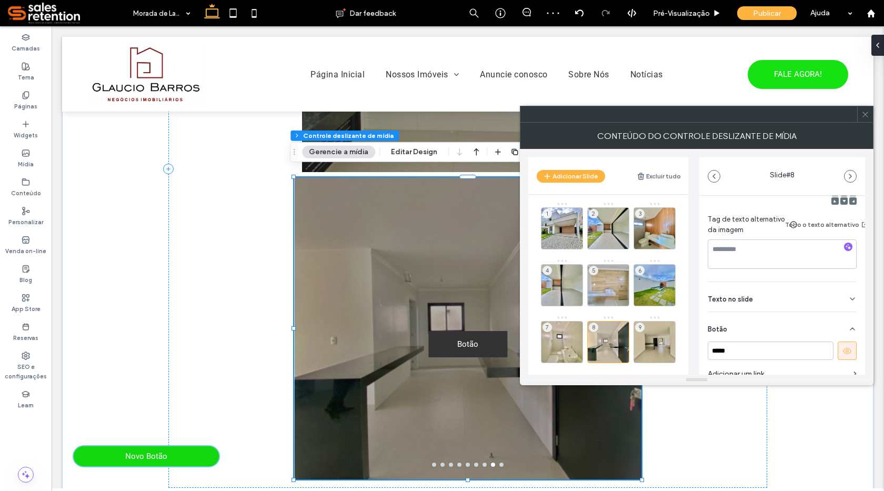
click at [842, 348] on icon at bounding box center [846, 350] width 9 height 9
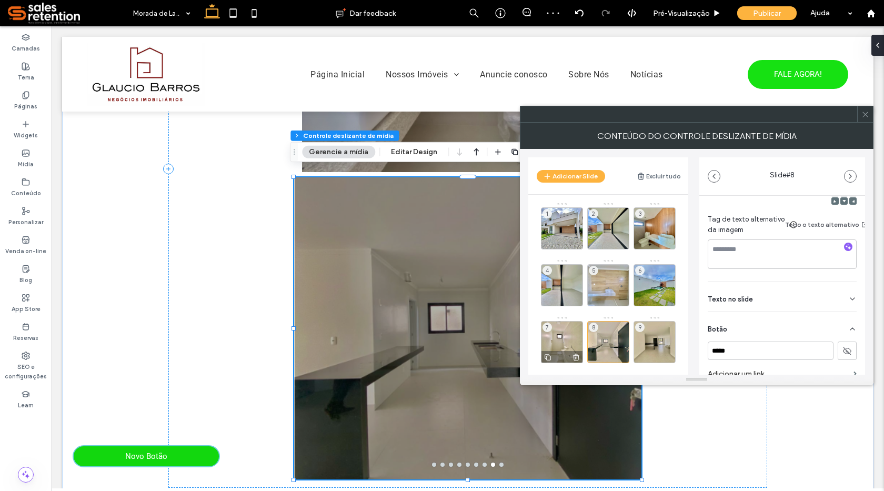
click at [550, 337] on div "7" at bounding box center [562, 342] width 42 height 42
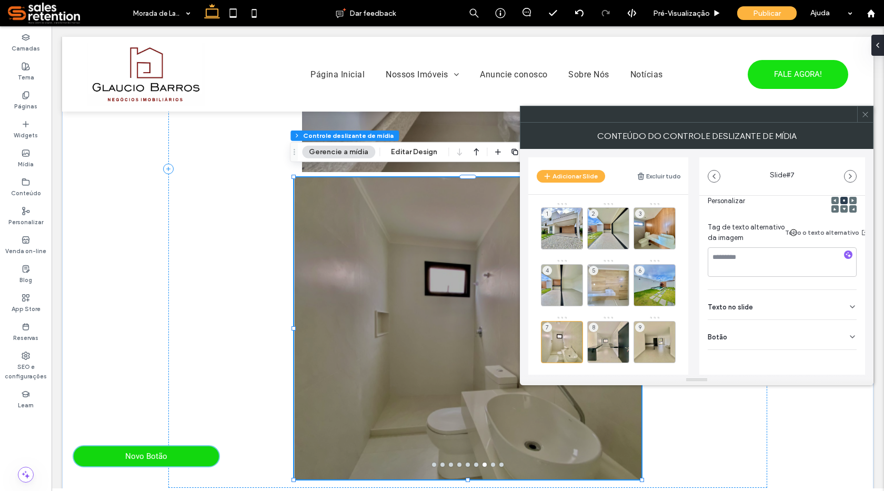
click at [841, 328] on div "Botão" at bounding box center [782, 334] width 149 height 29
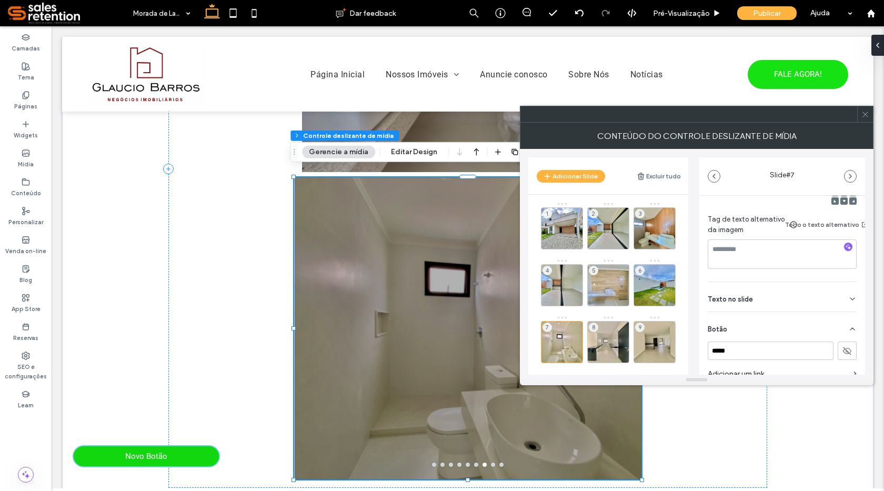
scroll to position [220, 0]
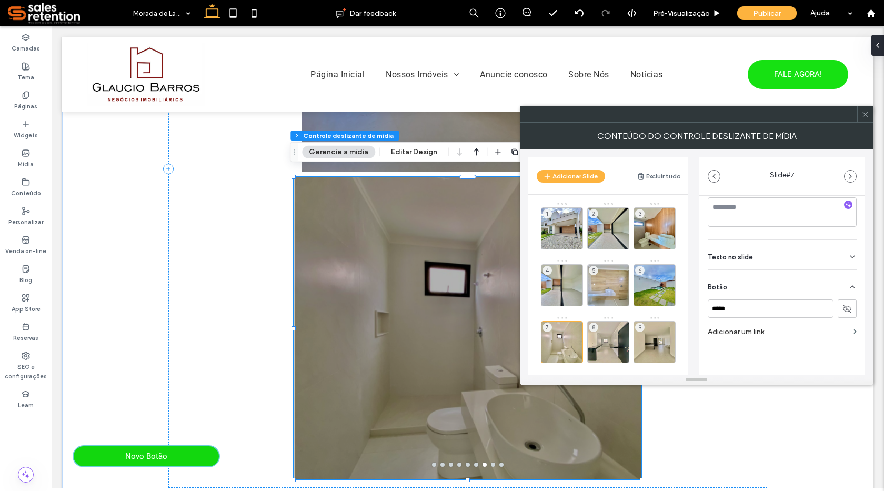
click at [842, 304] on icon at bounding box center [846, 308] width 9 height 9
click at [843, 306] on use at bounding box center [847, 309] width 8 height 6
click at [605, 340] on div "8" at bounding box center [608, 342] width 42 height 42
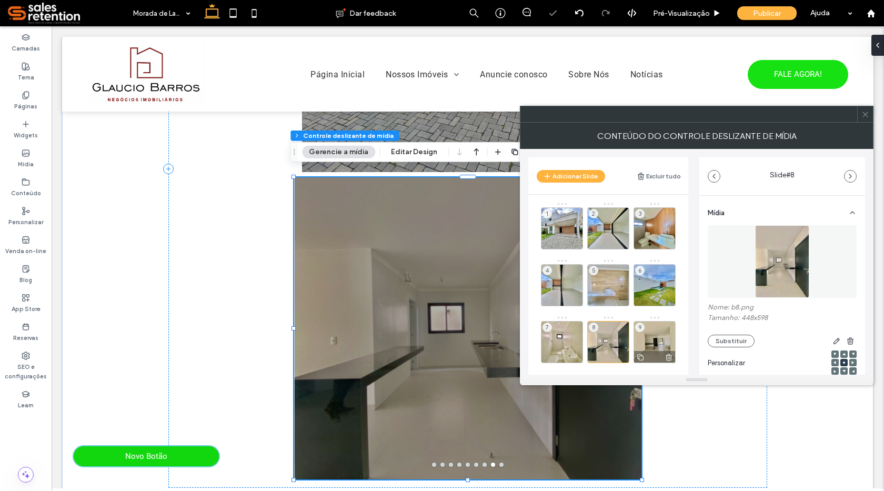
click at [657, 343] on div "9" at bounding box center [655, 342] width 42 height 42
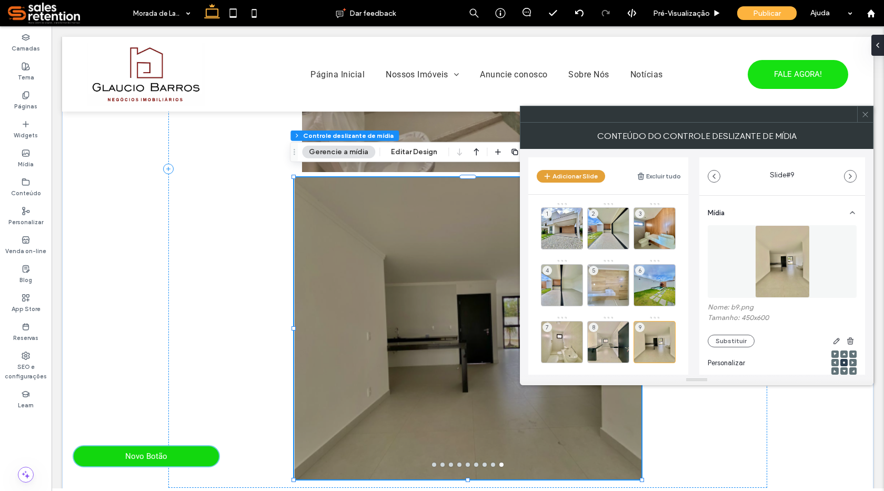
click at [565, 173] on button "Adicionar Slide" at bounding box center [571, 176] width 68 height 13
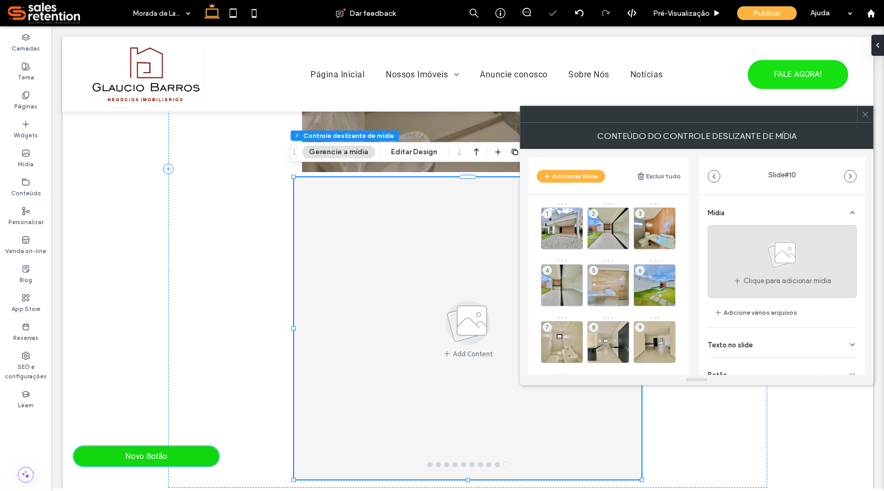
click at [767, 256] on use at bounding box center [782, 254] width 31 height 31
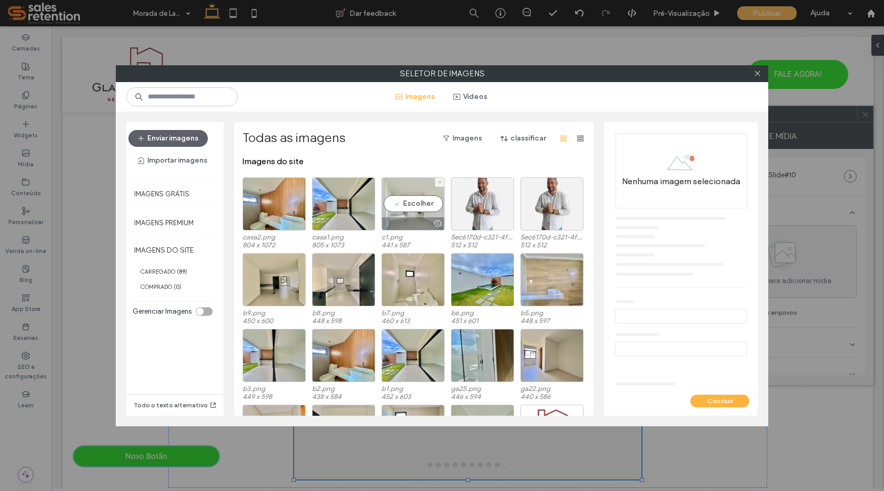
click at [413, 207] on div "Escolher" at bounding box center [412, 203] width 63 height 53
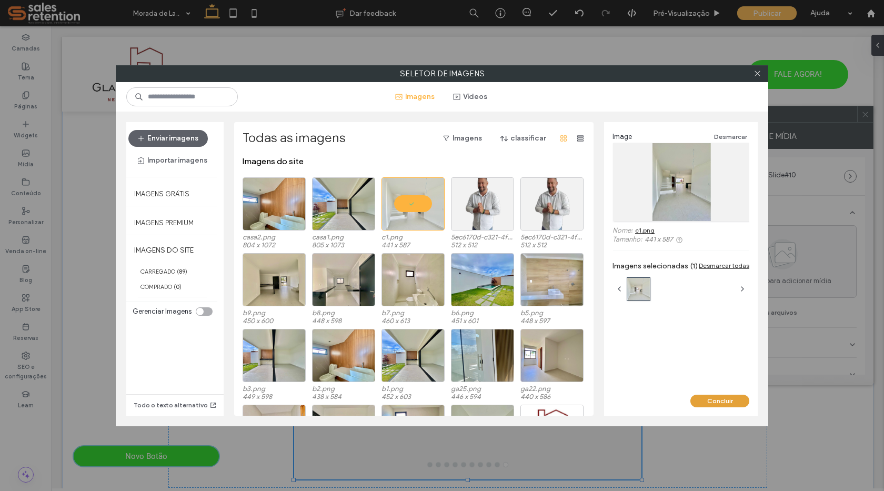
click at [713, 398] on button "Concluir" at bounding box center [719, 401] width 59 height 13
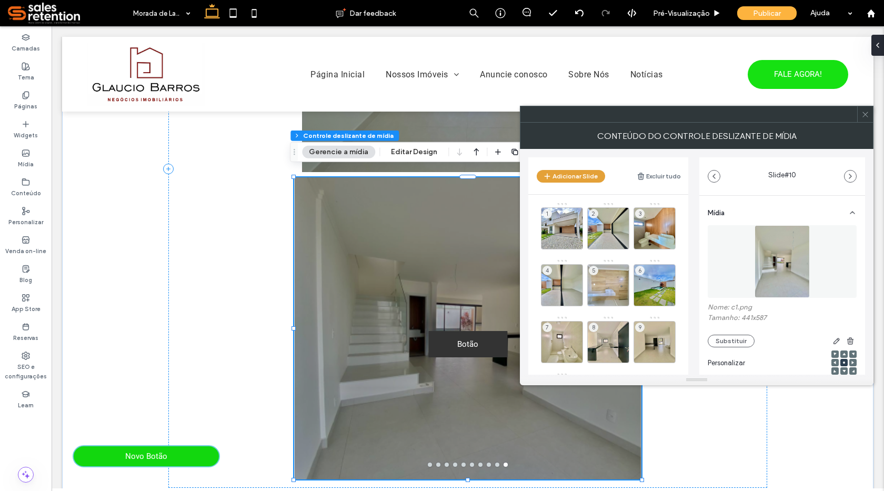
click at [576, 176] on button "Adicionar Slide" at bounding box center [571, 176] width 68 height 13
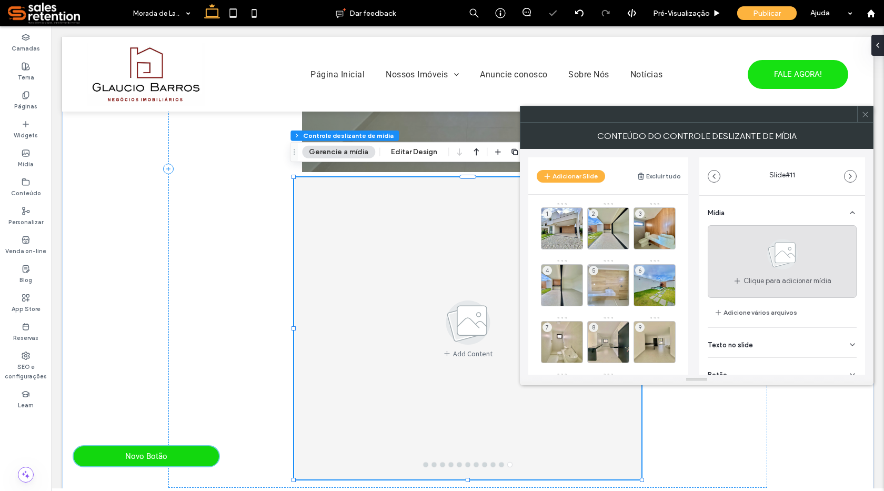
click at [773, 262] on use at bounding box center [782, 254] width 31 height 31
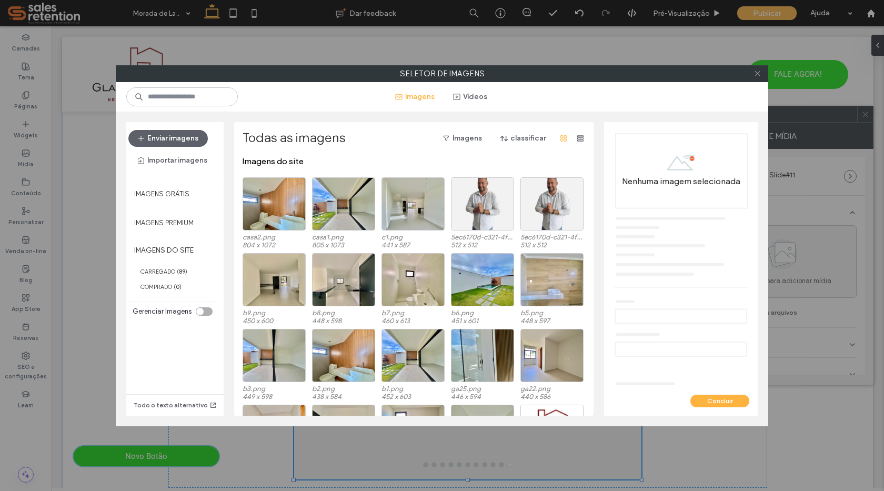
click at [759, 73] on icon at bounding box center [757, 73] width 8 height 8
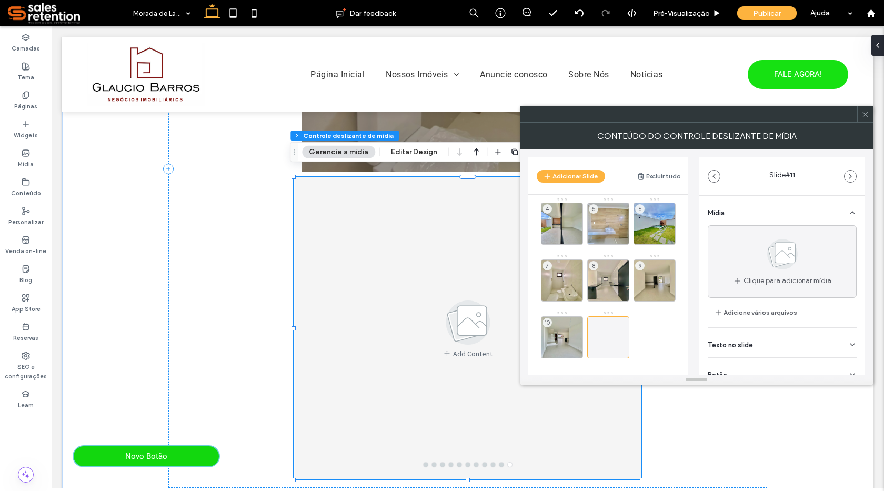
scroll to position [69, 0]
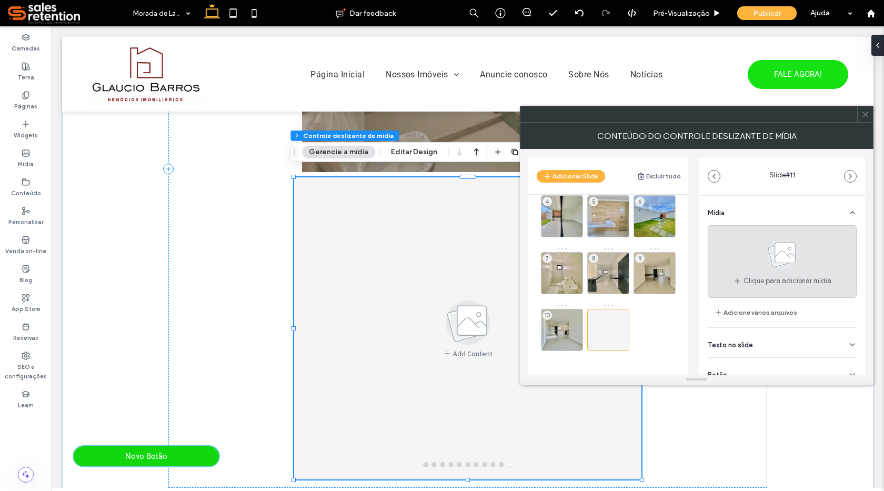
click at [736, 265] on div "Clique para adicionar mídia" at bounding box center [782, 261] width 149 height 73
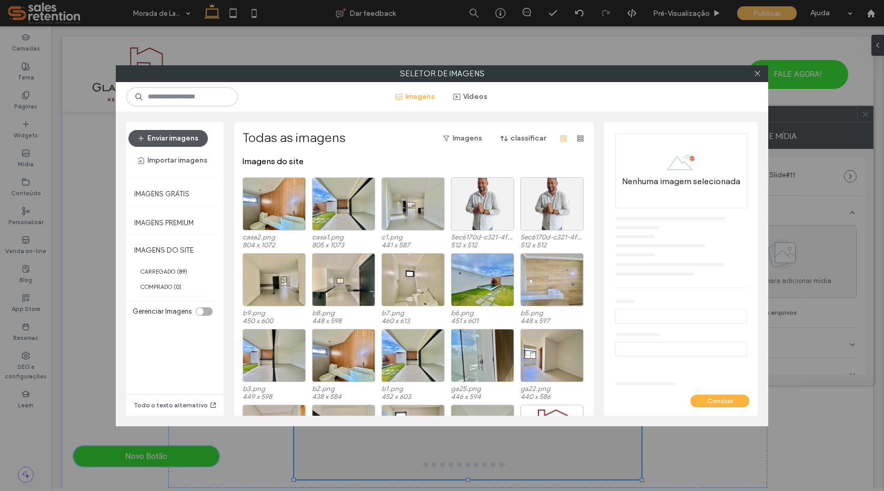
click at [192, 138] on button "Enviar imagens" at bounding box center [167, 138] width 79 height 17
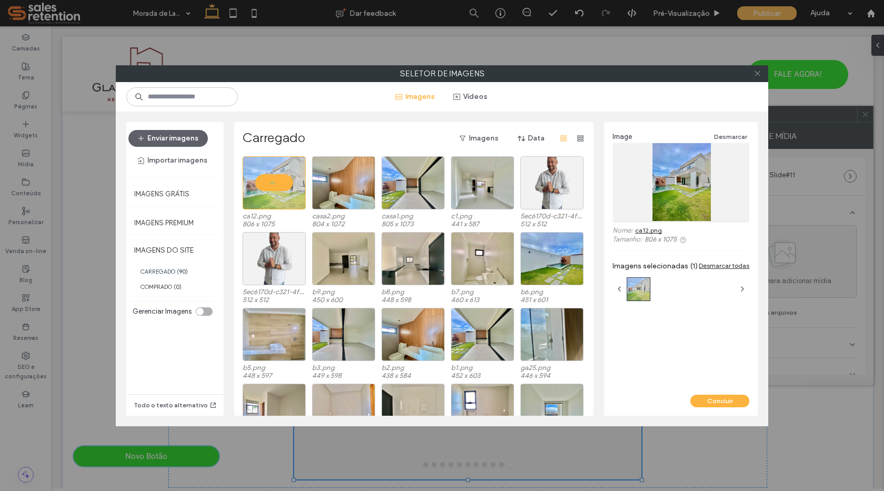
click at [756, 75] on icon at bounding box center [757, 73] width 8 height 8
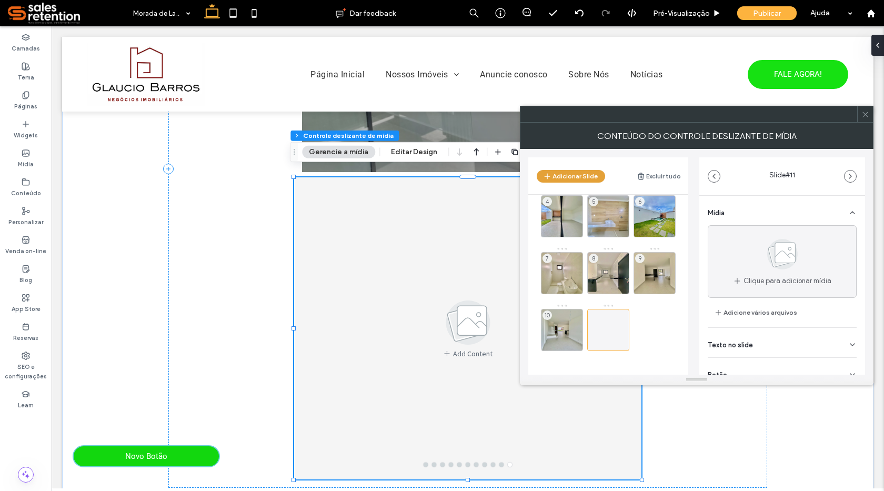
click at [580, 174] on button "Adicionar Slide" at bounding box center [571, 176] width 68 height 13
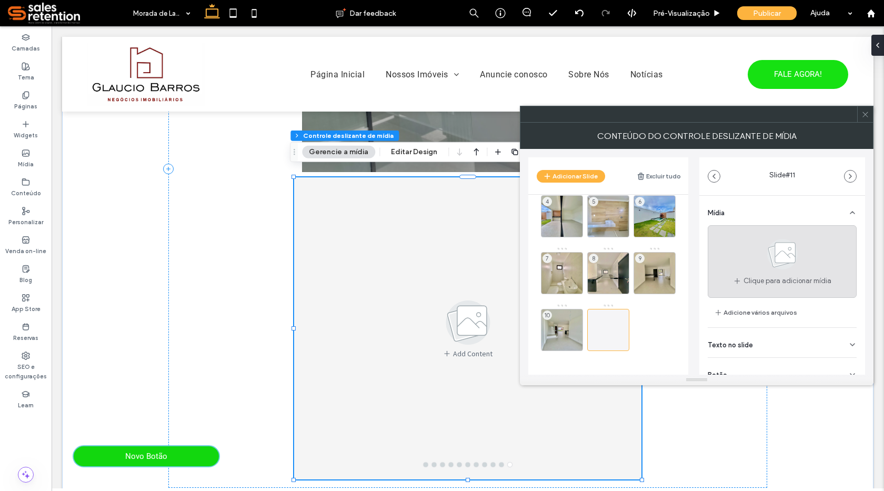
click at [805, 258] on icon at bounding box center [782, 254] width 53 height 35
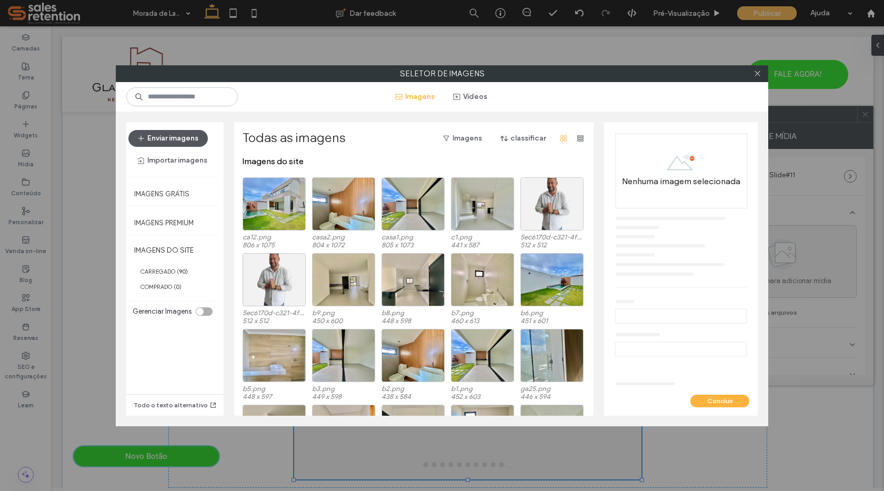
click at [170, 137] on button "Enviar imagens" at bounding box center [167, 138] width 79 height 17
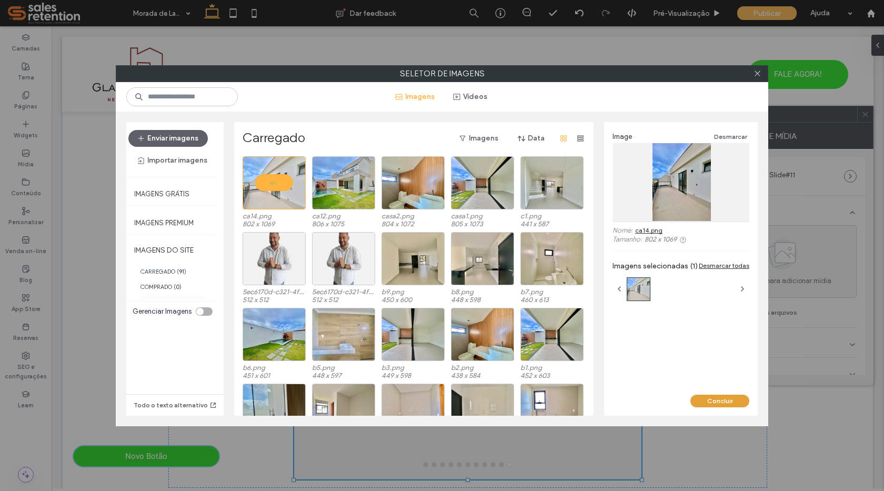
click at [718, 401] on button "Concluir" at bounding box center [719, 401] width 59 height 13
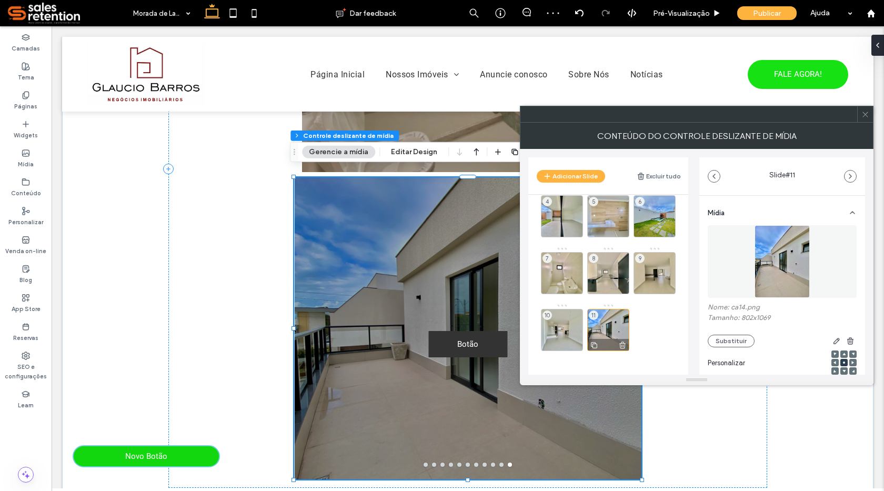
click at [619, 331] on div "11" at bounding box center [608, 330] width 42 height 42
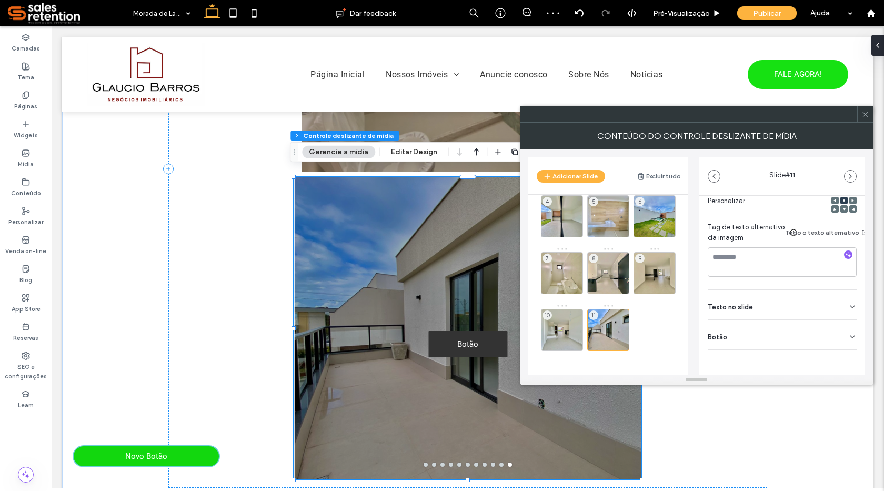
scroll to position [170, 0]
click at [849, 333] on icon at bounding box center [852, 337] width 8 height 8
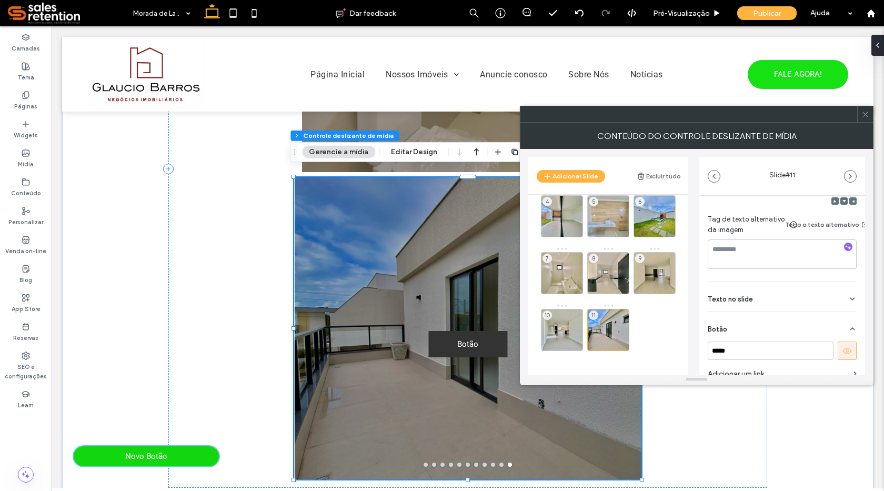
click at [842, 348] on icon at bounding box center [846, 350] width 9 height 9
click at [557, 326] on div "10" at bounding box center [562, 330] width 42 height 42
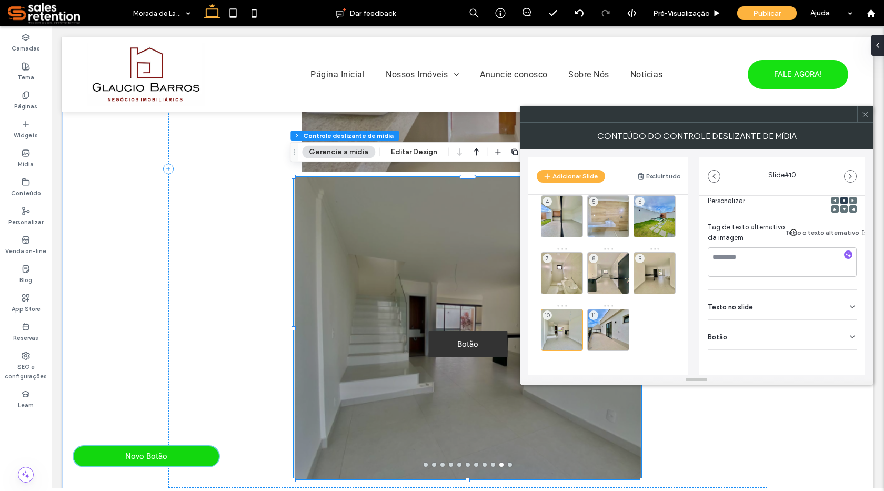
click at [849, 333] on icon at bounding box center [852, 337] width 8 height 8
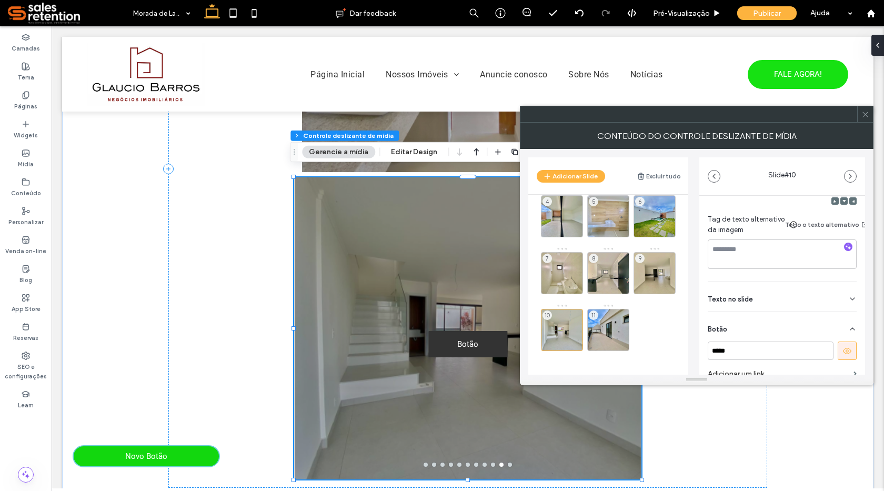
click at [848, 346] on button at bounding box center [847, 350] width 19 height 18
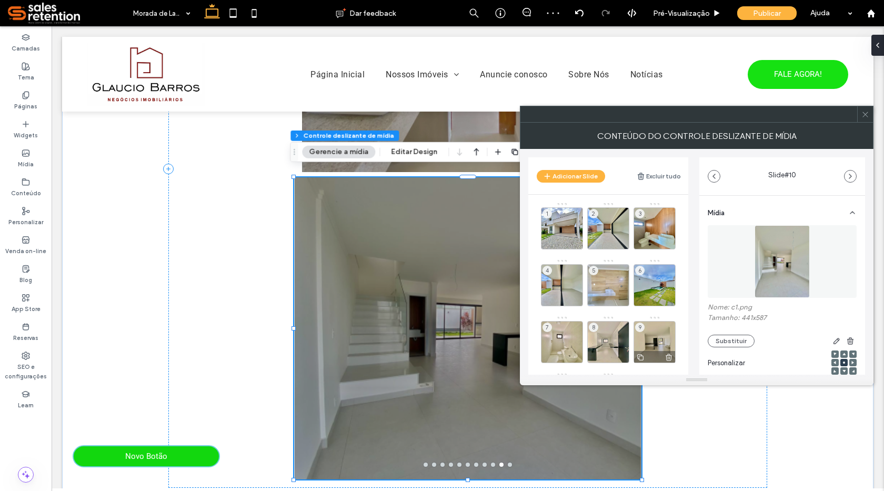
scroll to position [170, 0]
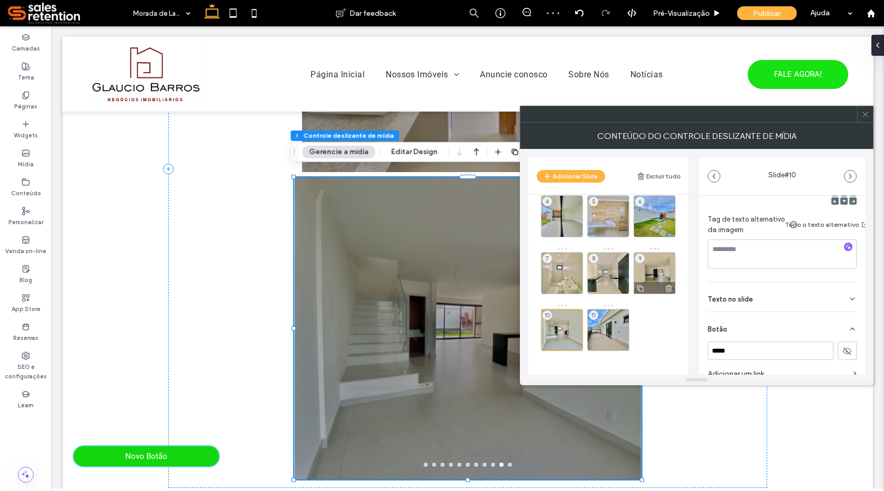
click at [635, 273] on div "9" at bounding box center [655, 273] width 42 height 42
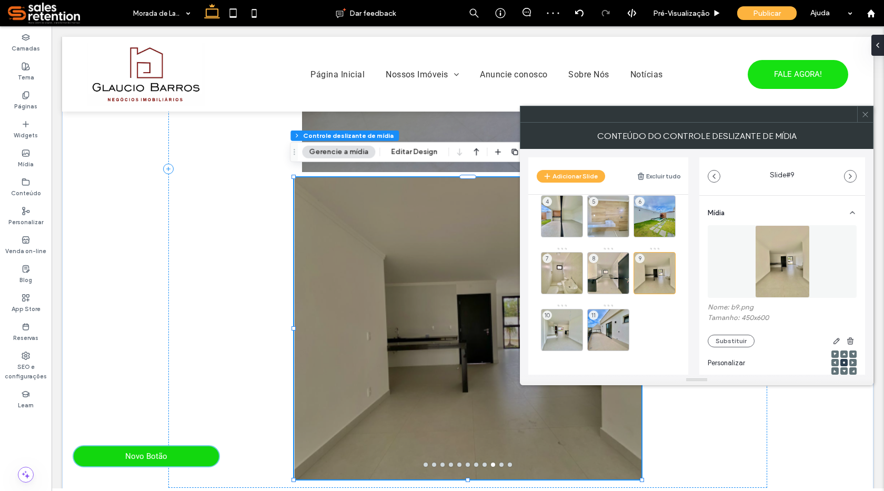
click at [866, 115] on icon at bounding box center [865, 114] width 8 height 8
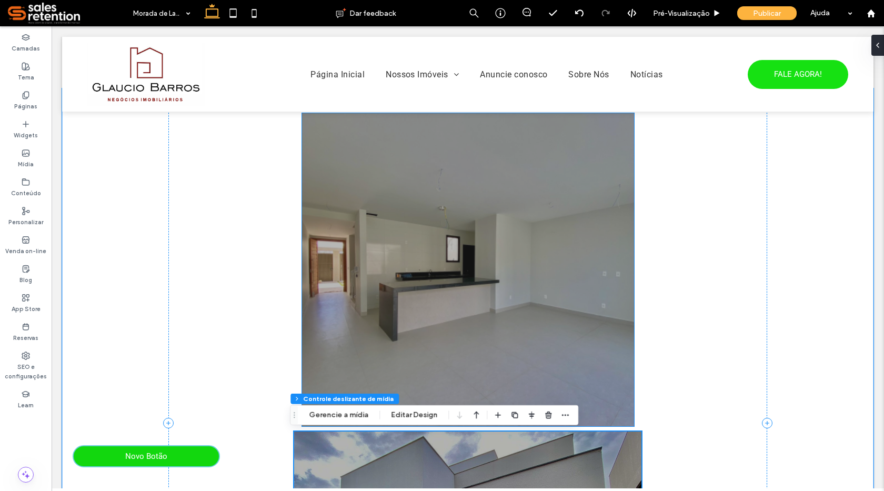
scroll to position [666, 0]
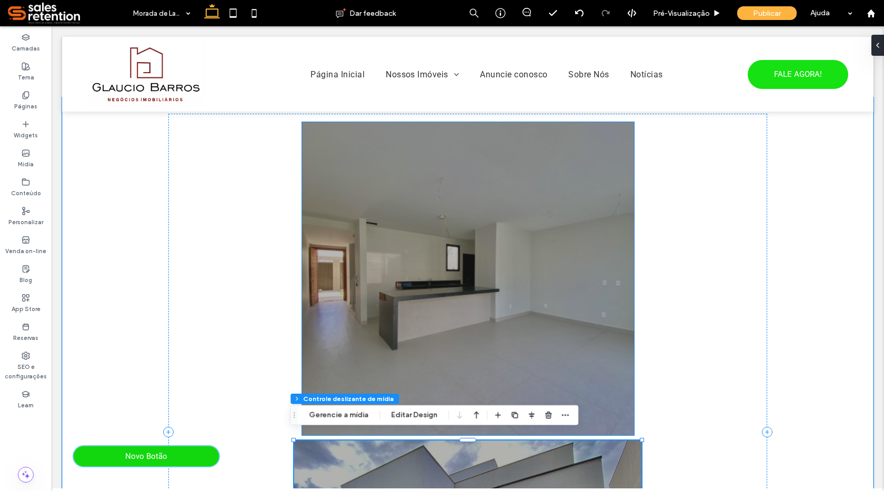
click at [478, 288] on div at bounding box center [468, 285] width 332 height 263
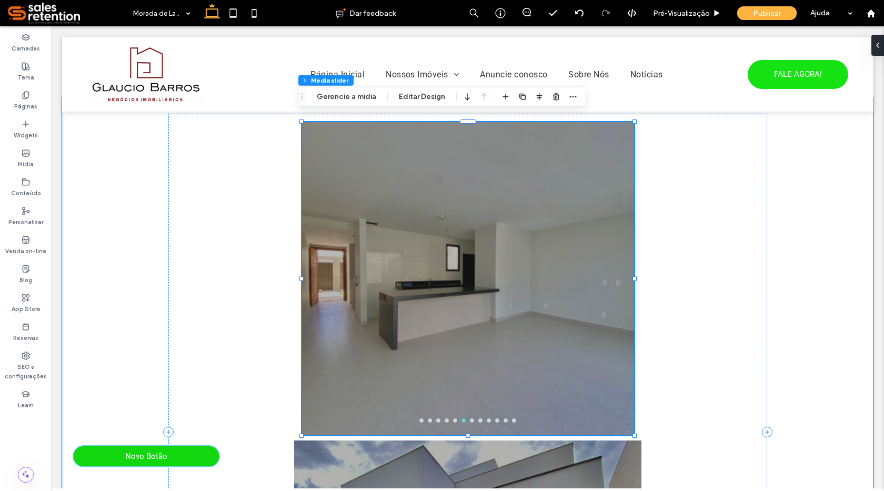
click at [420, 415] on div at bounding box center [468, 278] width 332 height 313
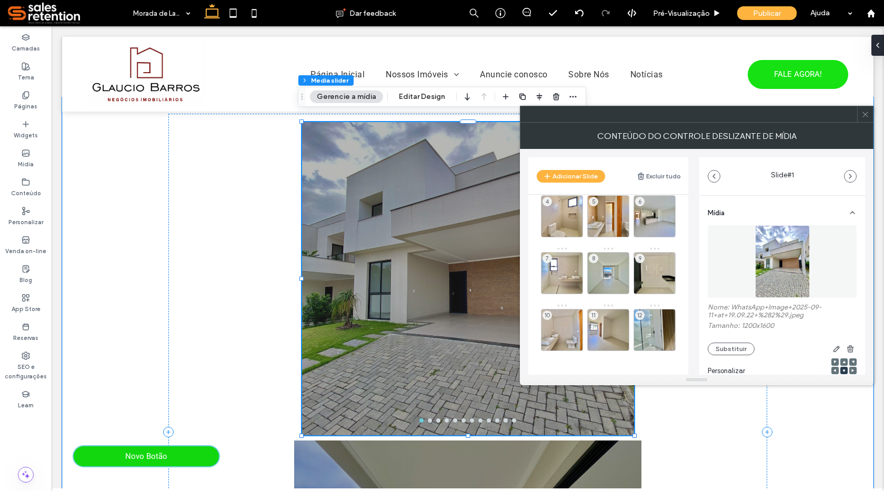
scroll to position [0, 0]
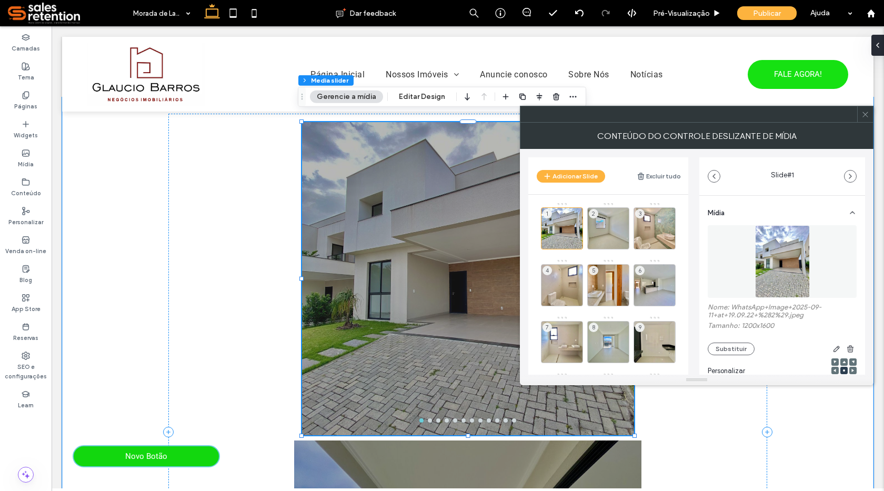
drag, startPoint x: 868, startPoint y: 116, endPoint x: 857, endPoint y: 126, distance: 14.9
click at [868, 117] on icon at bounding box center [865, 114] width 8 height 8
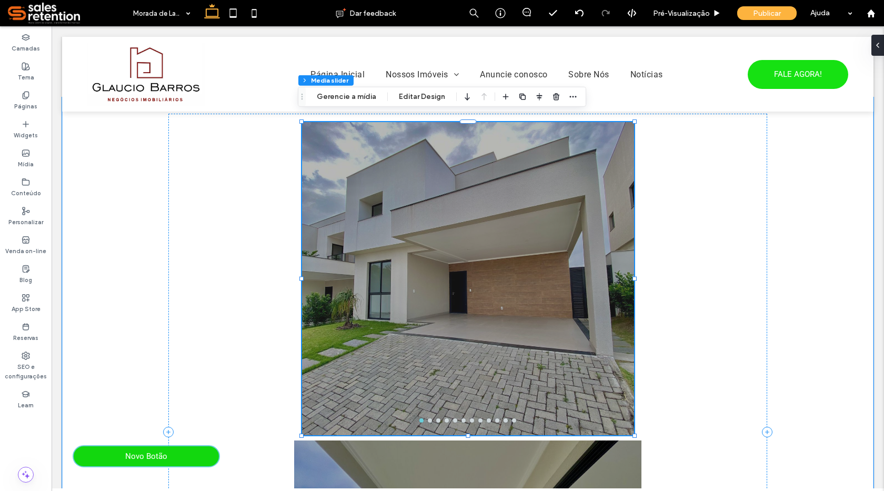
click at [431, 331] on div at bounding box center [468, 285] width 332 height 263
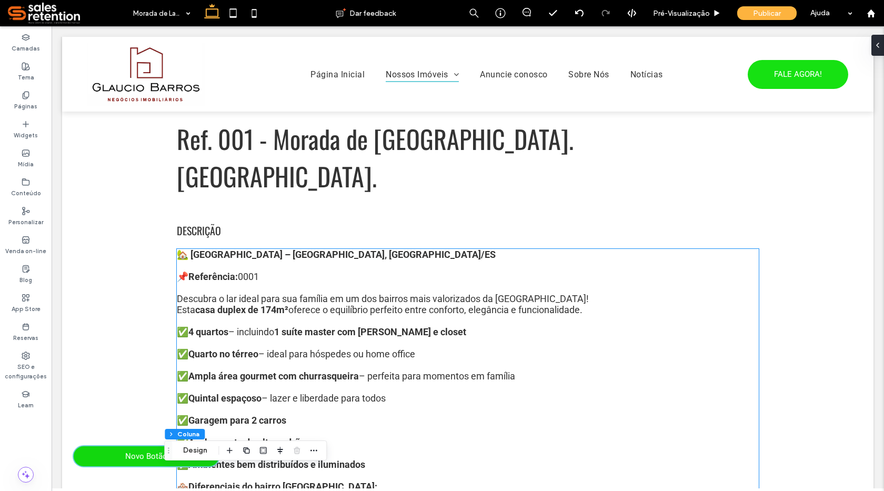
scroll to position [192, 0]
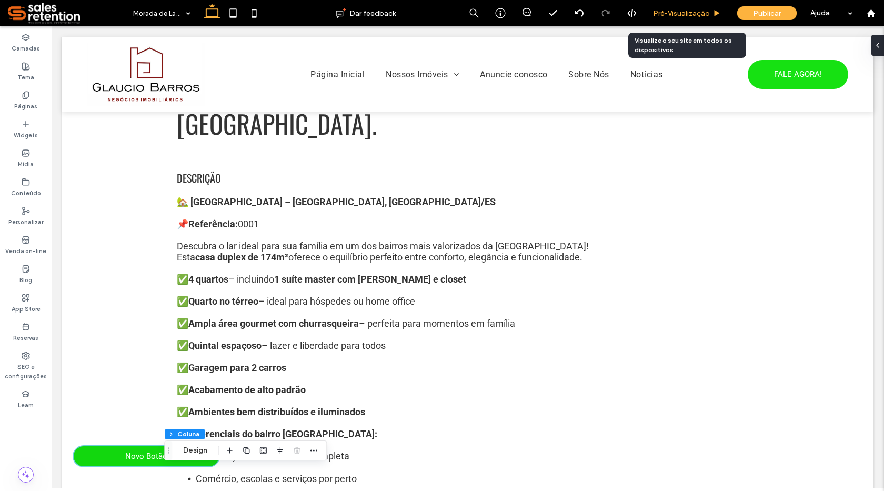
click at [689, 9] on span "Pré-Visualizaçāo" at bounding box center [681, 13] width 57 height 9
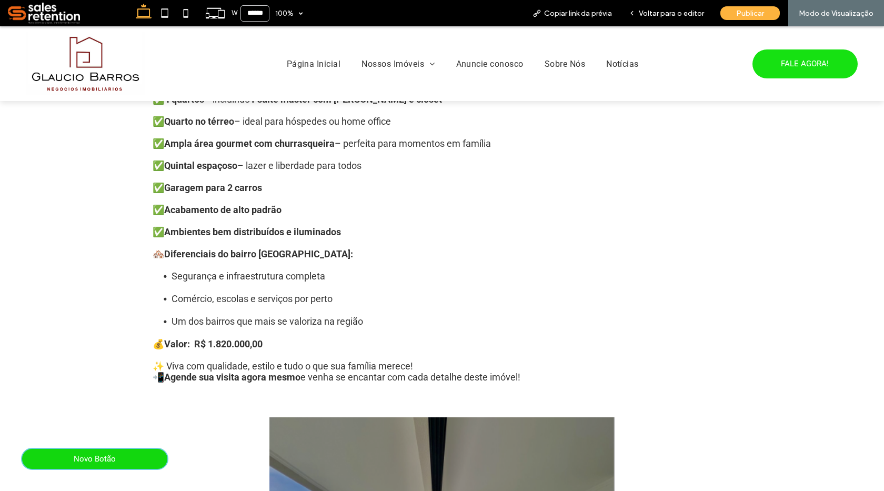
scroll to position [392, 0]
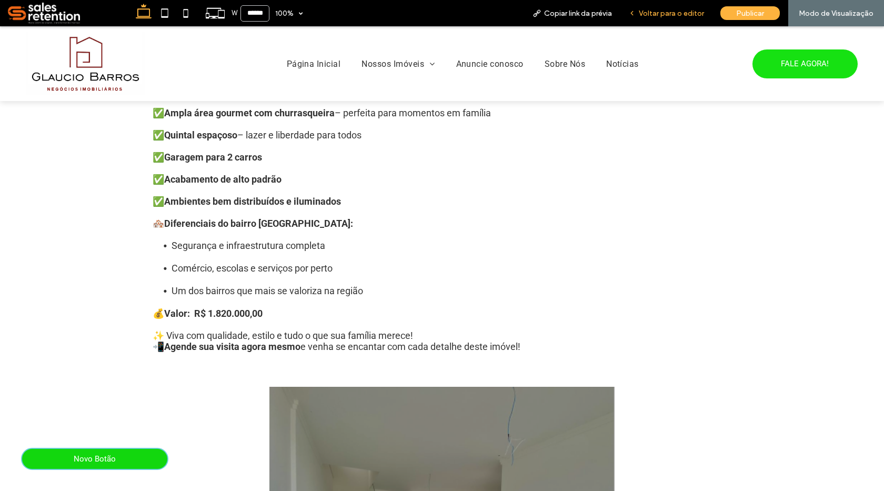
drag, startPoint x: 690, startPoint y: 11, endPoint x: 605, endPoint y: 57, distance: 97.5
click at [690, 11] on span "Voltar para o editor" at bounding box center [671, 13] width 65 height 9
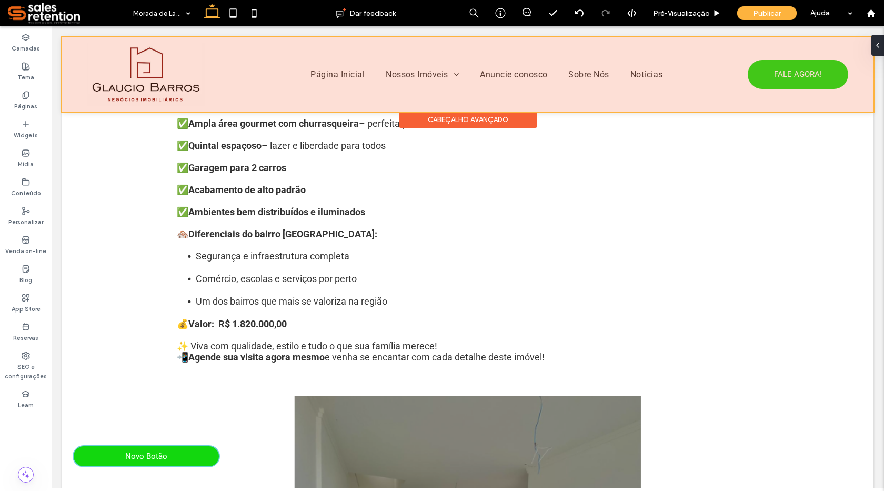
scroll to position [403, 0]
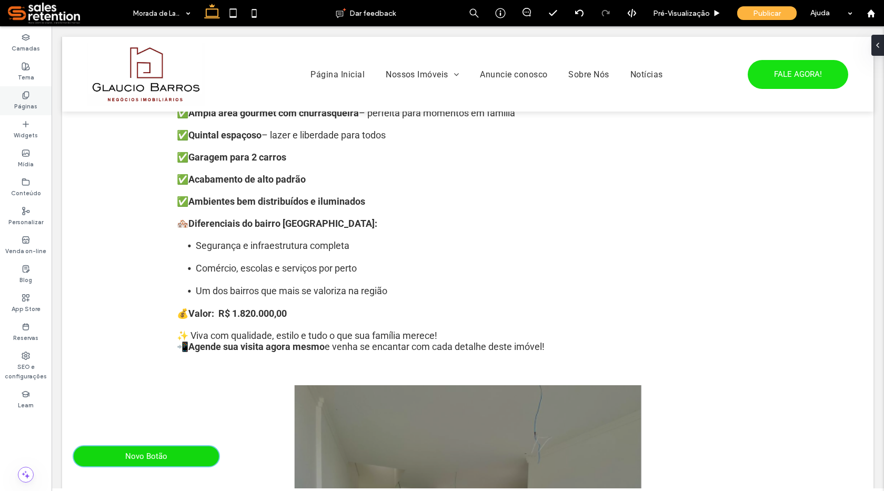
click at [21, 101] on label "Páginas" at bounding box center [25, 105] width 23 height 12
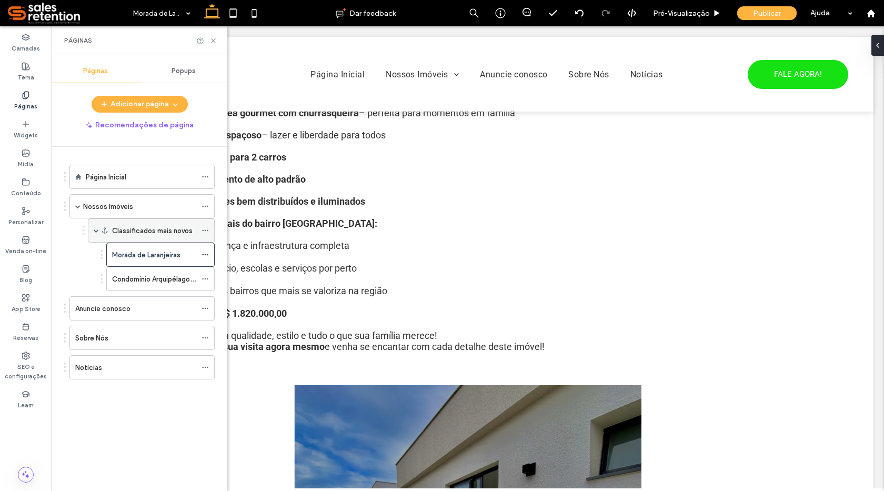
click at [120, 229] on label "Classificados mais novos" at bounding box center [152, 231] width 81 height 18
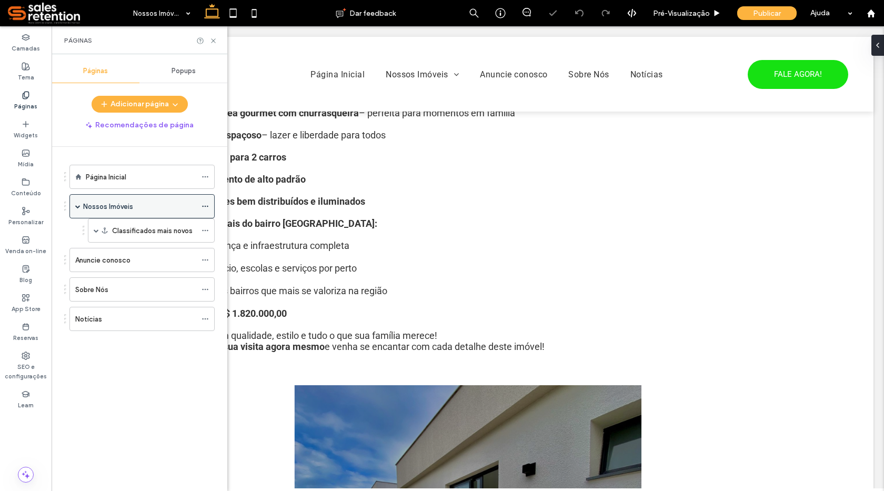
click at [111, 208] on label "Nossos Imóveis" at bounding box center [108, 206] width 50 height 18
click at [207, 231] on icon at bounding box center [205, 230] width 7 height 7
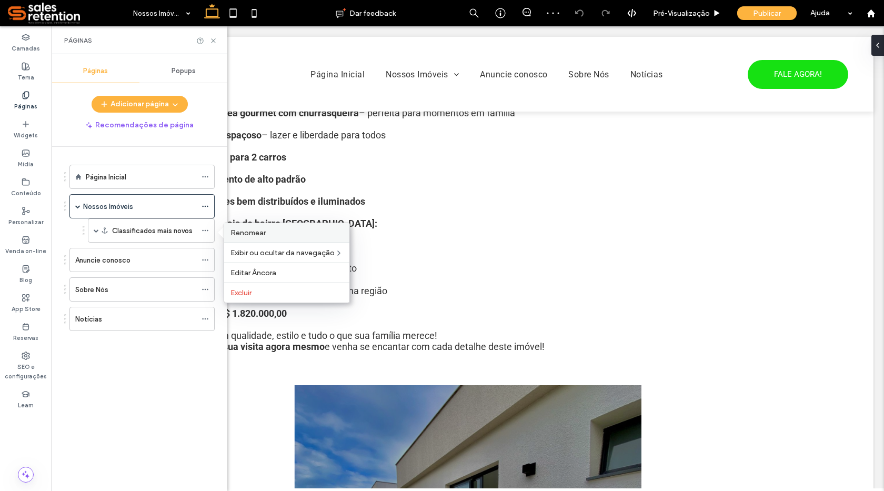
click at [258, 233] on span "Renomear" at bounding box center [247, 232] width 35 height 9
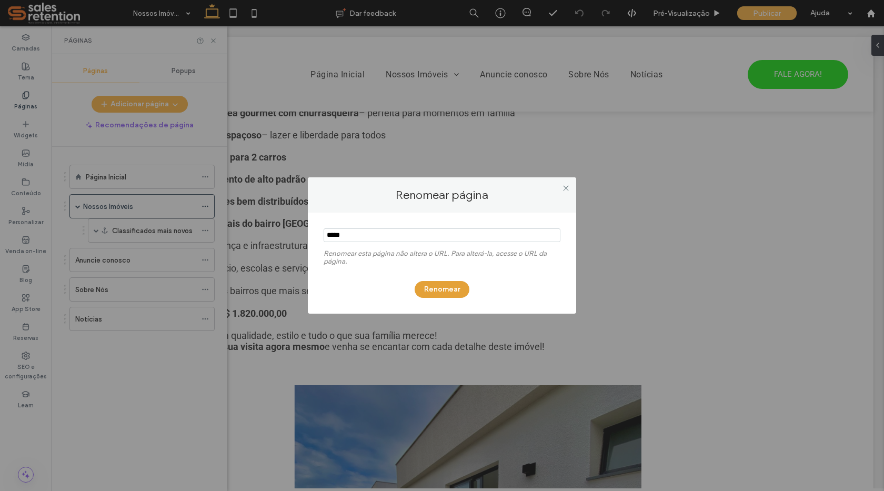
type input "*****"
click at [445, 286] on button "Renomear" at bounding box center [442, 289] width 55 height 17
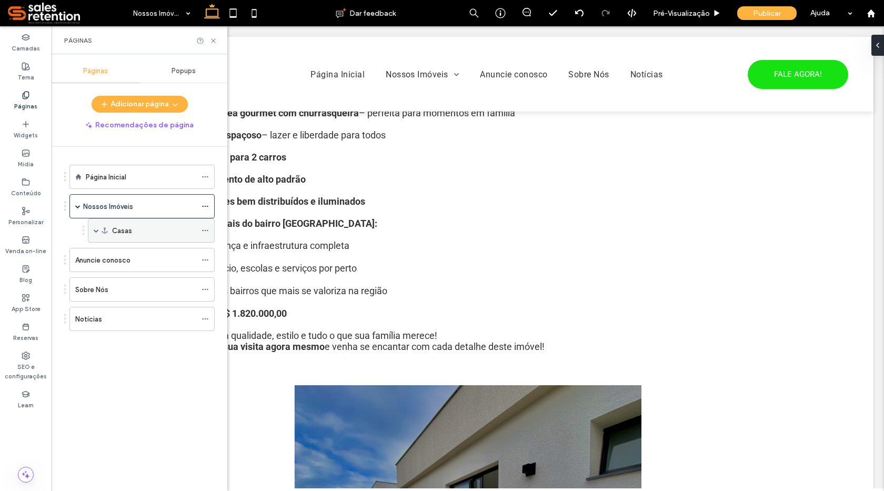
click at [97, 234] on span at bounding box center [96, 230] width 5 height 23
click at [91, 256] on div "Morada de Laranjeiras Condomínio Arquipélago de Manguinhos." at bounding box center [149, 267] width 132 height 48
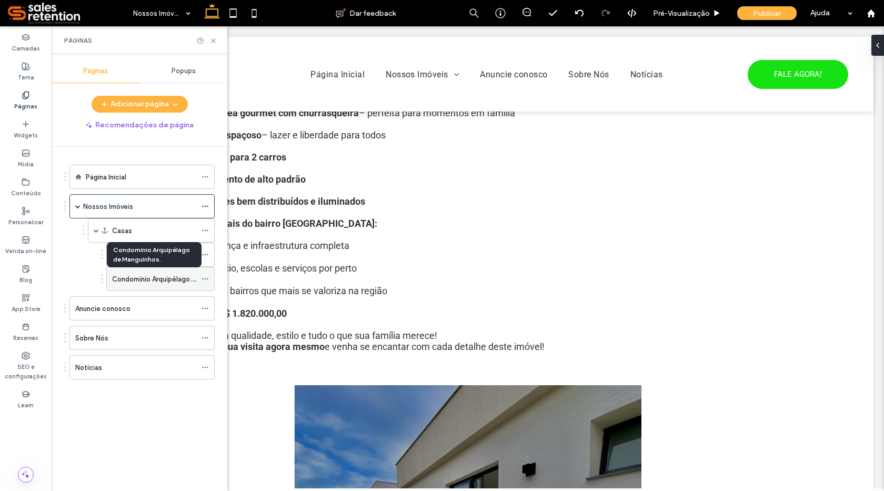
click at [159, 279] on label "Condomínio Arquipélago de Manguinhos." at bounding box center [176, 279] width 129 height 18
click at [208, 282] on icon at bounding box center [205, 278] width 7 height 7
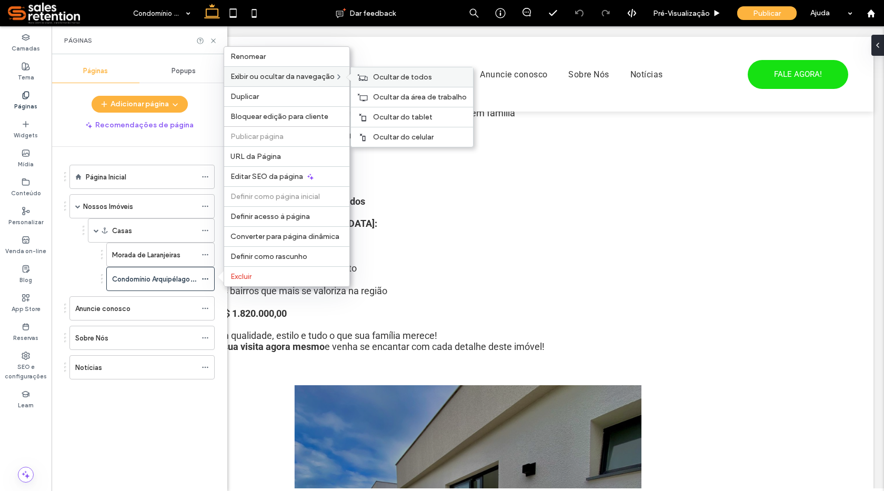
click at [383, 76] on span "Ocultar de todos" at bounding box center [402, 77] width 59 height 9
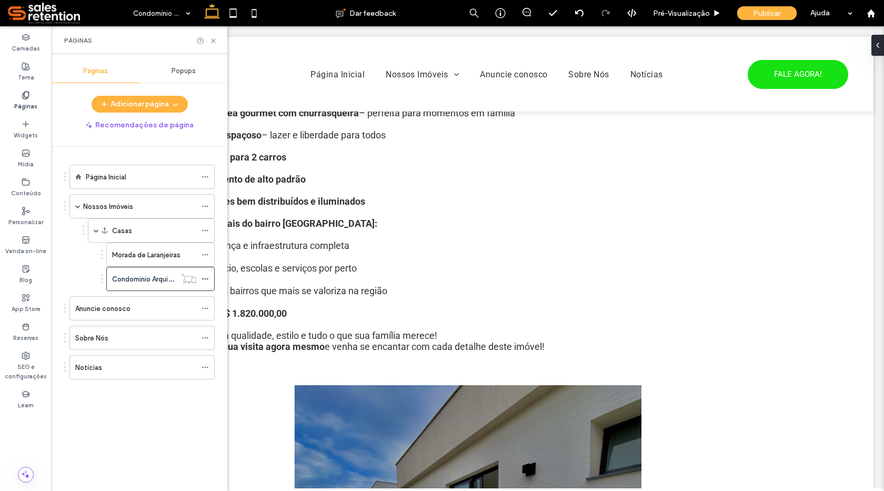
click at [180, 306] on div "Anuncie conosco" at bounding box center [135, 308] width 121 height 11
click at [138, 336] on div "Sobre Nós" at bounding box center [135, 338] width 121 height 11
click at [214, 41] on icon at bounding box center [213, 41] width 8 height 8
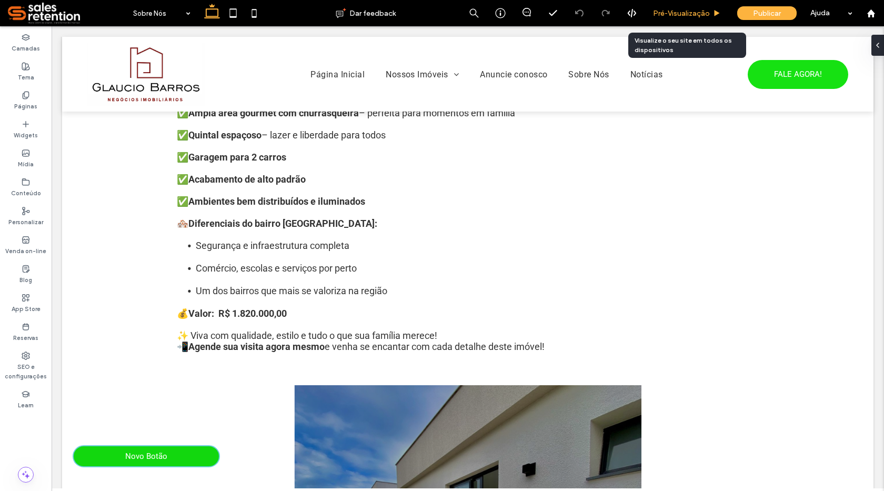
click at [695, 13] on span "Pré-Visualizaçāo" at bounding box center [681, 13] width 57 height 9
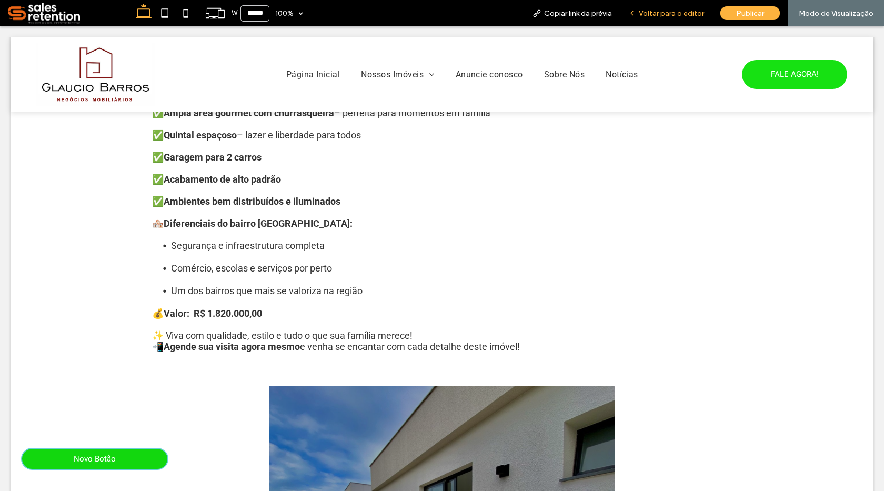
click at [662, 11] on span "Voltar para o editor" at bounding box center [671, 13] width 65 height 9
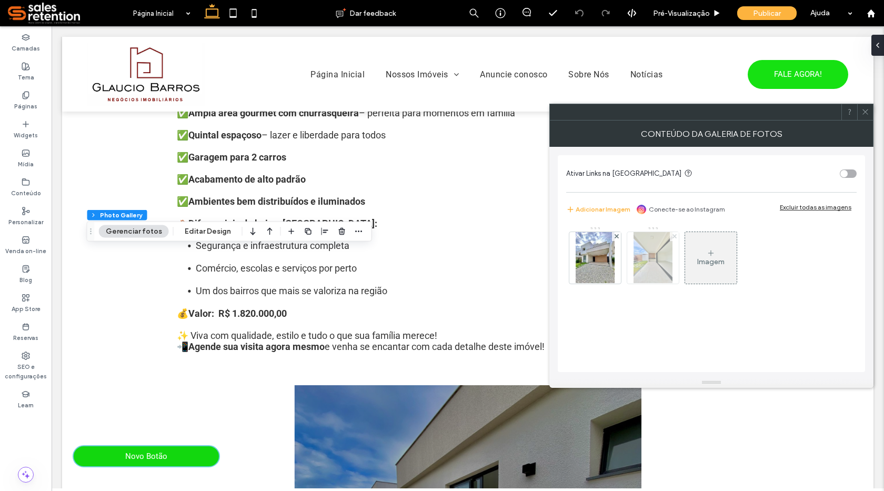
click at [674, 237] on icon at bounding box center [674, 236] width 4 height 4
click at [865, 113] on icon at bounding box center [865, 112] width 8 height 8
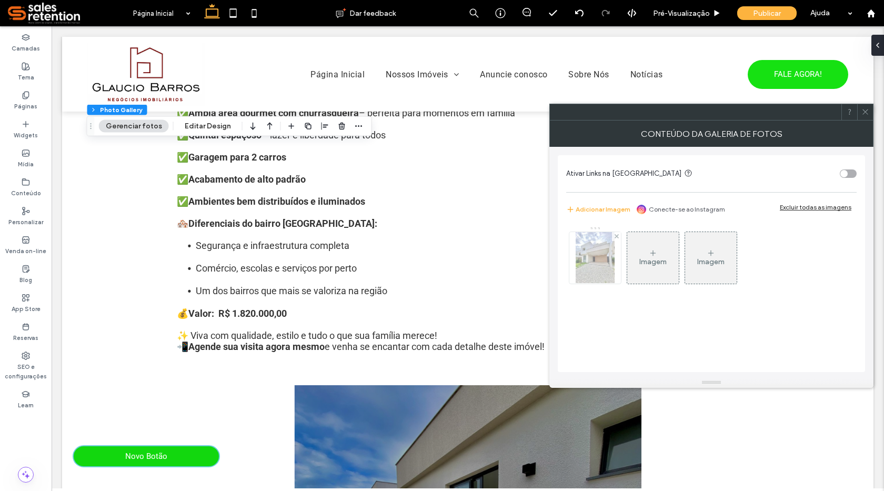
click at [595, 262] on img at bounding box center [595, 258] width 39 height 52
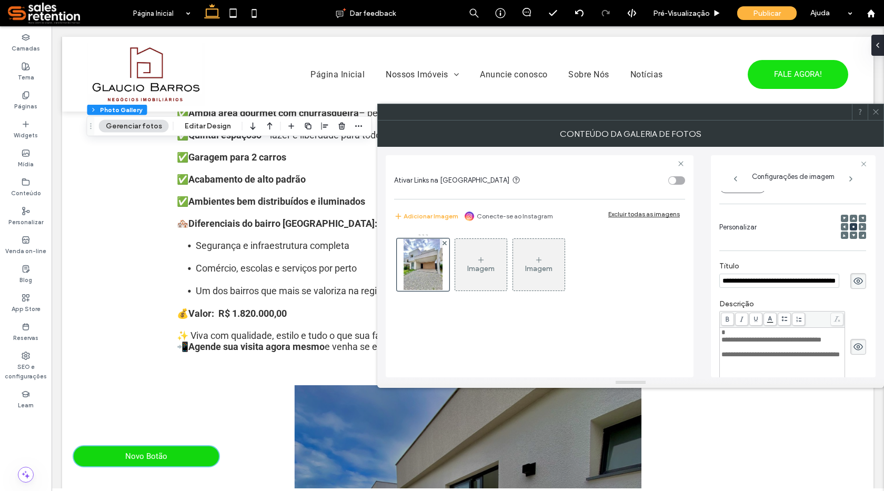
click at [830, 281] on input "**********" at bounding box center [779, 281] width 120 height 14
type input "**********"
click at [416, 275] on div at bounding box center [423, 264] width 53 height 53
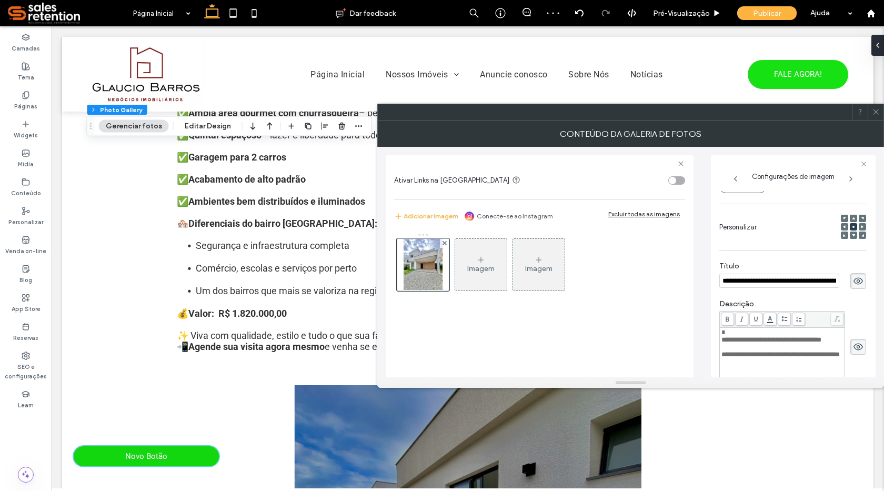
click at [728, 341] on span "**********" at bounding box center [771, 339] width 100 height 7
click at [722, 337] on span "**********" at bounding box center [771, 339] width 100 height 7
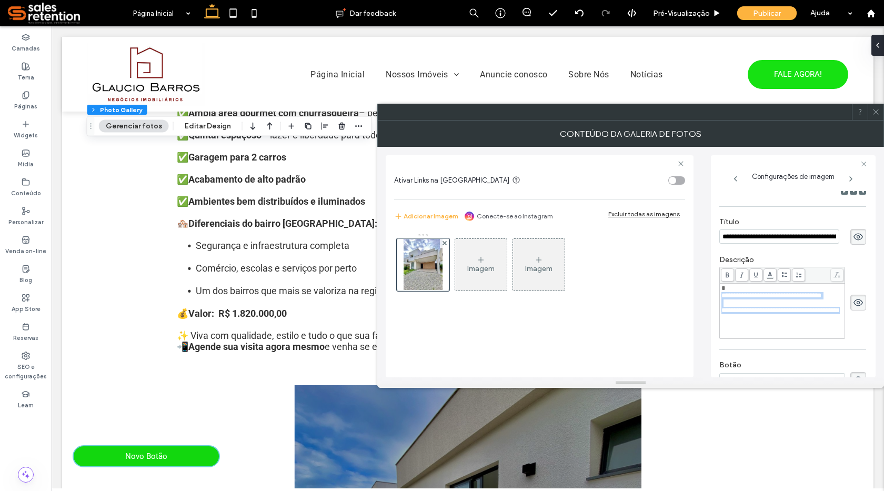
scroll to position [196, 0]
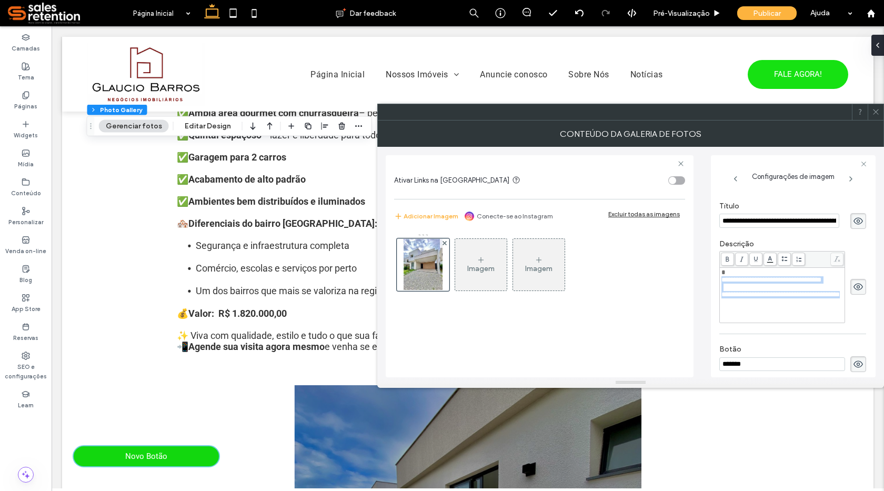
drag, startPoint x: 722, startPoint y: 340, endPoint x: 780, endPoint y: 361, distance: 61.3
click at [780, 361] on div "**********" at bounding box center [792, 246] width 147 height 499
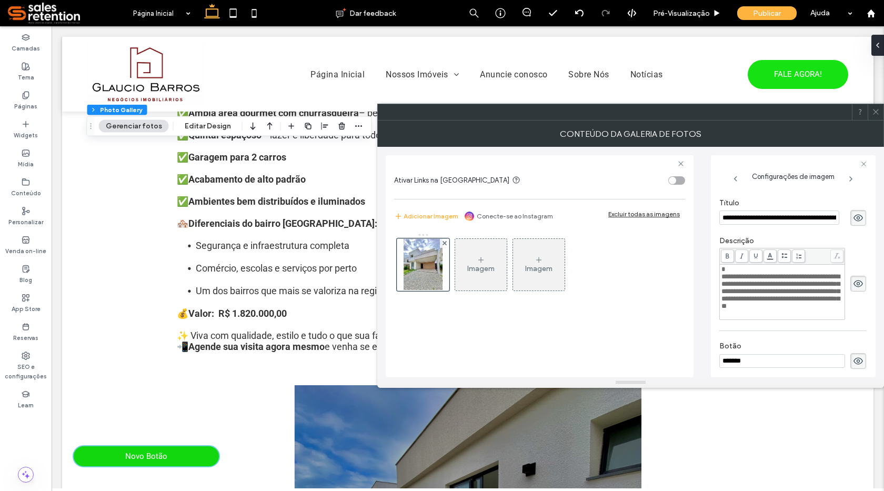
click at [875, 115] on icon at bounding box center [876, 112] width 8 height 8
